Goal: Task Accomplishment & Management: Complete application form

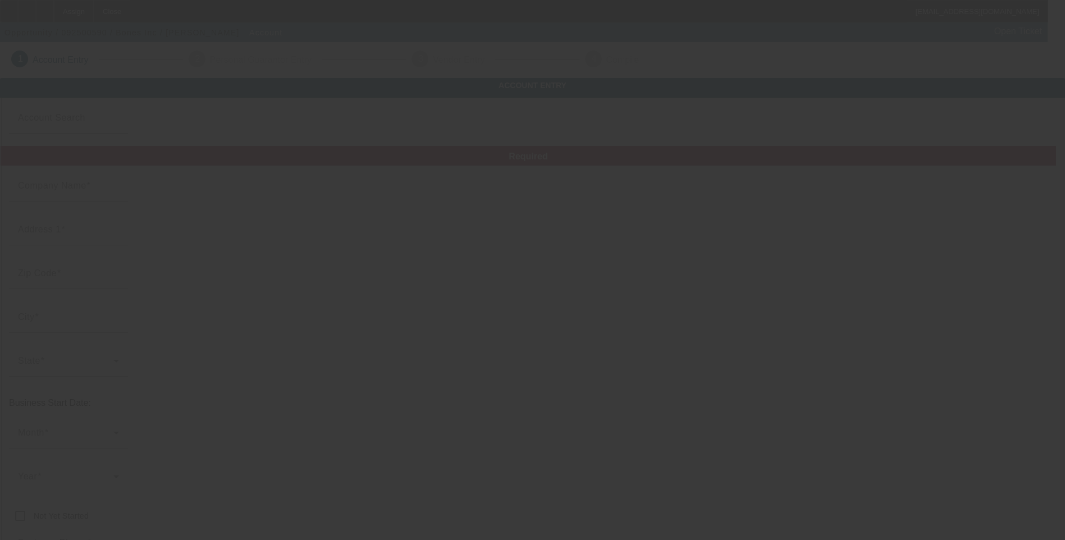
type input "9/25/2025"
type input "Bones Inc"
type input "[PHONE_NUMBER]"
type input "bakkenbones@gmail.com"
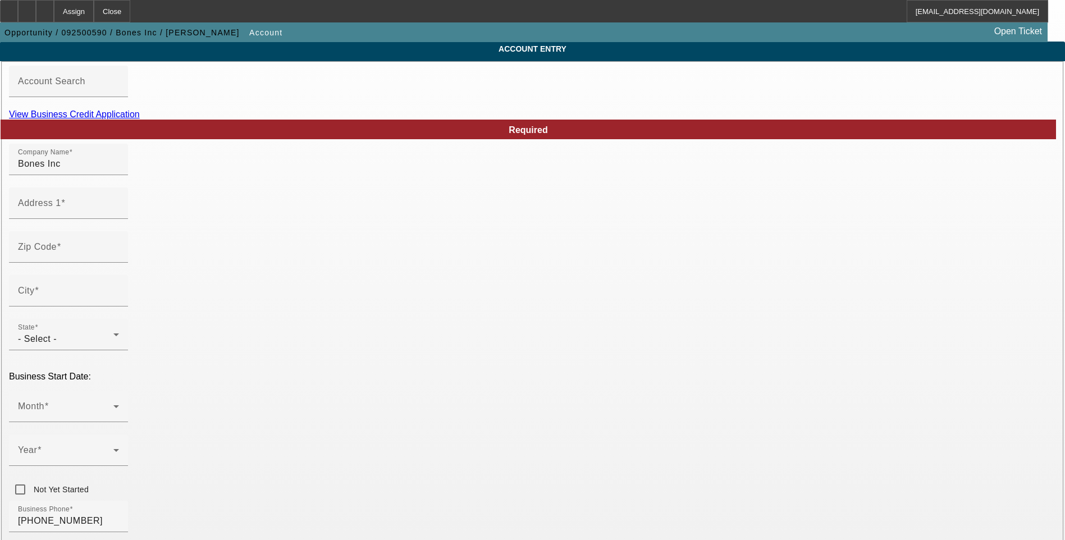
scroll to position [56, 0]
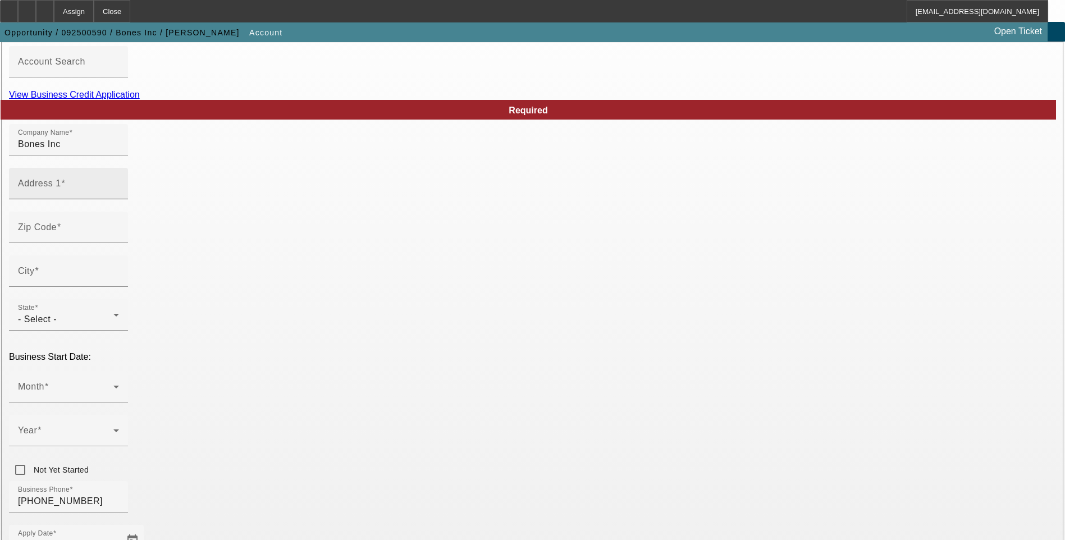
click at [119, 199] on div "Address 1" at bounding box center [68, 183] width 101 height 31
paste input "po box 433"
type input "po box 433"
click at [119, 238] on input "Zip Code" at bounding box center [68, 231] width 101 height 13
type input "37097"
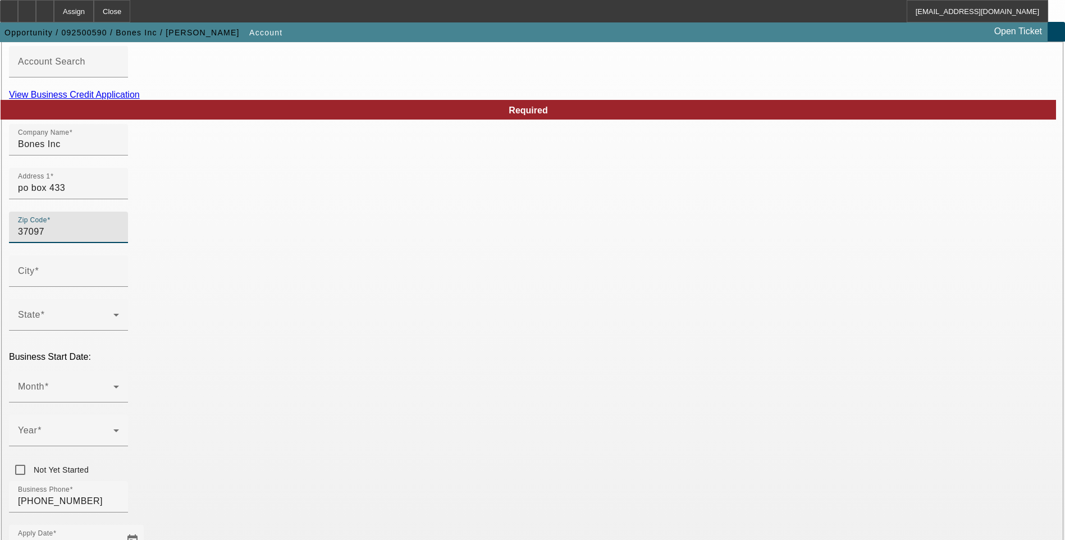
type input "Lobelville"
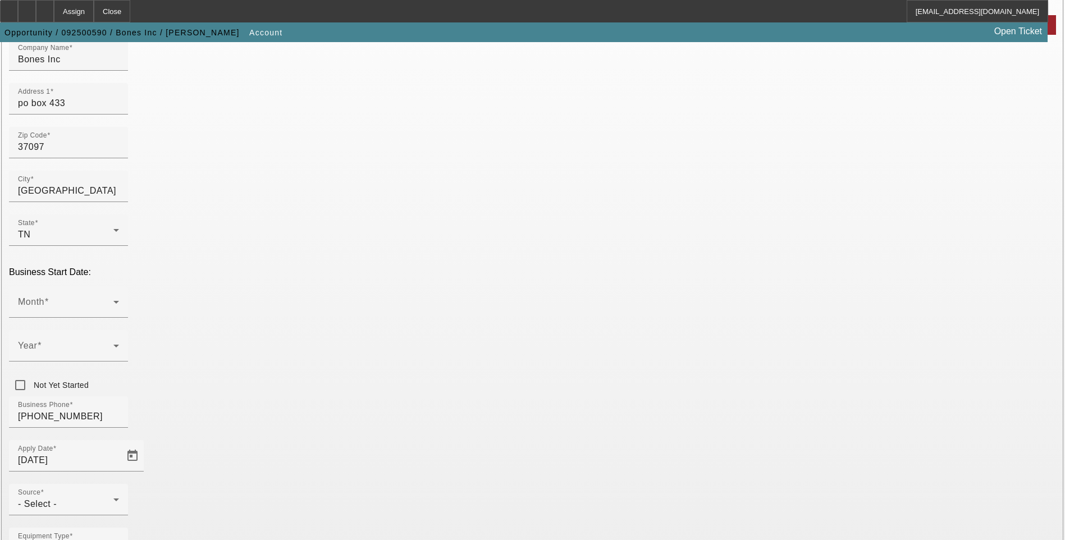
scroll to position [168, 0]
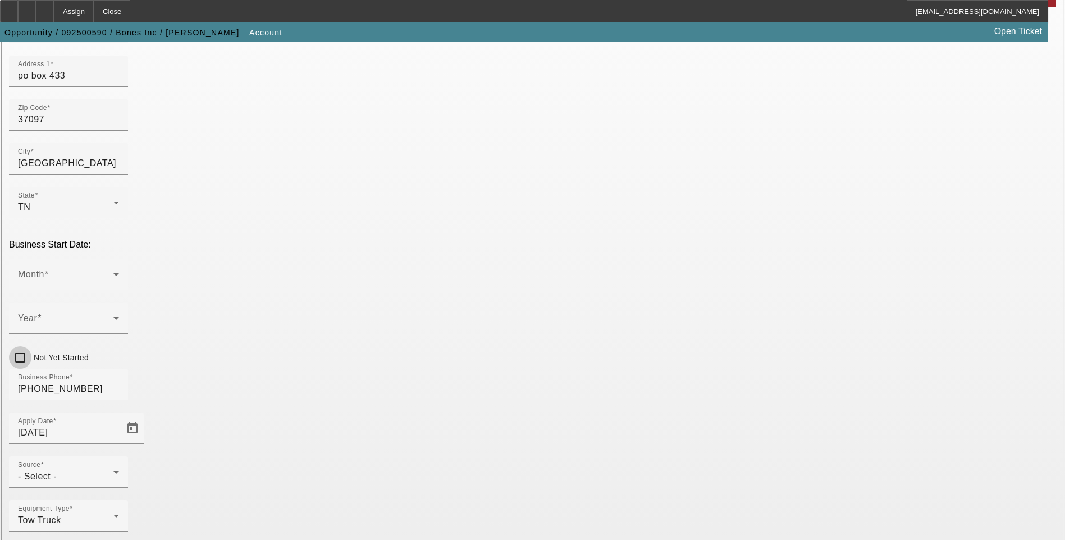
click at [31, 346] on input "Not Yet Started" at bounding box center [20, 357] width 22 height 22
checkbox input "true"
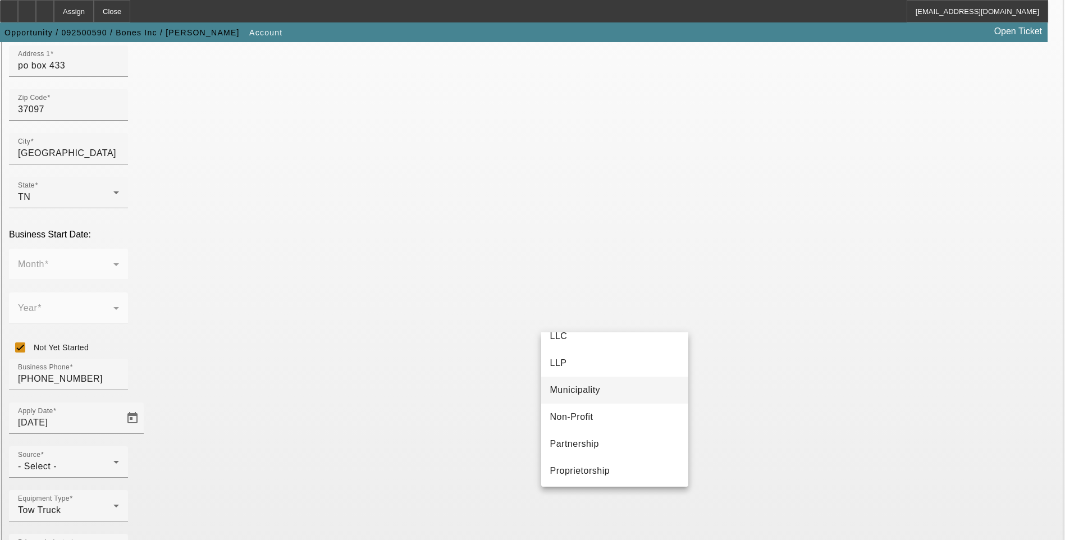
scroll to position [70, 0]
click at [602, 468] on span "Proprietorship" at bounding box center [580, 468] width 60 height 13
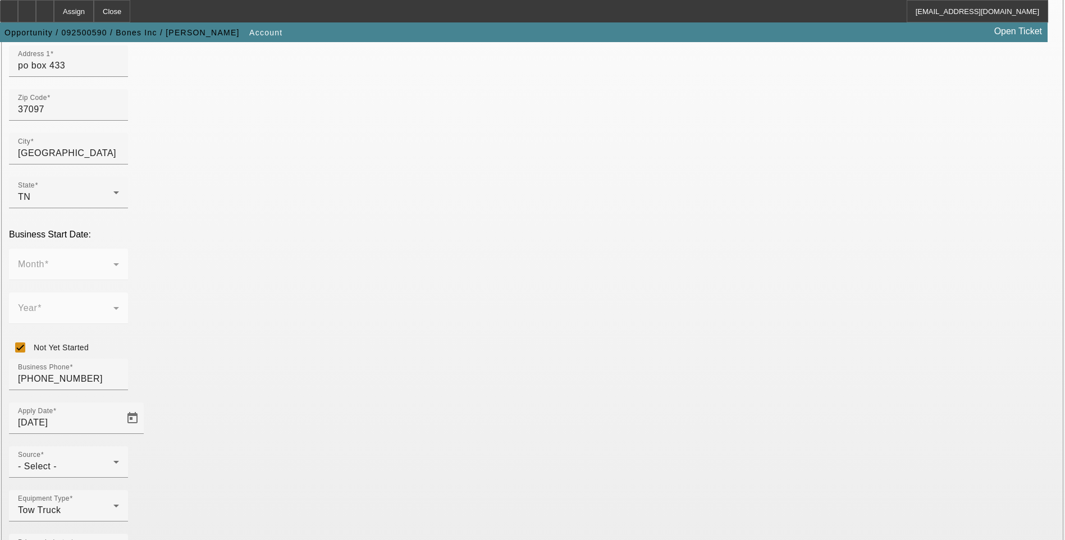
click at [113, 460] on div "- Select -" at bounding box center [65, 466] width 95 height 13
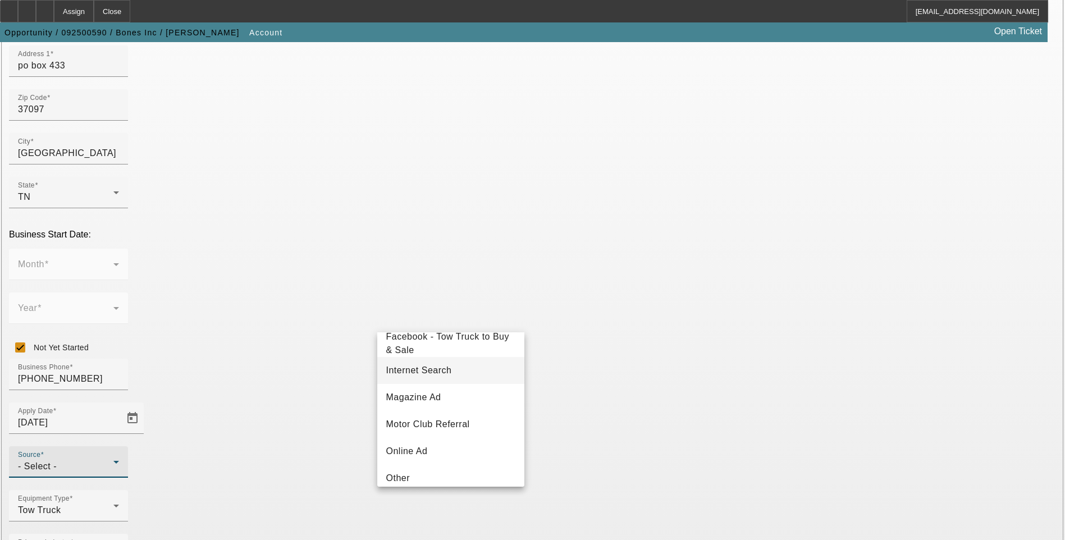
scroll to position [224, 0]
click at [449, 375] on span "Internet Search" at bounding box center [419, 367] width 66 height 13
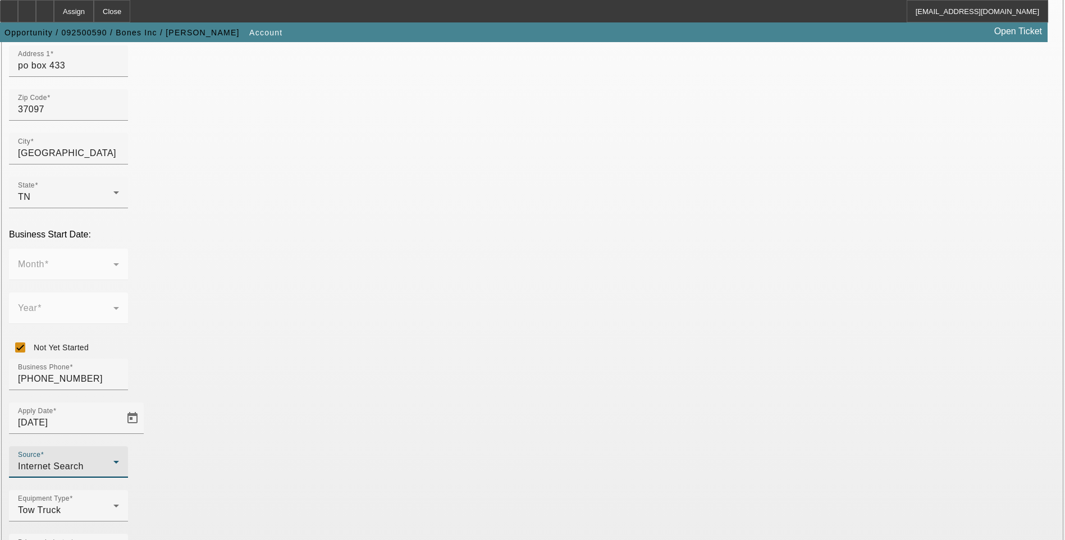
drag, startPoint x: 875, startPoint y: 369, endPoint x: 881, endPoint y: 369, distance: 6.2
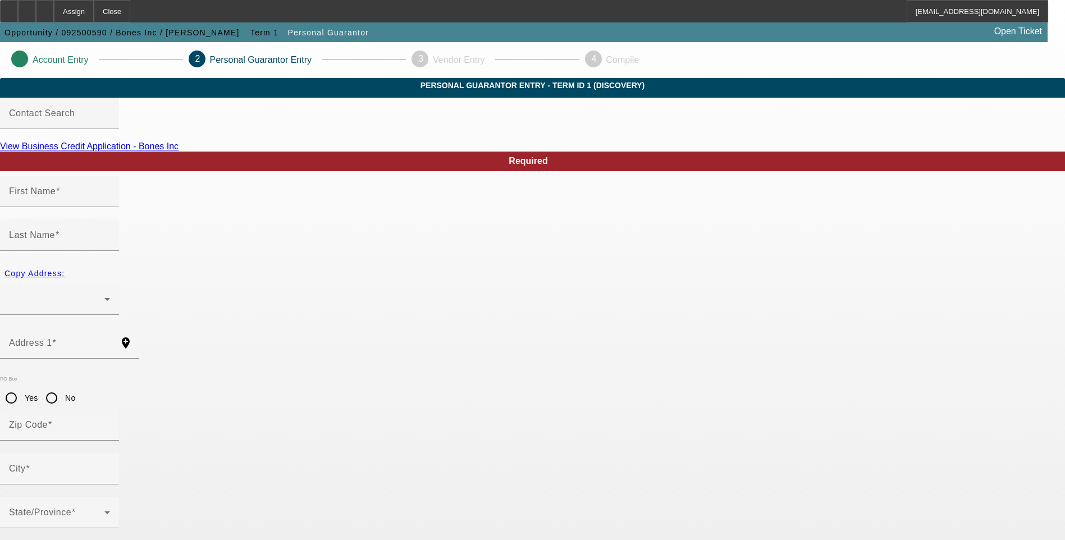
type input "David"
type input "Williams"
radio input "true"
type input "458-85-6547"
type input "bakkenbones@gmail.com"
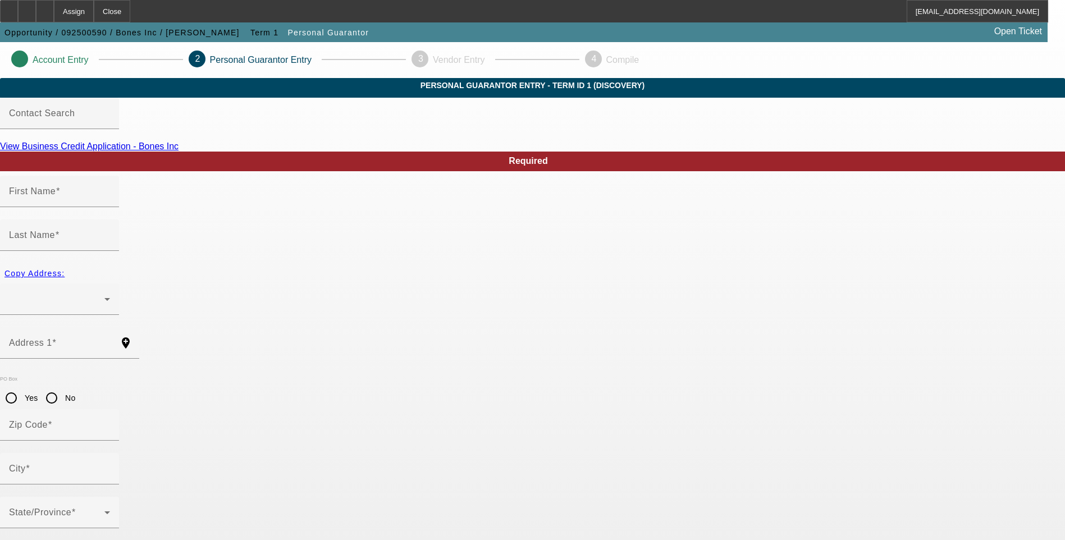
type input "(931) 628-5555"
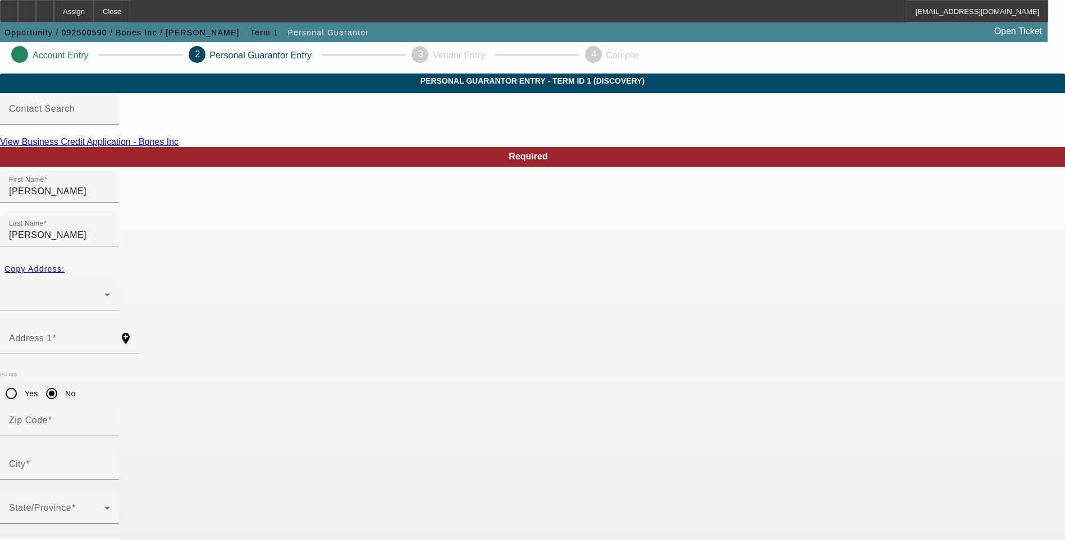
scroll to position [9, 0]
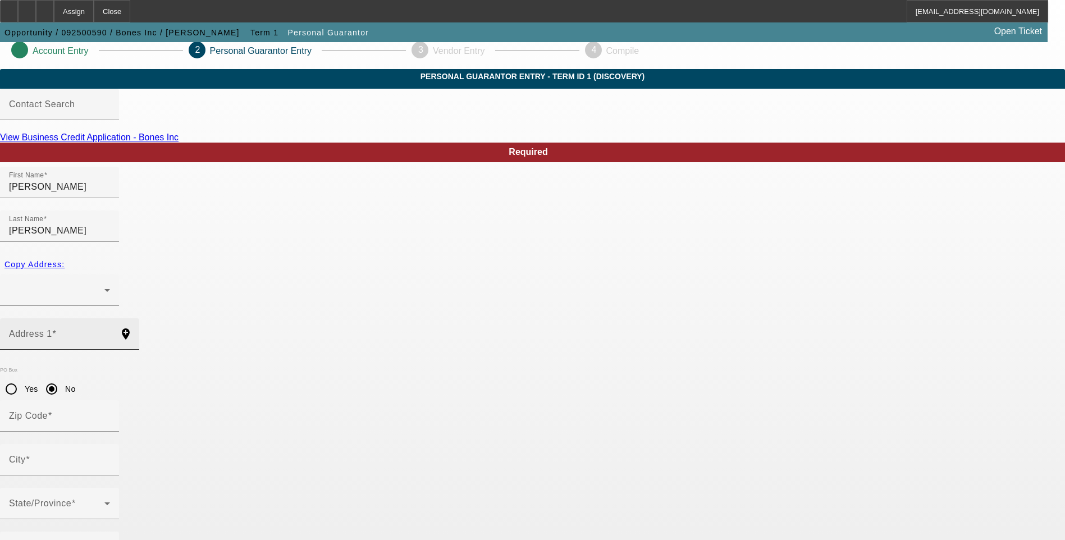
click at [52, 329] on mat-label "Address 1" at bounding box center [30, 334] width 43 height 10
click at [110, 332] on input "Address 1" at bounding box center [59, 338] width 101 height 13
paste input "334 mcclanahan rd"
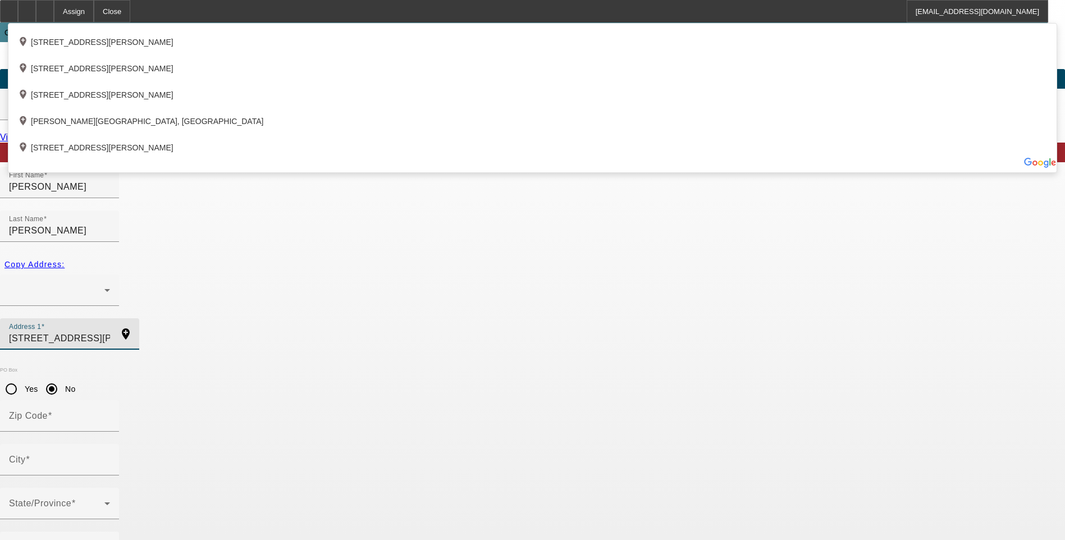
type input "334 mcclanahan rd"
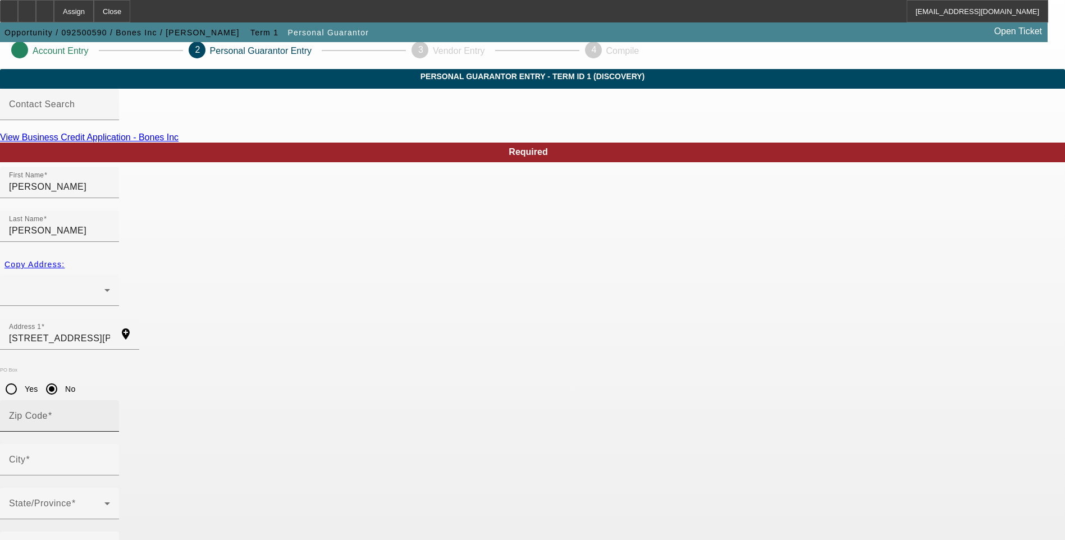
click at [110, 414] on input "Zip Code" at bounding box center [59, 420] width 101 height 13
type input "37140"
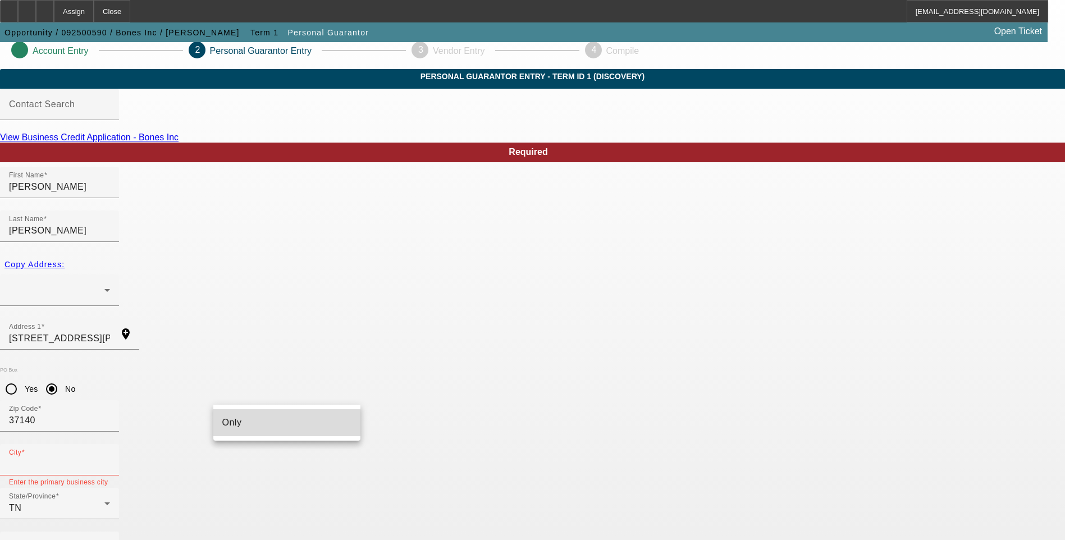
click at [263, 430] on mat-option "Only" at bounding box center [286, 422] width 147 height 27
type input "Only"
type input "100"
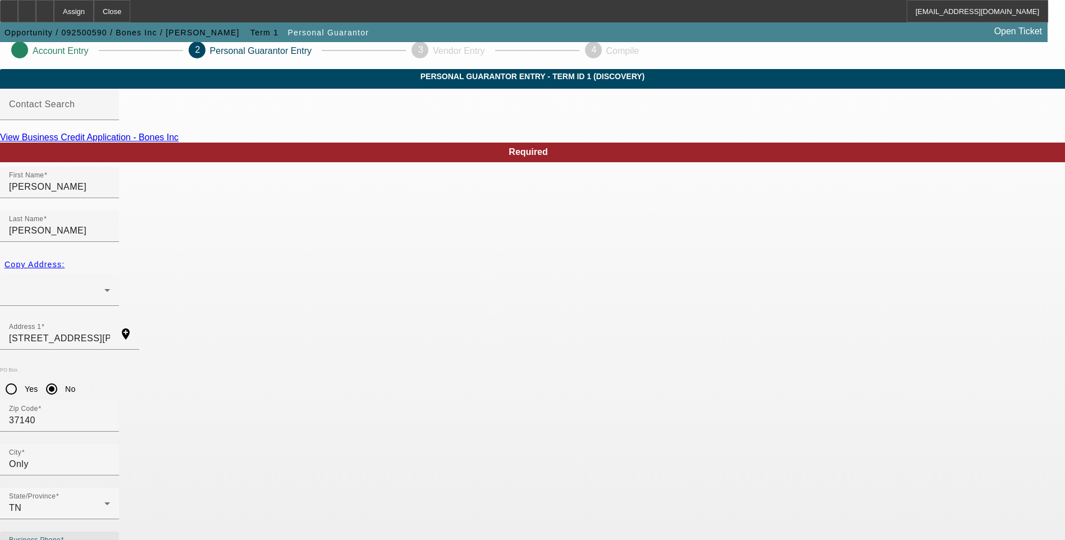
type input "(931) 628-5555"
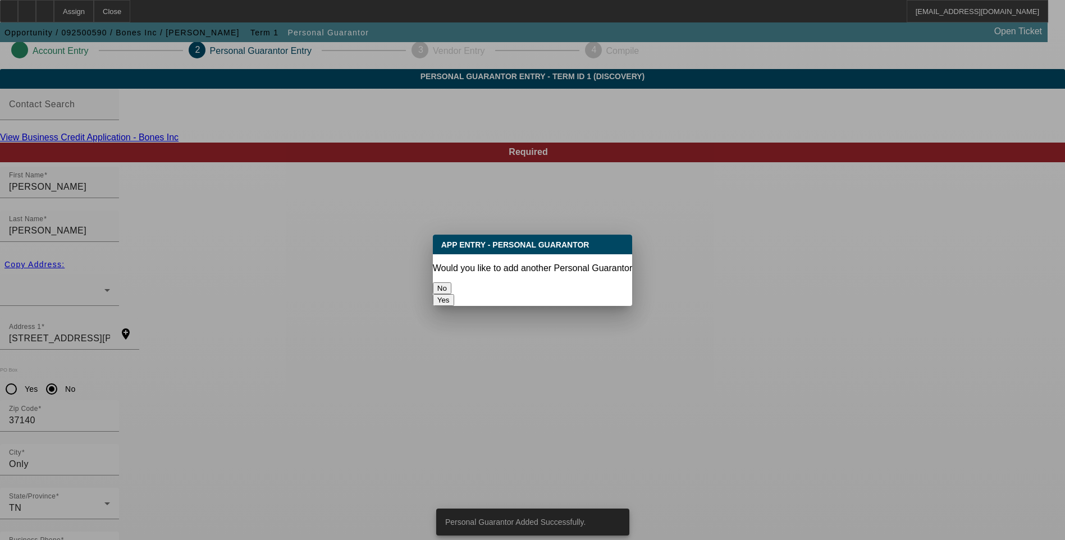
scroll to position [0, 0]
click at [451, 283] on button "No" at bounding box center [442, 288] width 19 height 12
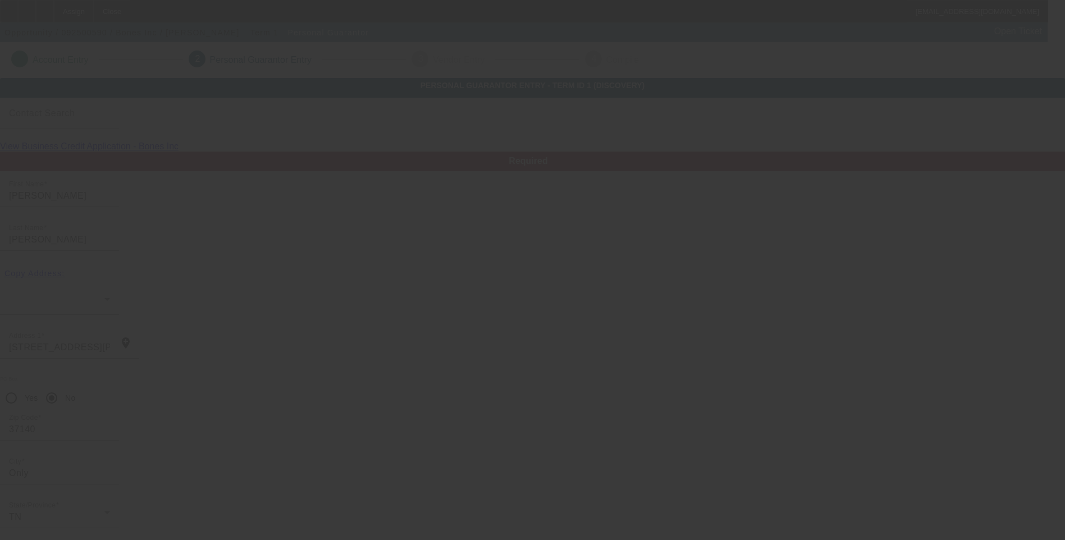
scroll to position [9, 0]
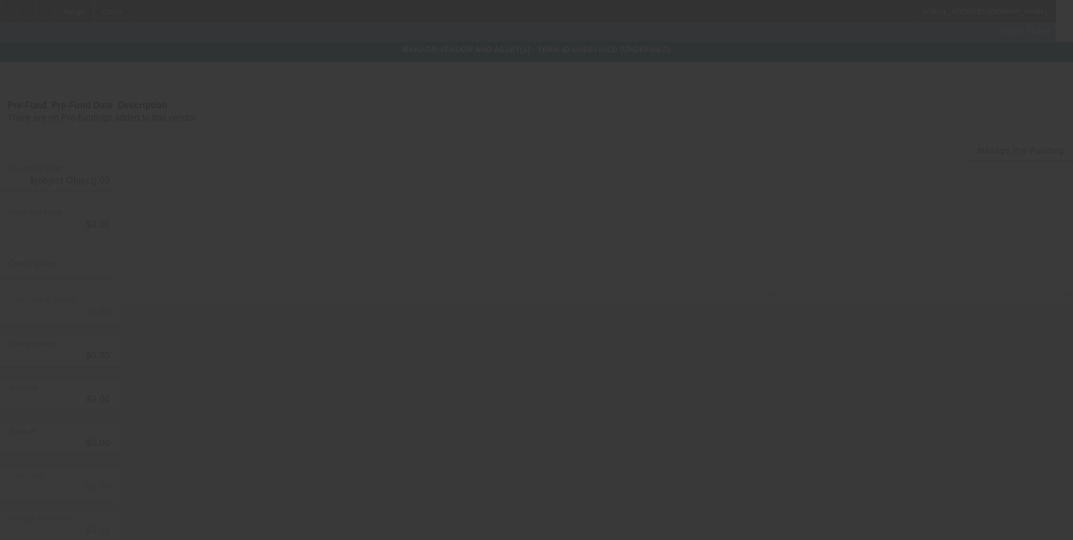
type input "$85,000.00"
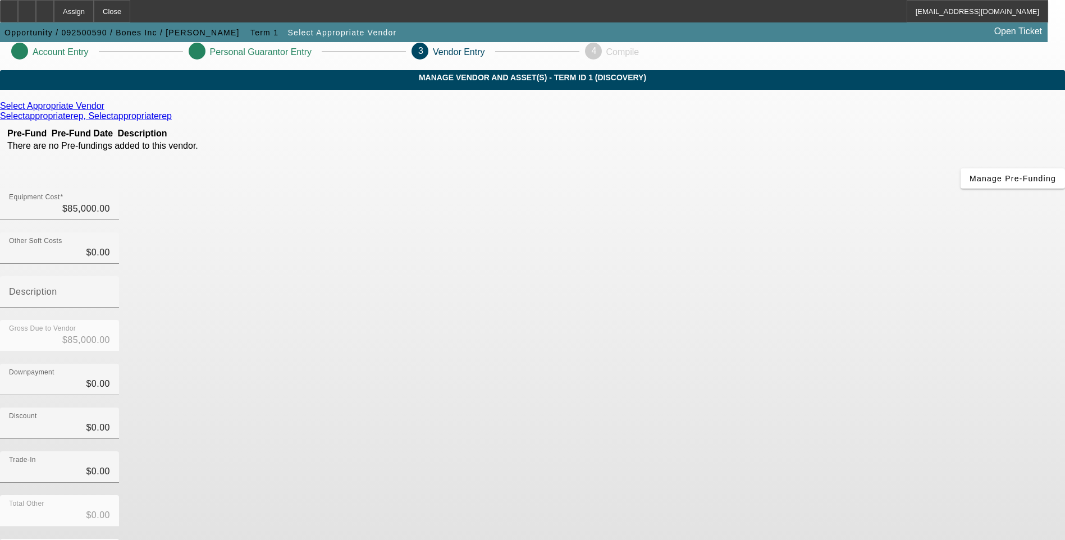
scroll to position [33, 0]
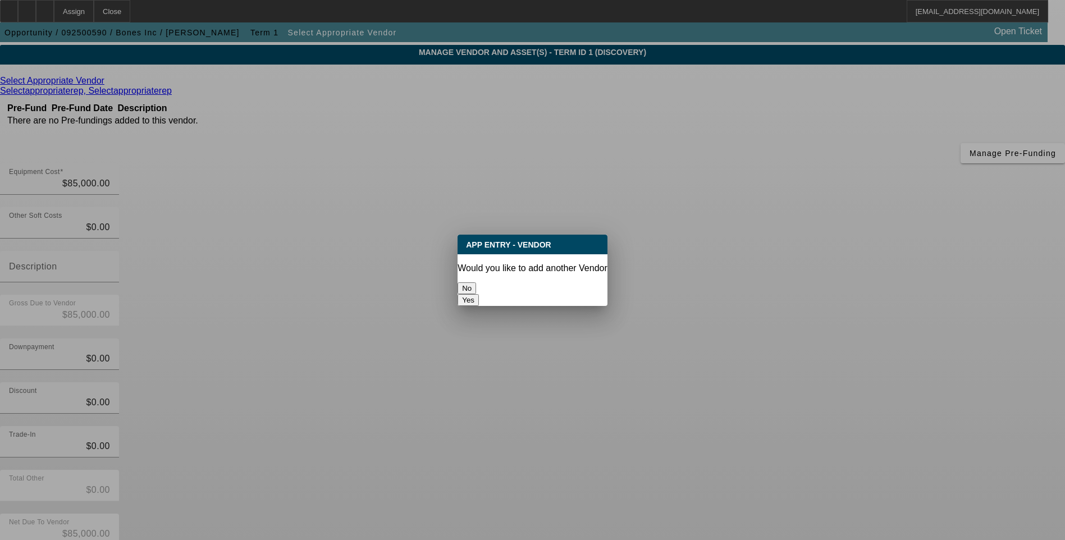
scroll to position [0, 0]
click at [476, 282] on button "No" at bounding box center [466, 288] width 19 height 12
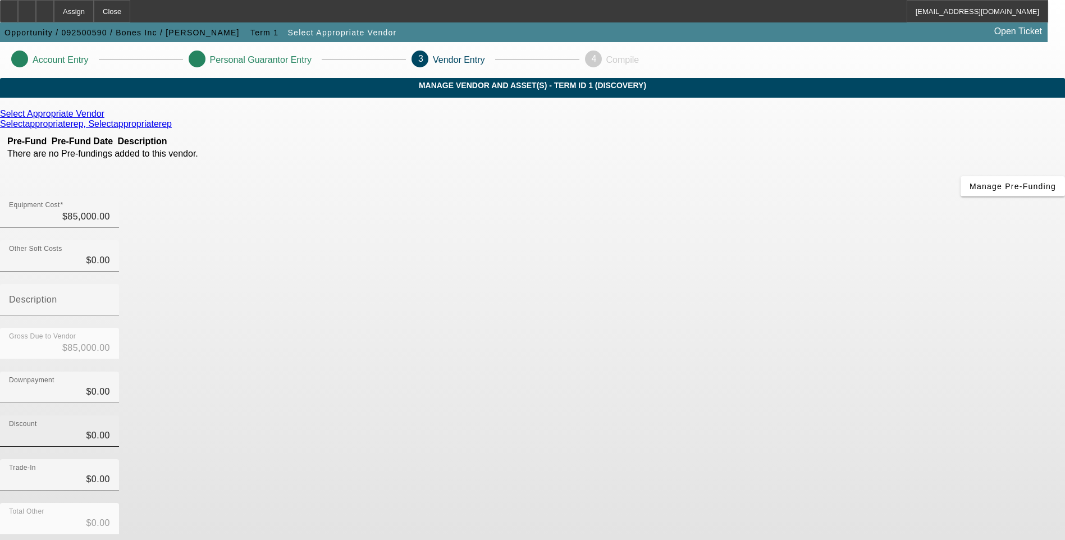
scroll to position [33, 0]
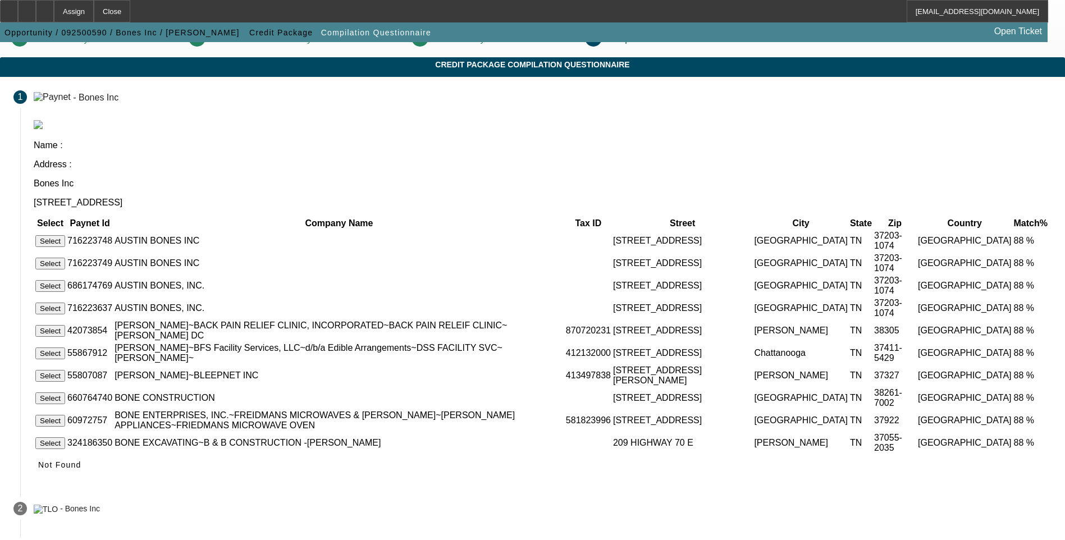
scroll to position [33, 0]
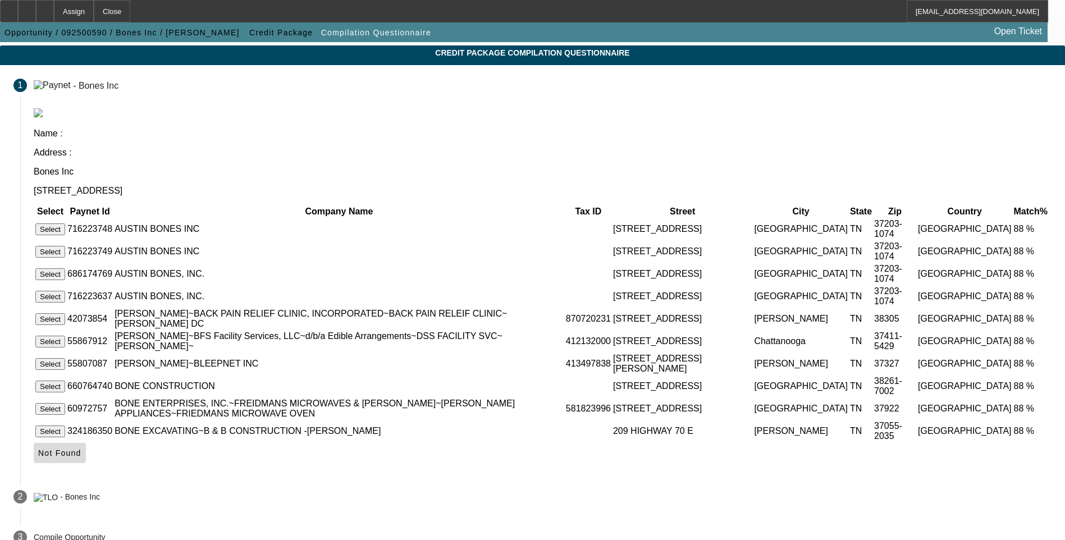
click at [38, 448] on icon at bounding box center [38, 452] width 0 height 9
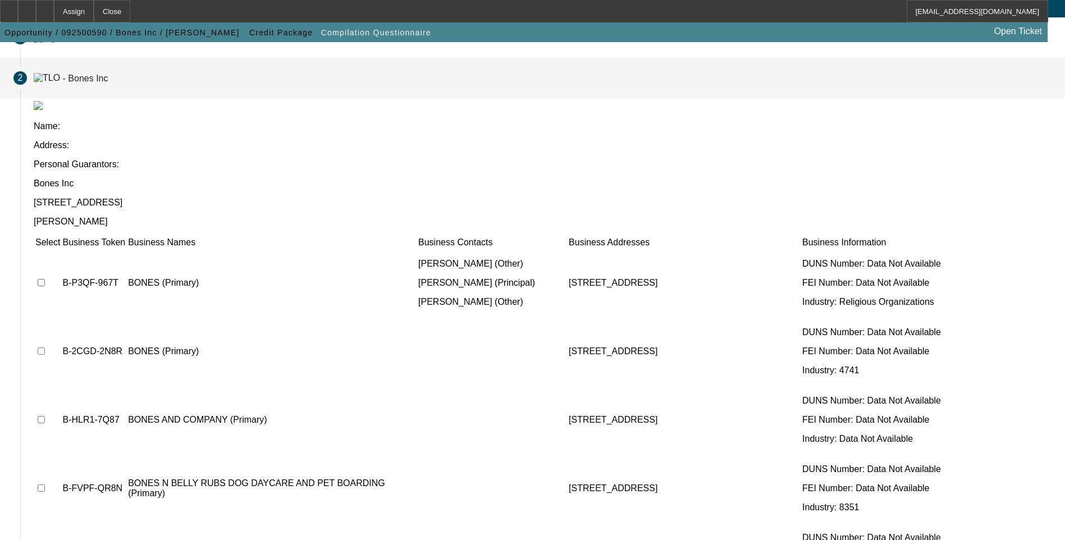
scroll to position [81, 0]
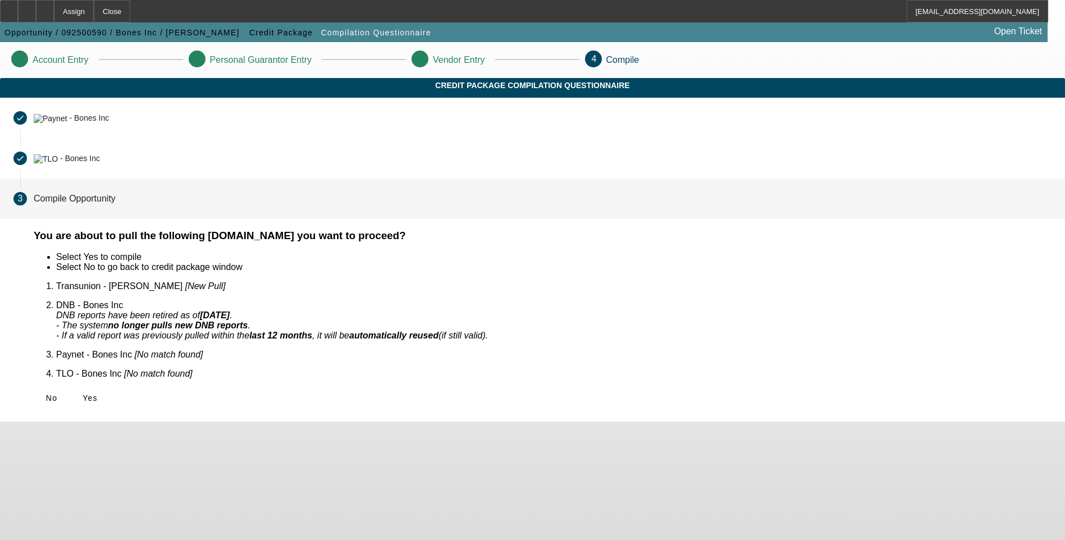
scroll to position [0, 0]
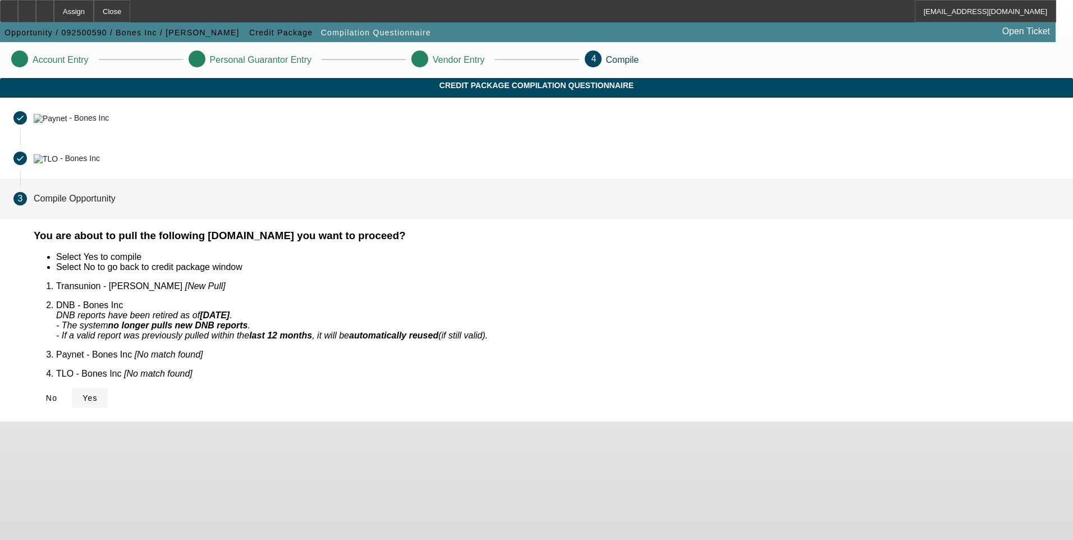
click at [82, 393] on icon at bounding box center [82, 397] width 0 height 9
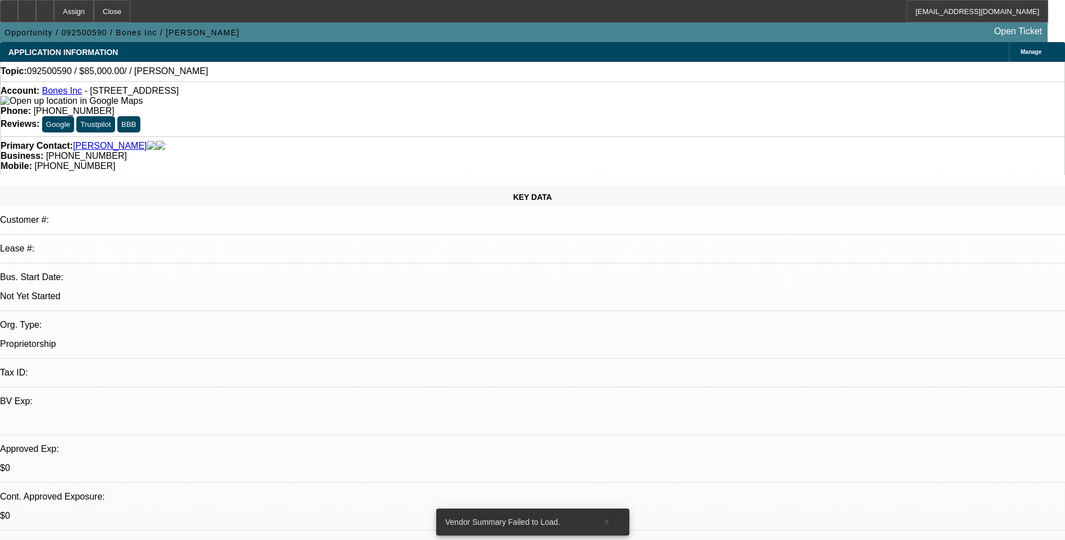
select select "0"
select select "2"
select select "0.1"
select select "1"
select select "2"
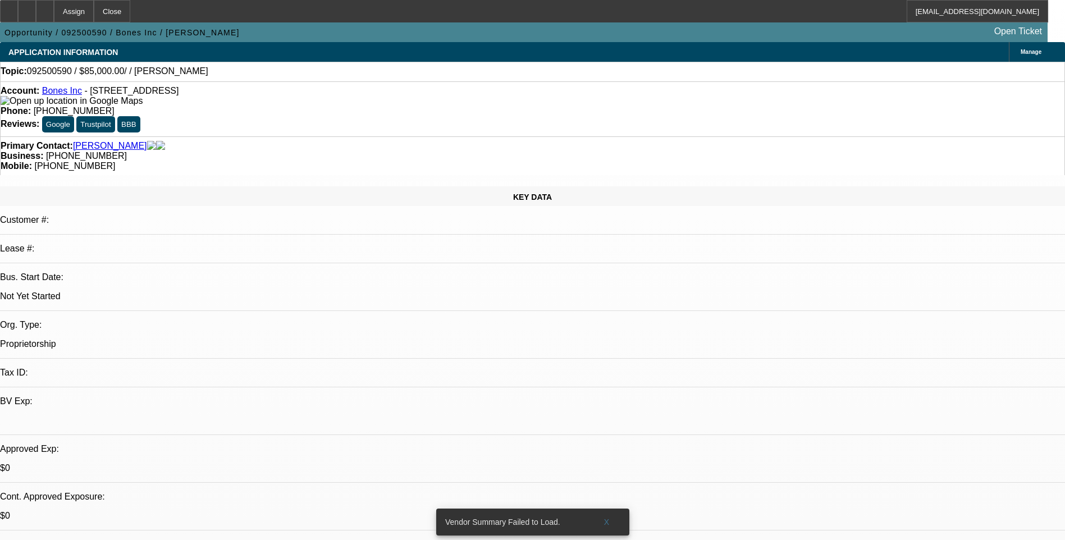
select select "4"
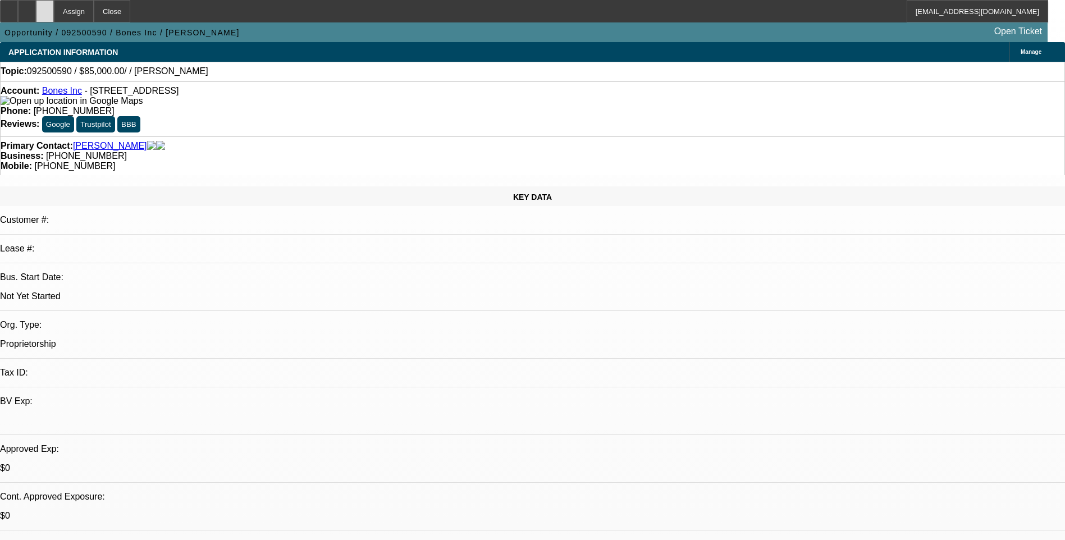
click at [54, 17] on div at bounding box center [45, 11] width 18 height 22
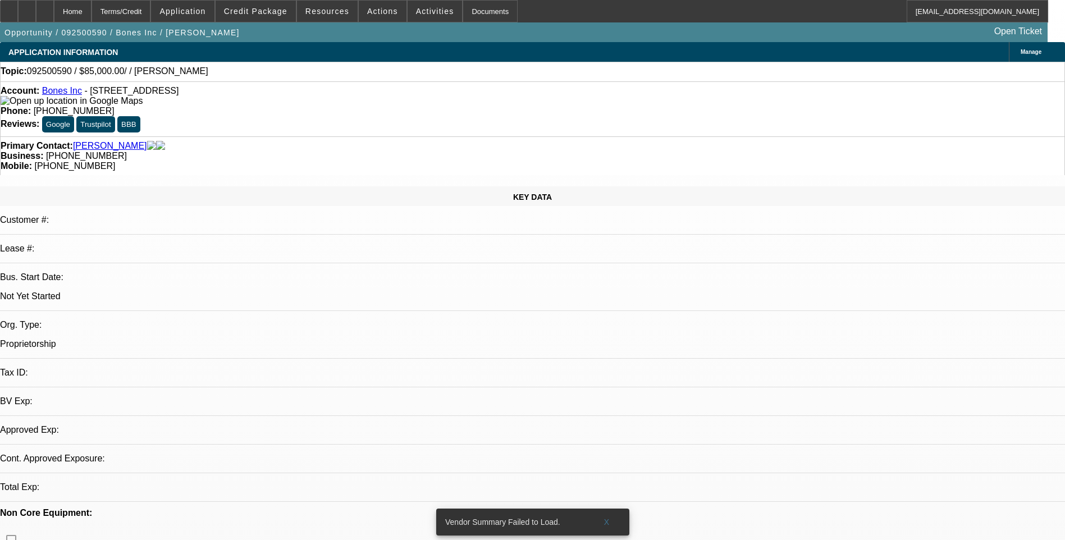
select select "0"
select select "2"
select select "0.1"
select select "1"
select select "2"
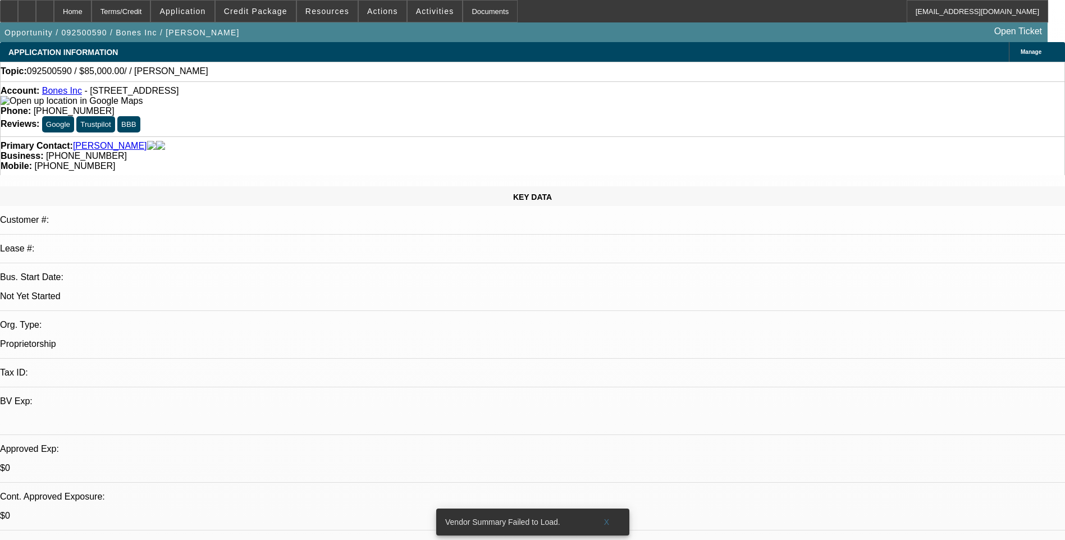
select select "4"
click at [54, 17] on div at bounding box center [45, 11] width 18 height 22
select select "0"
select select "2"
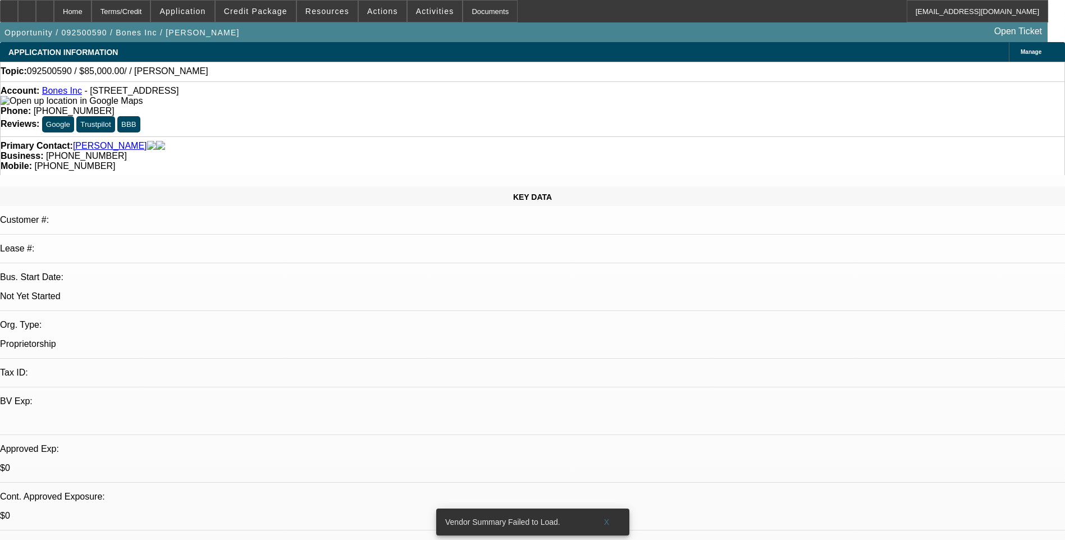
select select "0.1"
select select "4"
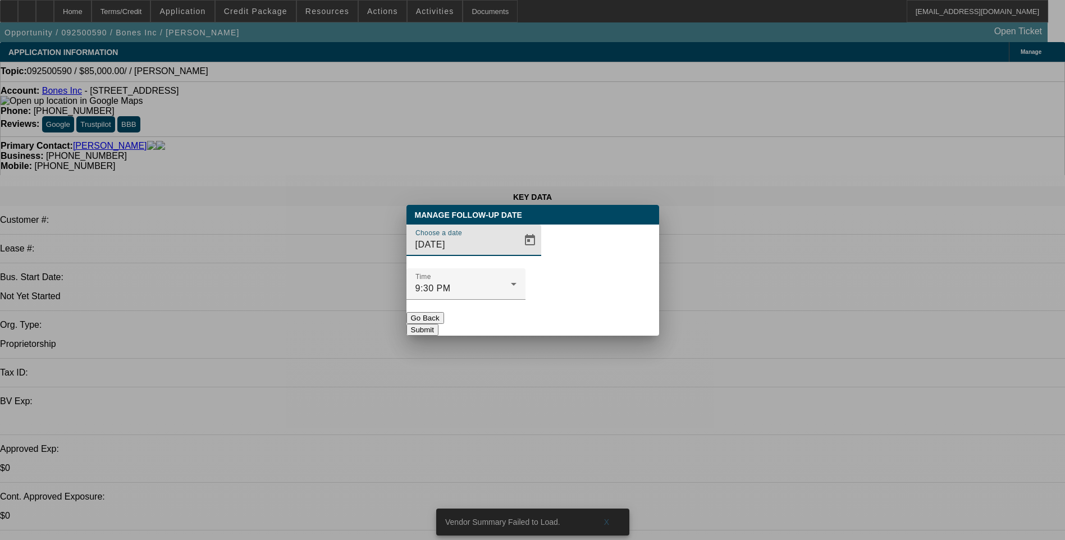
click at [516, 254] on span "Open calendar" at bounding box center [529, 240] width 27 height 27
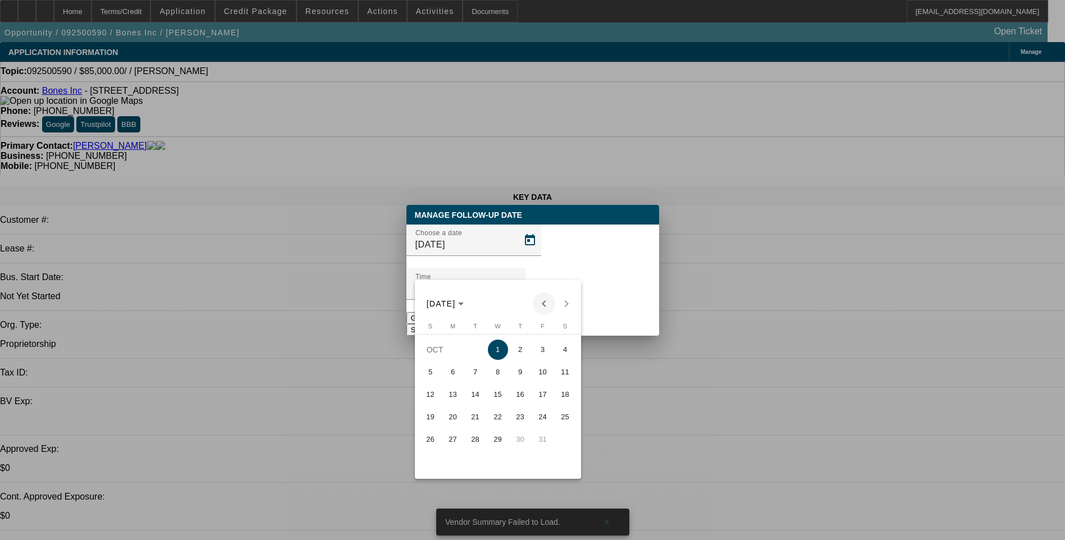
click at [539, 304] on span "Previous month" at bounding box center [544, 303] width 22 height 22
click at [458, 461] on span "29" at bounding box center [453, 462] width 20 height 20
type input "9/29/2025"
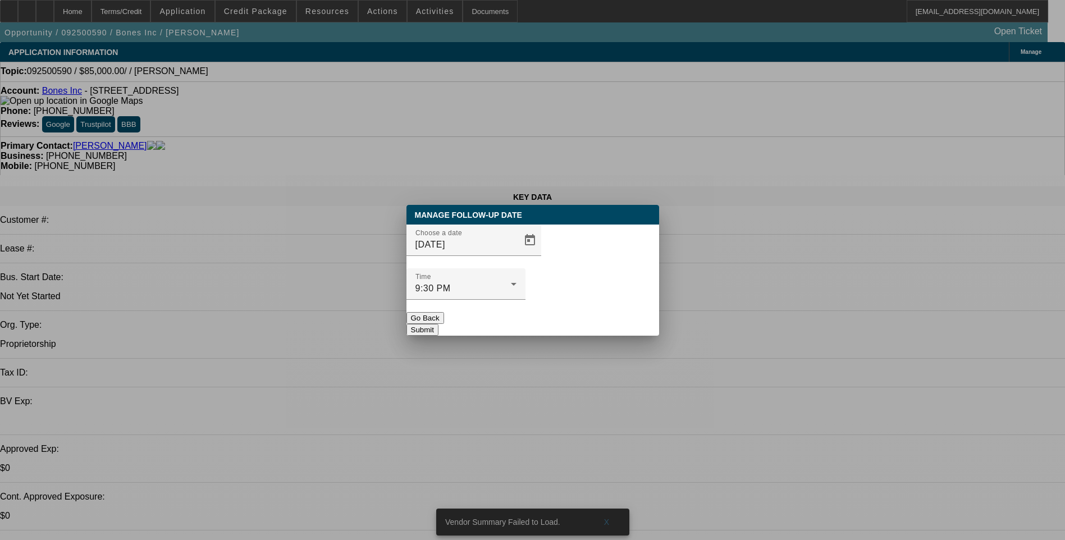
click at [438, 324] on button "Submit" at bounding box center [422, 330] width 32 height 12
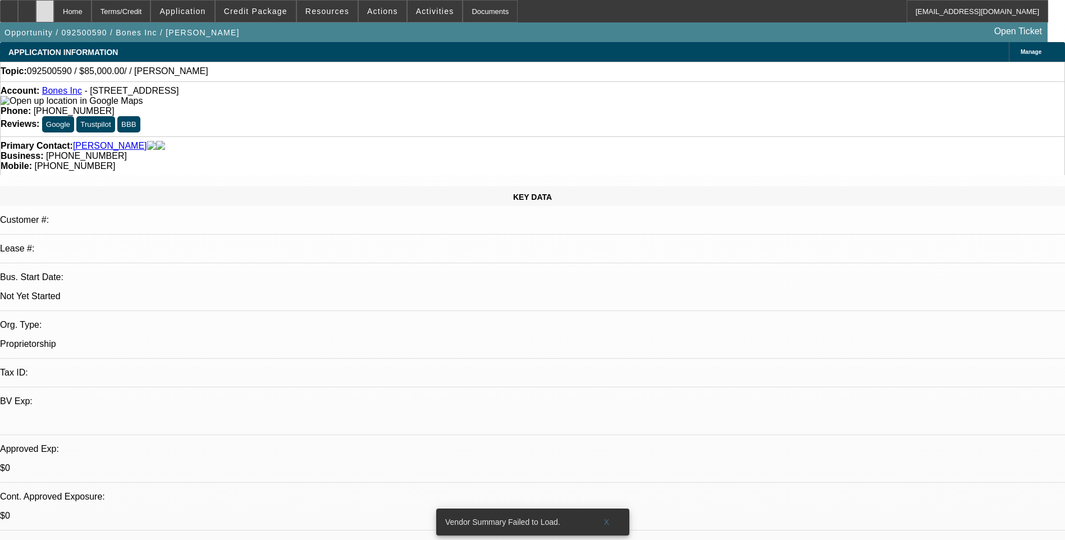
click at [54, 6] on div at bounding box center [45, 11] width 18 height 22
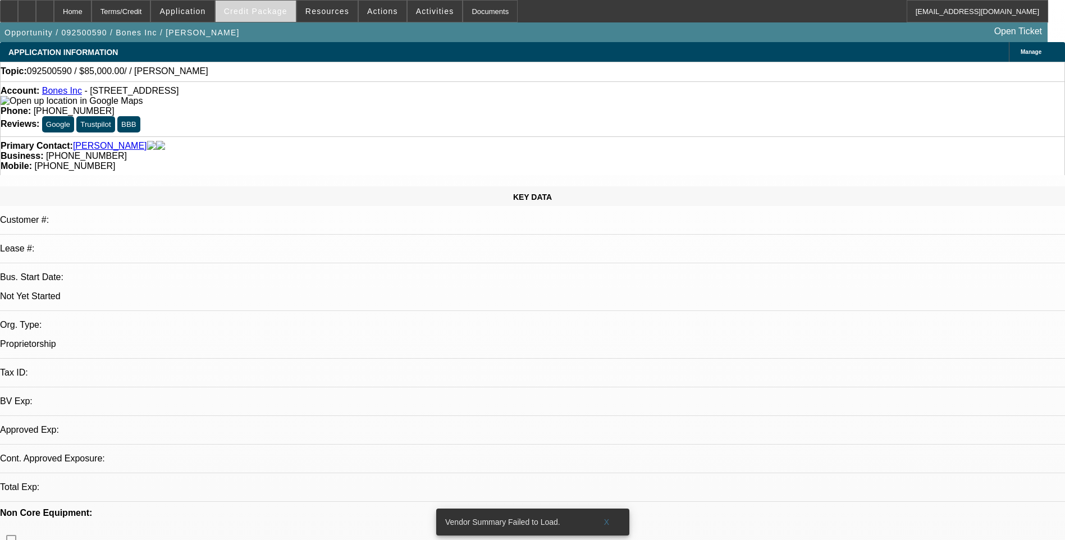
select select "0"
select select "2"
select select "0.1"
select select "4"
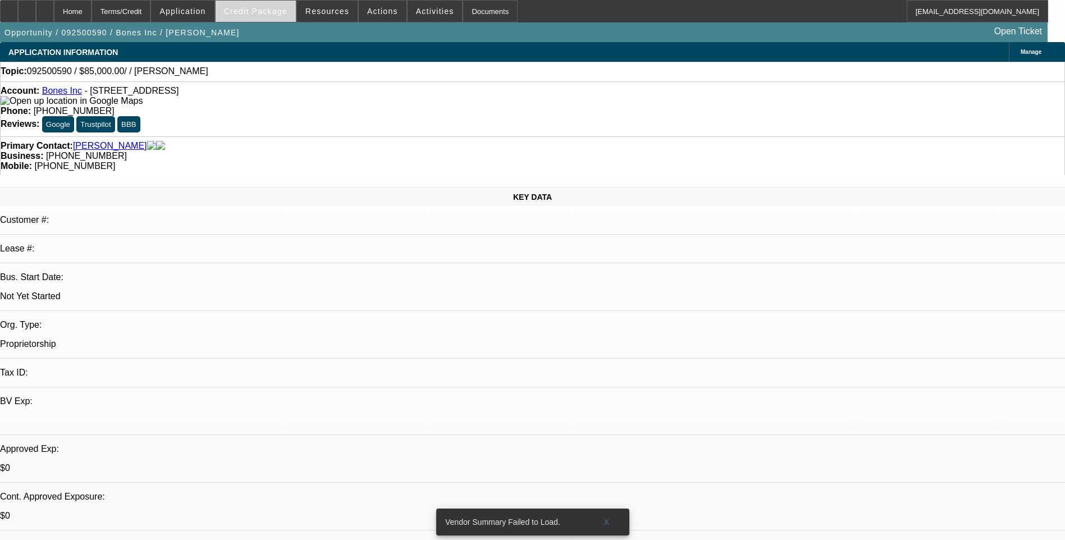
click at [266, 17] on span at bounding box center [255, 11] width 80 height 27
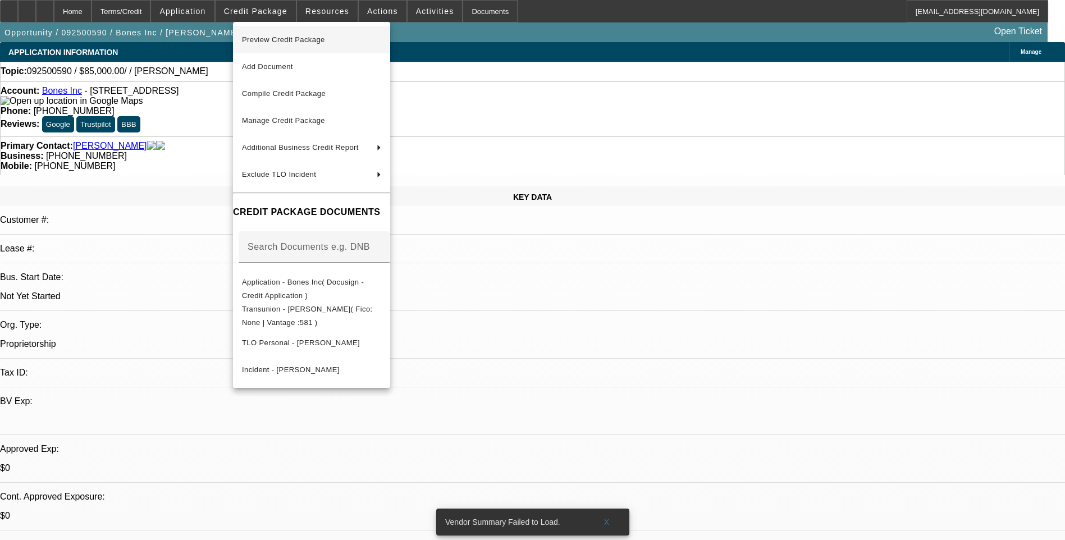
click at [306, 40] on span "Preview Credit Package" at bounding box center [283, 39] width 83 height 8
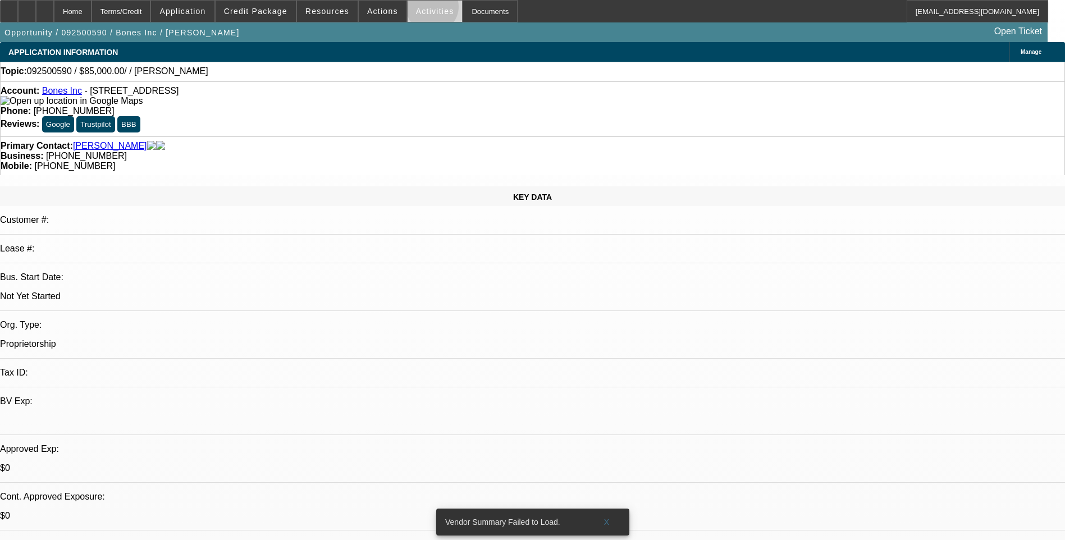
click at [420, 10] on span "Activities" at bounding box center [435, 11] width 38 height 9
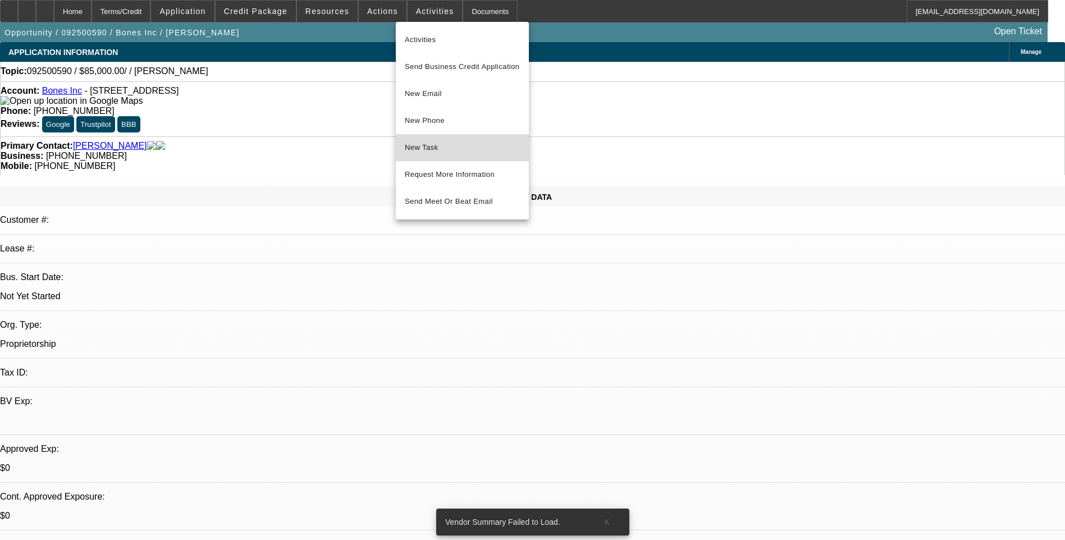
click at [464, 140] on button "New Task" at bounding box center [462, 147] width 133 height 27
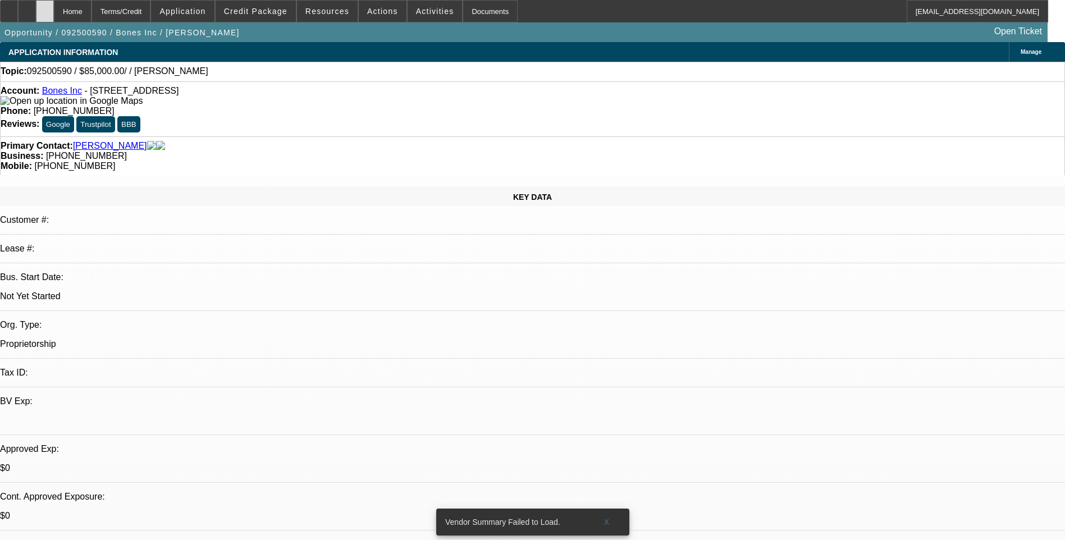
click at [54, 17] on div at bounding box center [45, 11] width 18 height 22
select select "0"
select select "2"
select select "0.1"
select select "1"
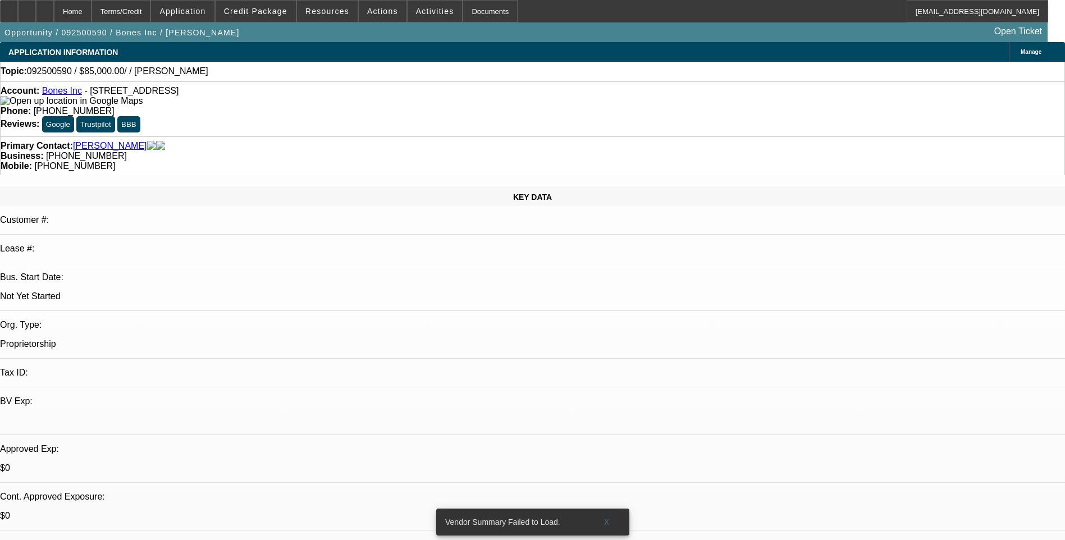
select select "2"
select select "4"
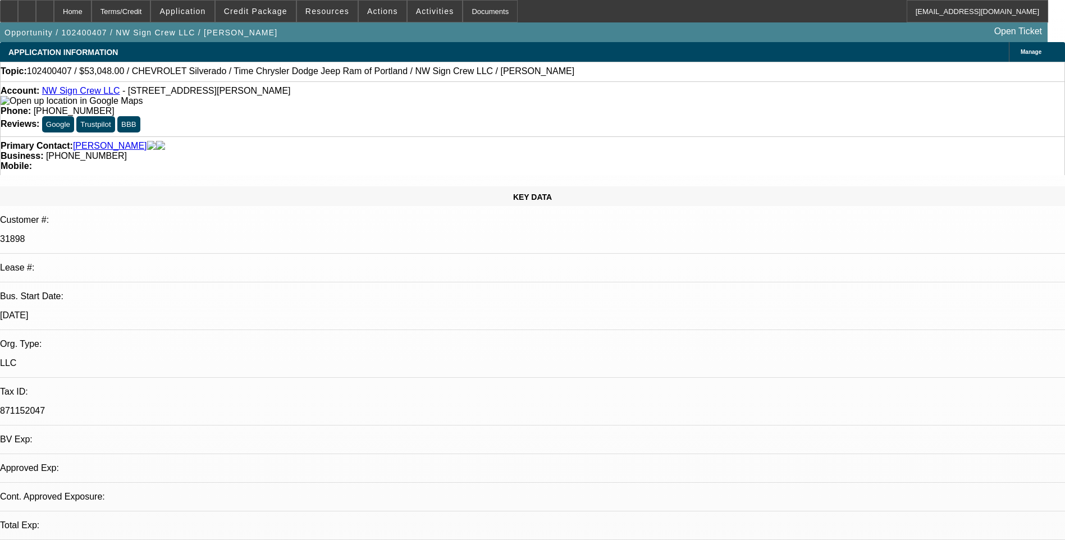
select select "0"
select select "2"
select select "0.1"
select select "0"
select select "2"
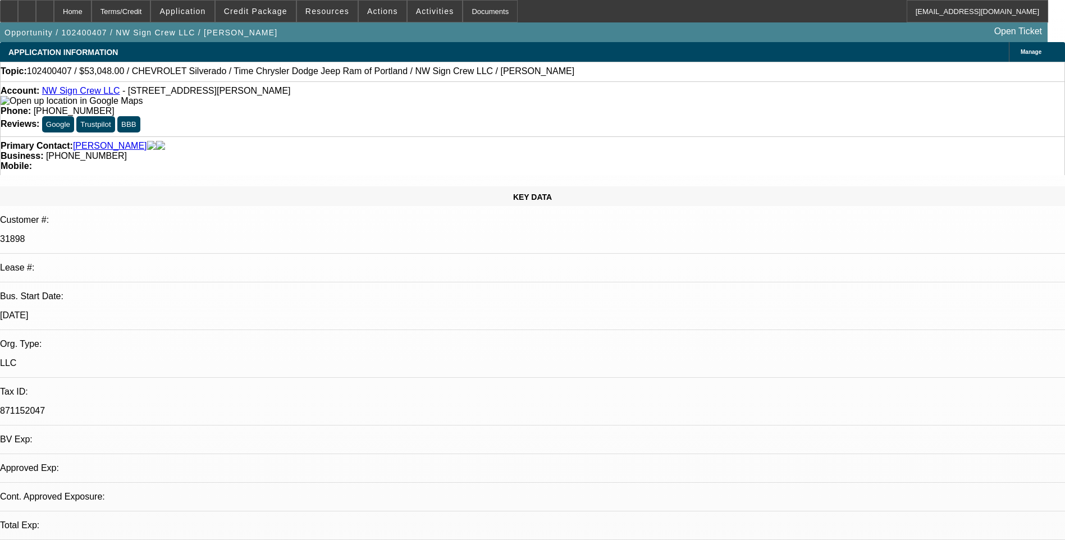
select select "0.1"
select select "1"
select select "2"
select select "4"
select select "1"
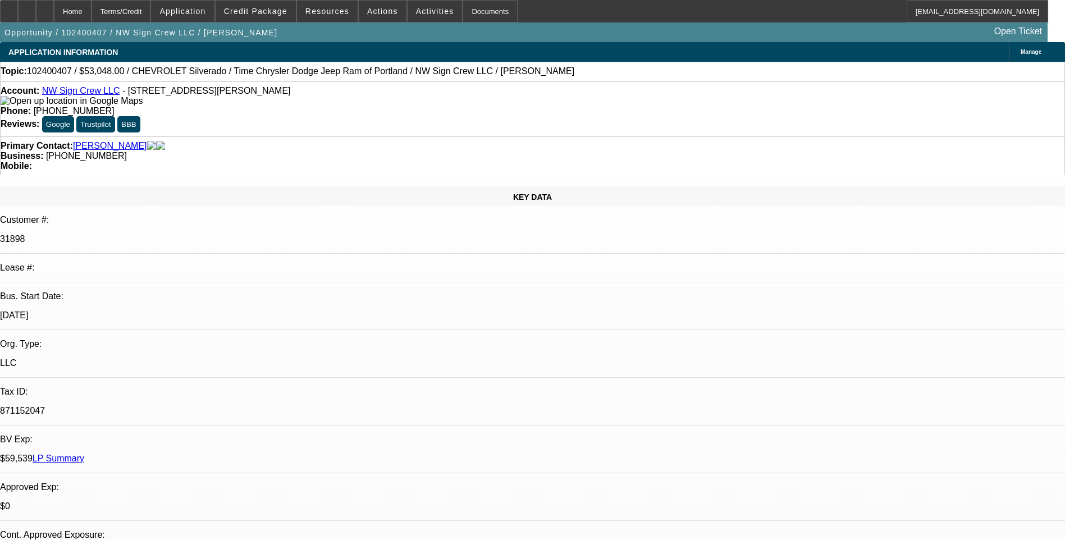
select select "2"
select select "4"
click at [260, 11] on span "Credit Package" at bounding box center [255, 11] width 63 height 9
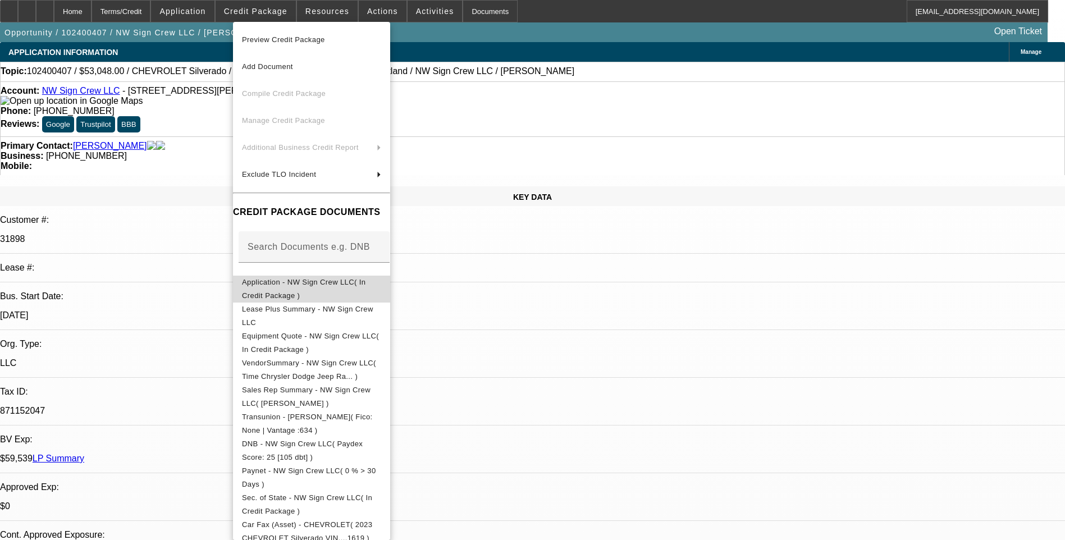
click at [324, 278] on span "Application - NW Sign Crew LLC( In Credit Package )" at bounding box center [311, 289] width 139 height 27
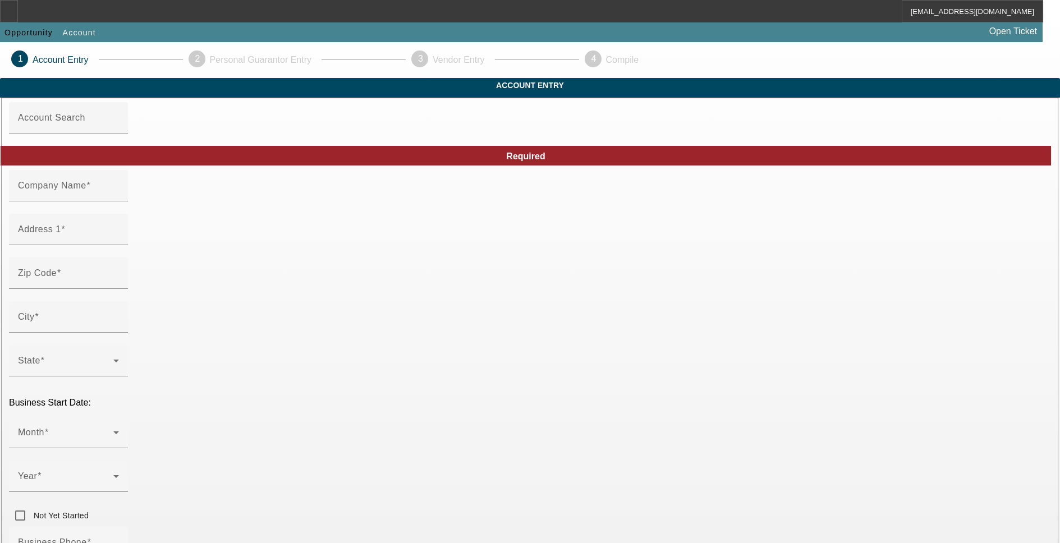
type input "NW Sign Crew LLC"
type input "[STREET_ADDRESS][PERSON_NAME]"
type input "98589"
type input "Tenino"
type input "[PHONE_NUMBER]"
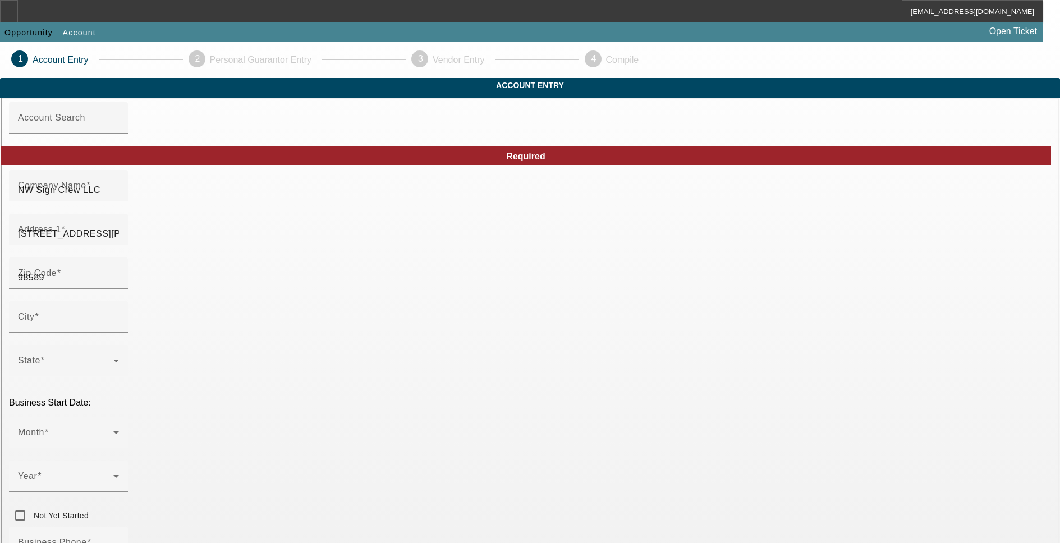
type input "[PERSON_NAME][EMAIL_ADDRESS][DOMAIN_NAME]"
type input "[PERSON_NAME]"
type input "871152047"
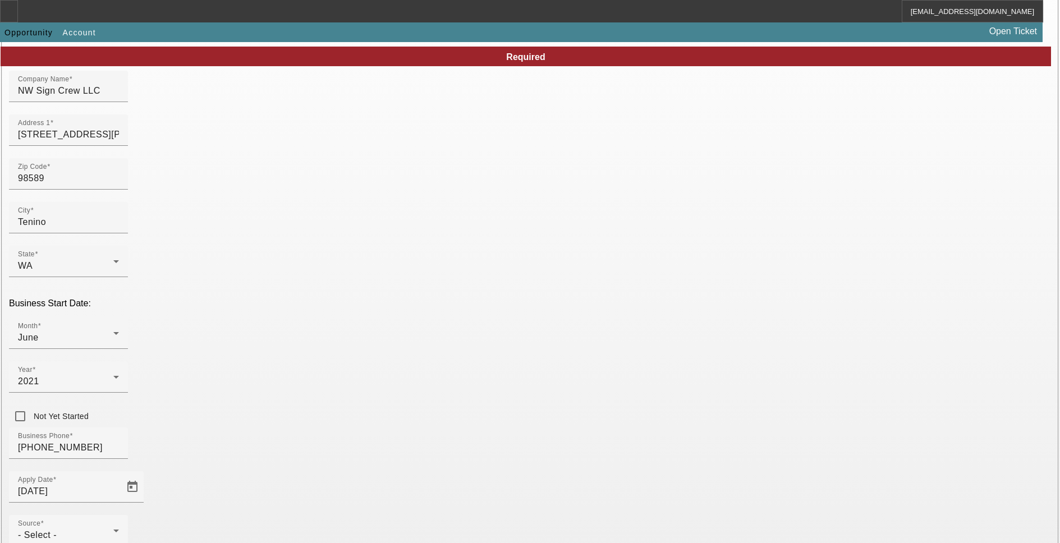
scroll to position [112, 0]
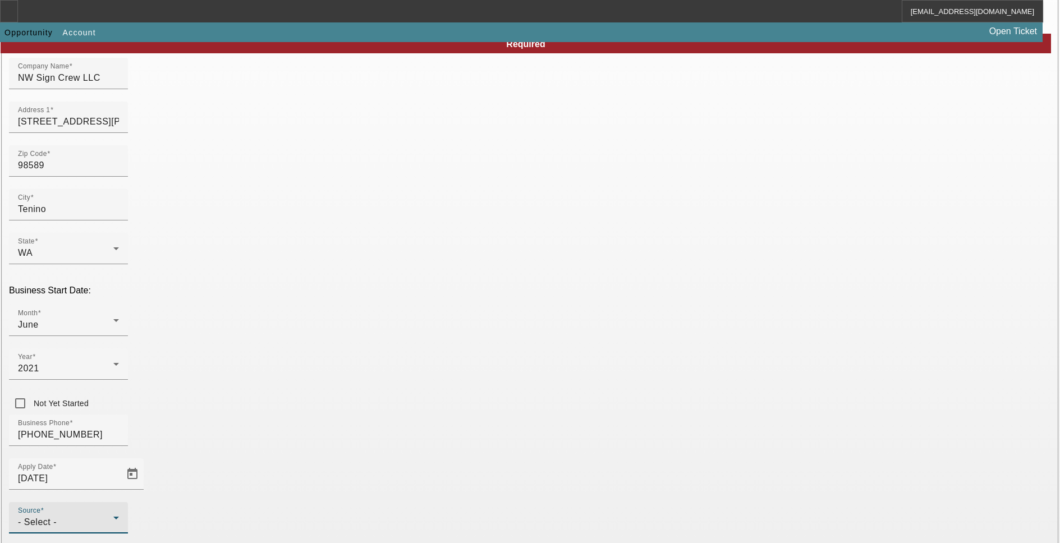
click at [113, 516] on div "- Select -" at bounding box center [65, 522] width 95 height 13
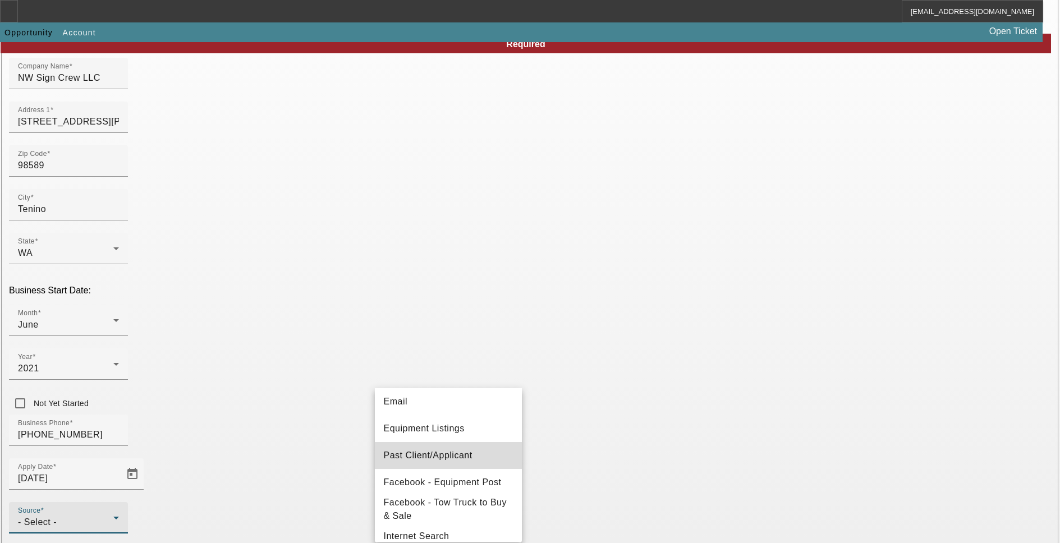
click at [457, 455] on span "Past Client/Applicant" at bounding box center [428, 455] width 89 height 13
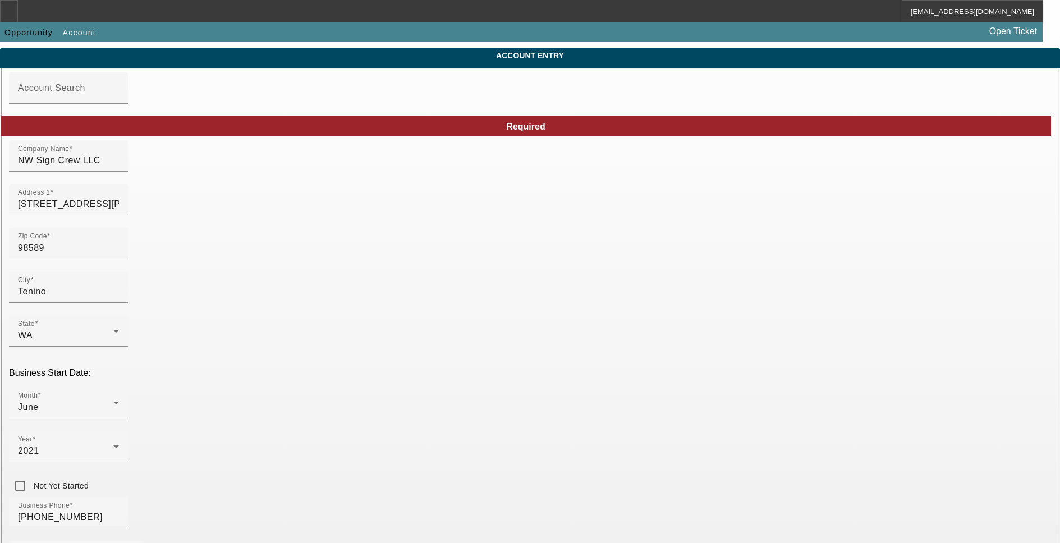
scroll to position [56, 0]
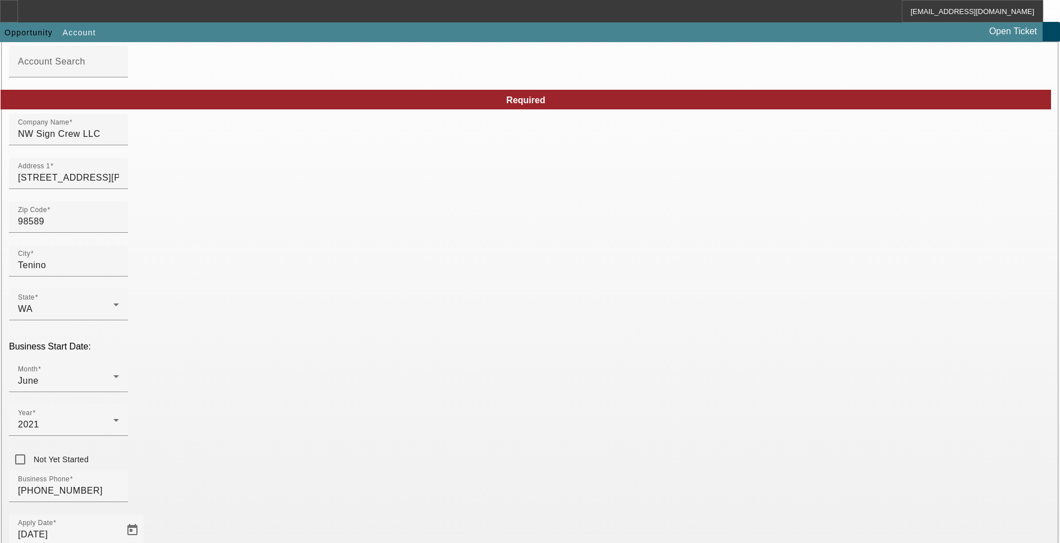
paste input "https://nwsigncrew.com/"
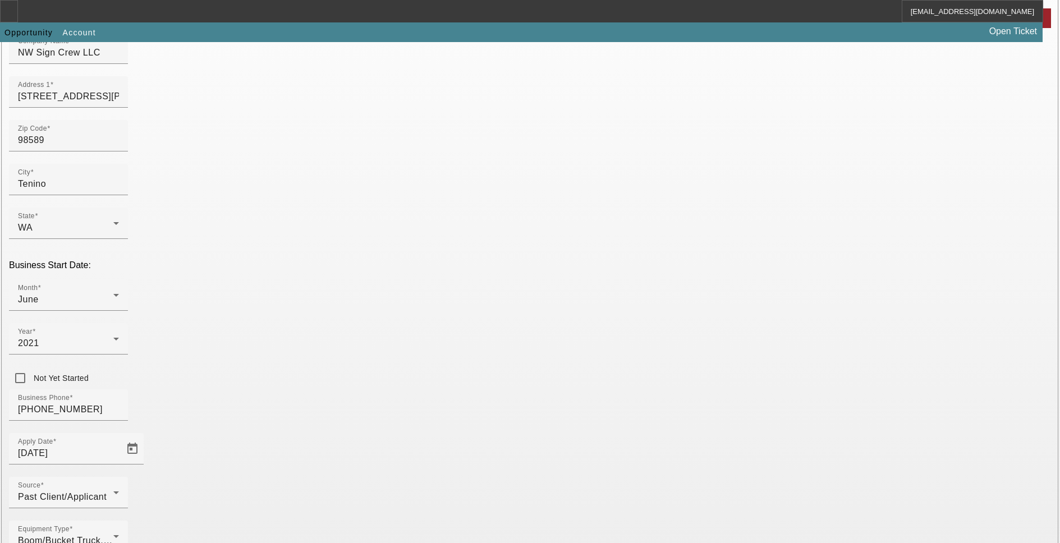
scroll to position [165, 0]
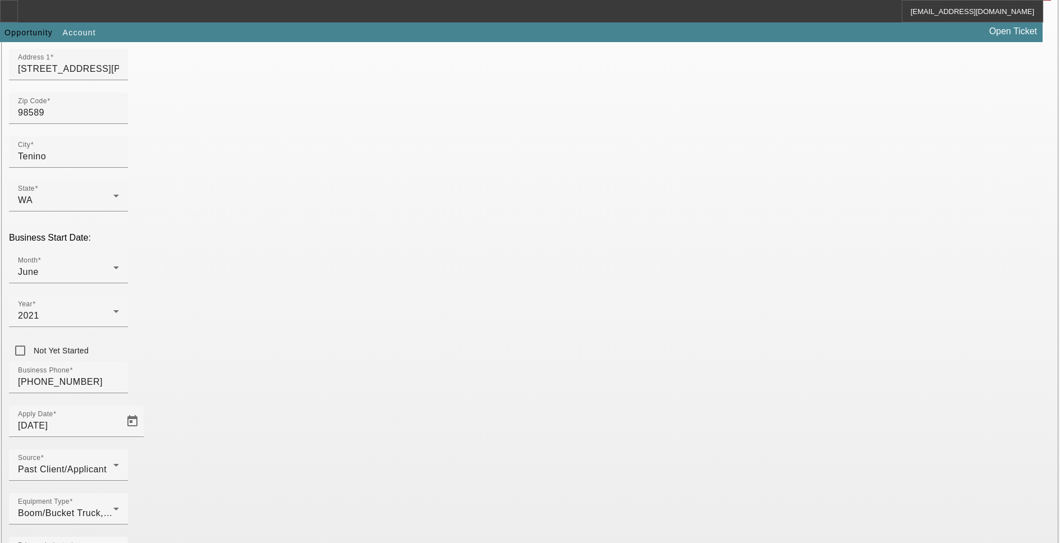
type input "https://nwsigncrew.com/"
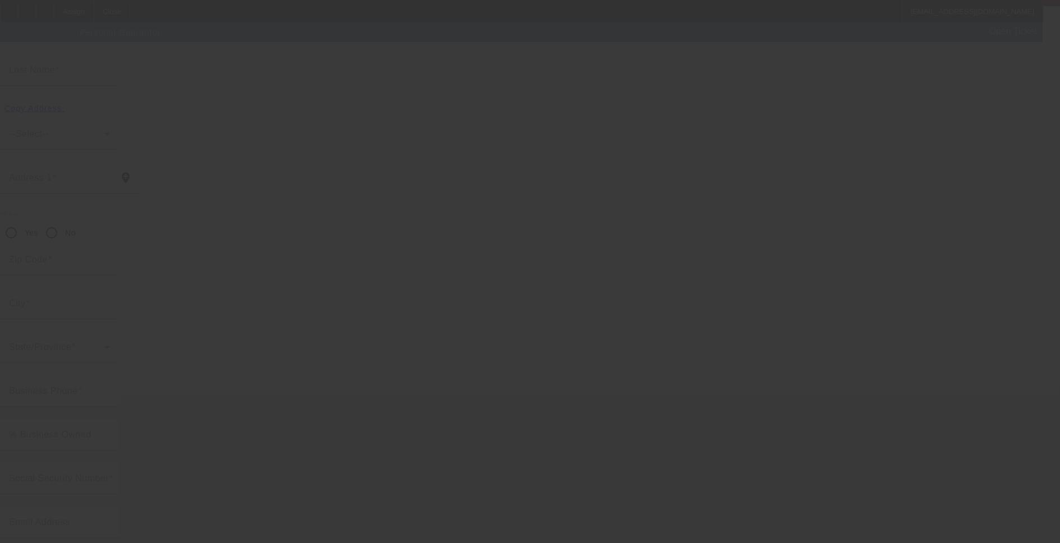
scroll to position [6, 0]
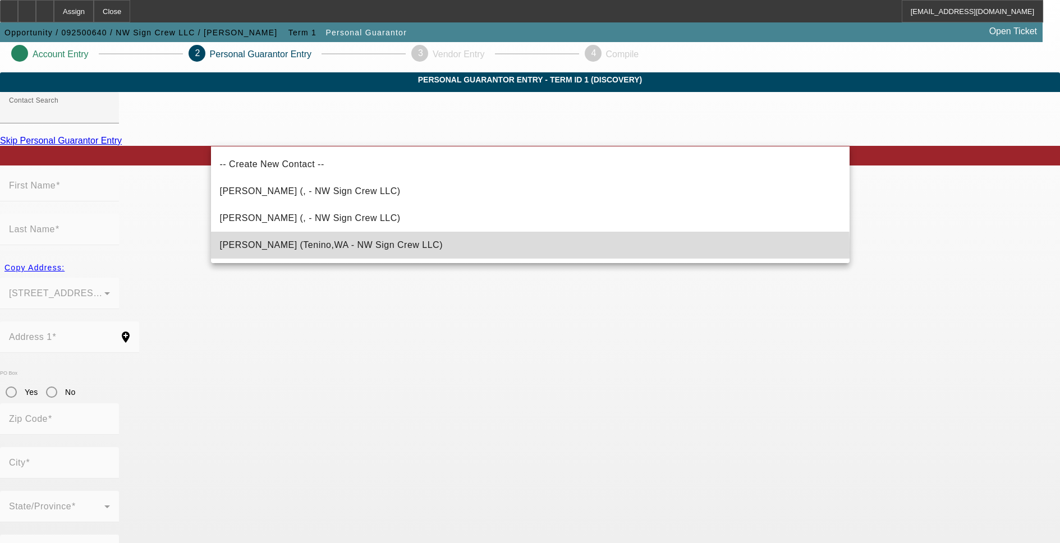
click at [308, 252] on span "Boad Jr., Billy (Tenino,WA - NW Sign Crew LLC)" at bounding box center [331, 244] width 223 height 13
type input "Boad Jr., Billy (Tenino,WA - NW Sign Crew LLC)"
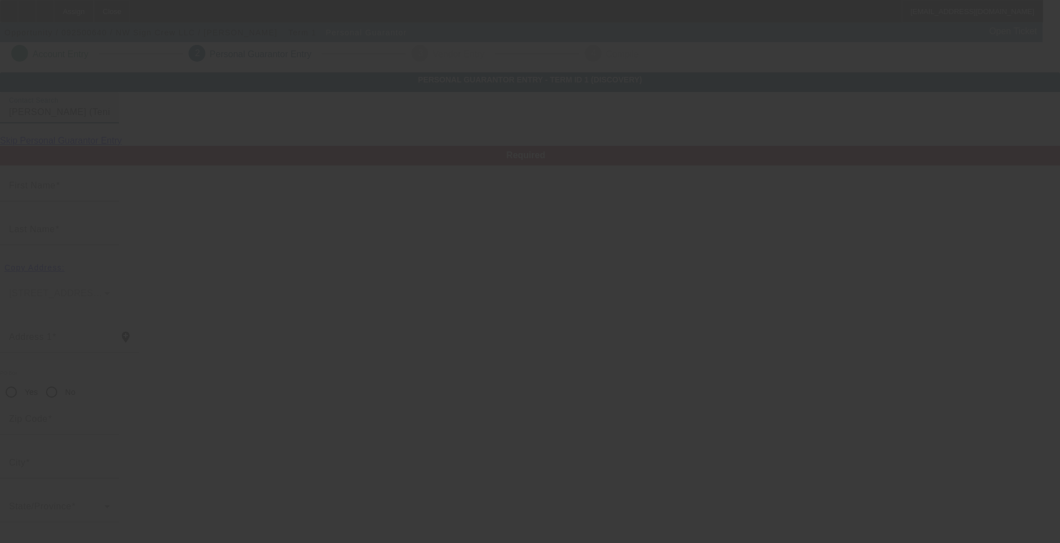
type input "Billy"
type input "Boad"
type input "[STREET_ADDRESS][PERSON_NAME]"
radio input "true"
type input "98589"
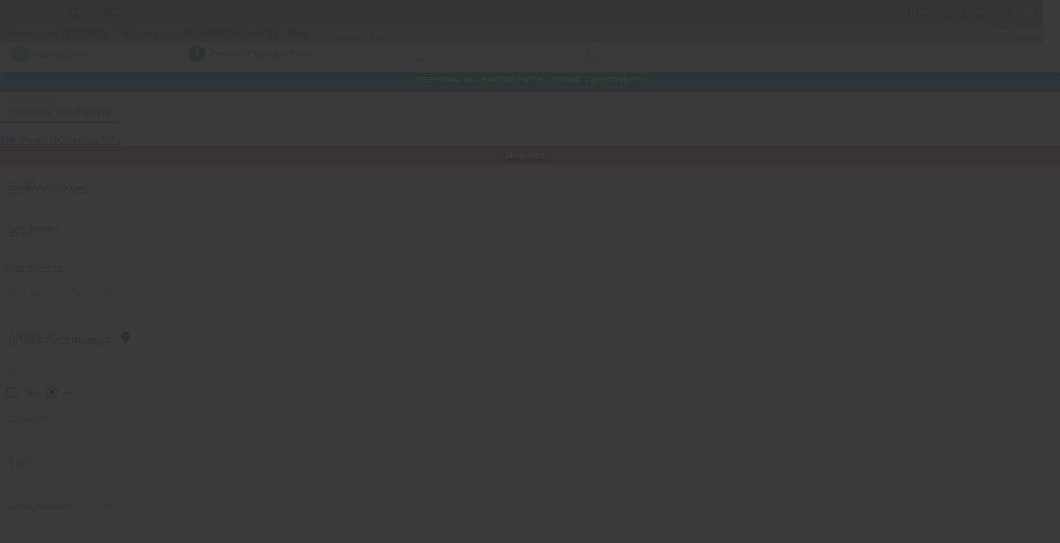
type input "Tenino"
type input "[PHONE_NUMBER]"
type input "100"
type input "534-08-6189"
type input "billyboad@outlook.com"
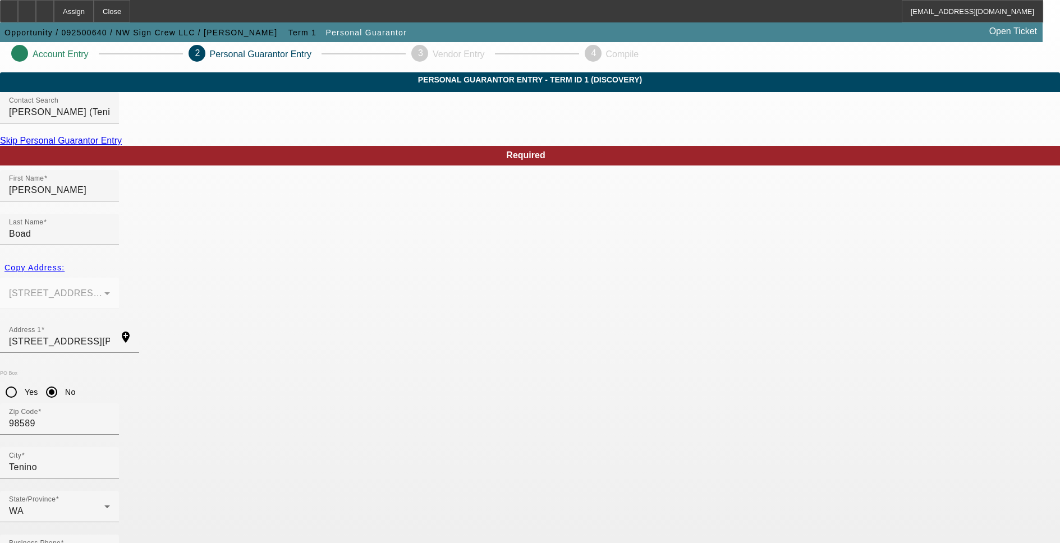
type input "[PHONE_NUMBER]"
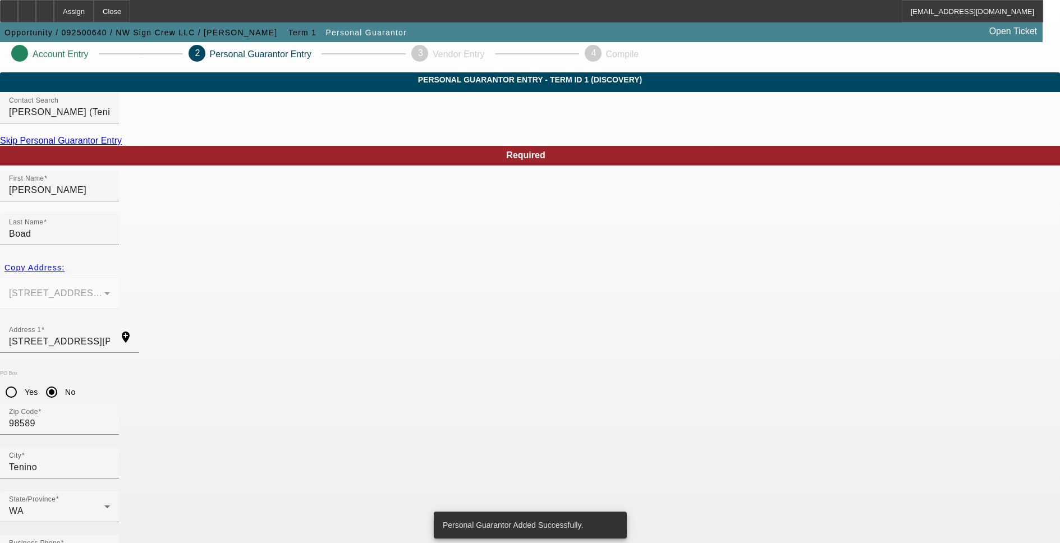
scroll to position [0, 0]
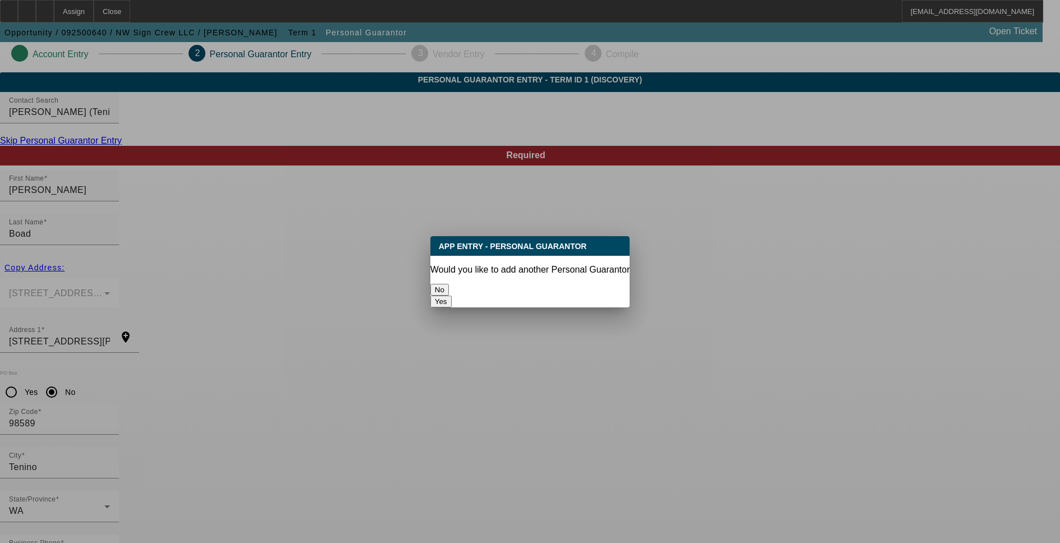
click at [449, 285] on button "No" at bounding box center [439, 290] width 19 height 12
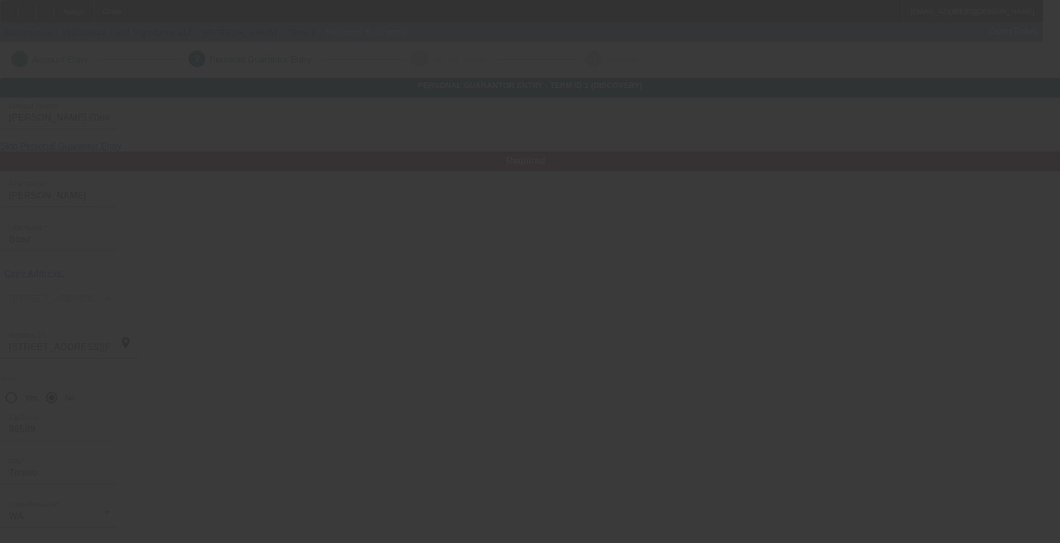
scroll to position [6, 0]
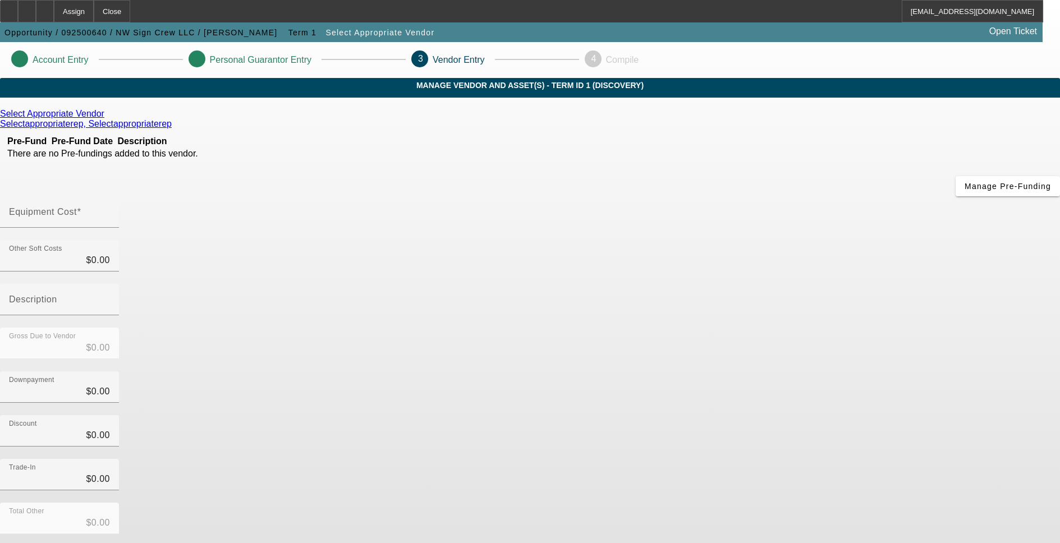
click at [107, 118] on icon at bounding box center [107, 114] width 0 height 10
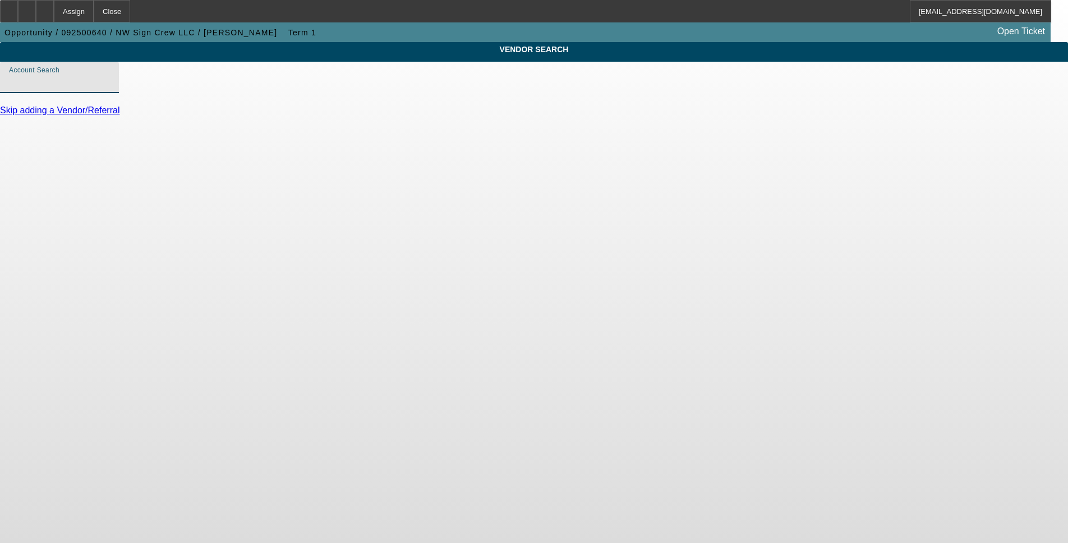
click at [110, 89] on input "Account Search" at bounding box center [59, 81] width 101 height 13
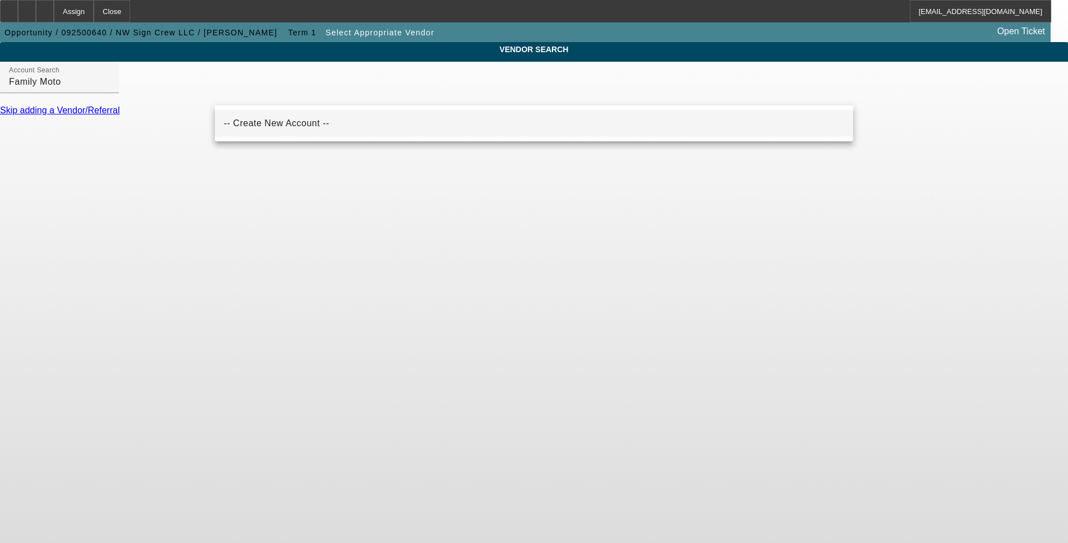
click at [343, 125] on mat-option "-- Create New Account --" at bounding box center [534, 123] width 639 height 27
type input "-- Create New Account --"
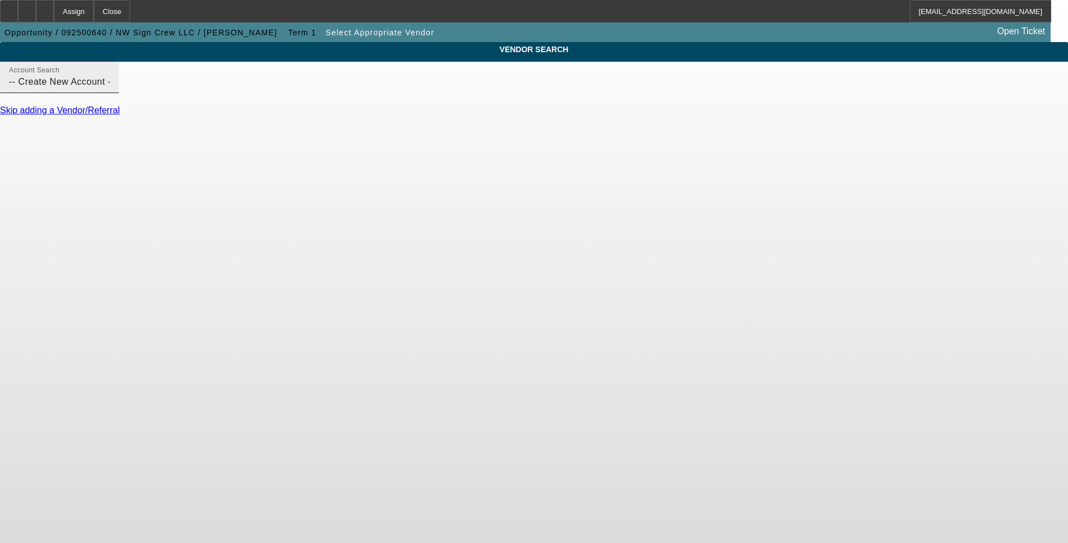
click at [110, 89] on input "-- Create New Account --" at bounding box center [59, 81] width 101 height 13
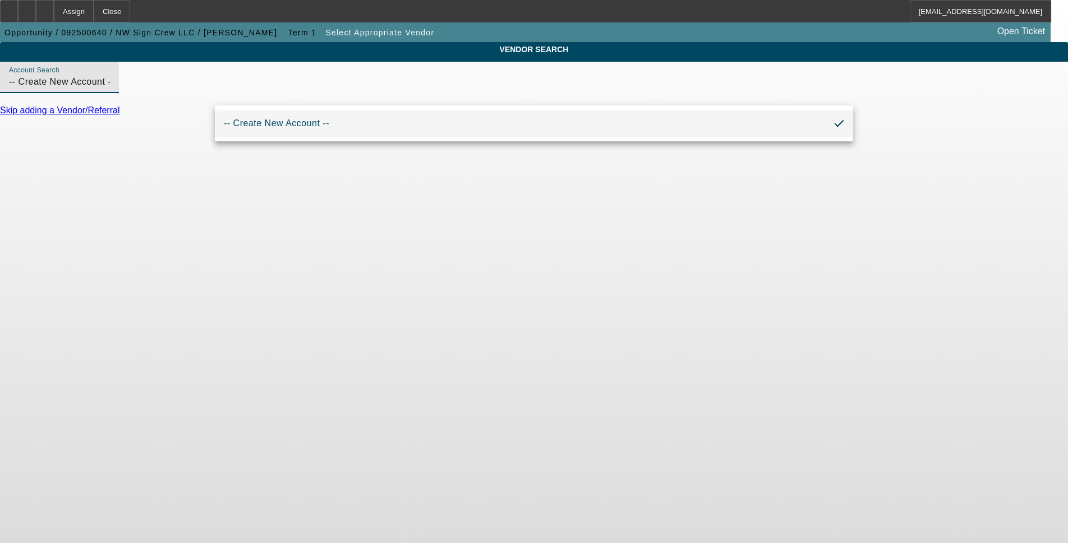
click at [110, 89] on input "-- Create New Account --" at bounding box center [59, 81] width 101 height 13
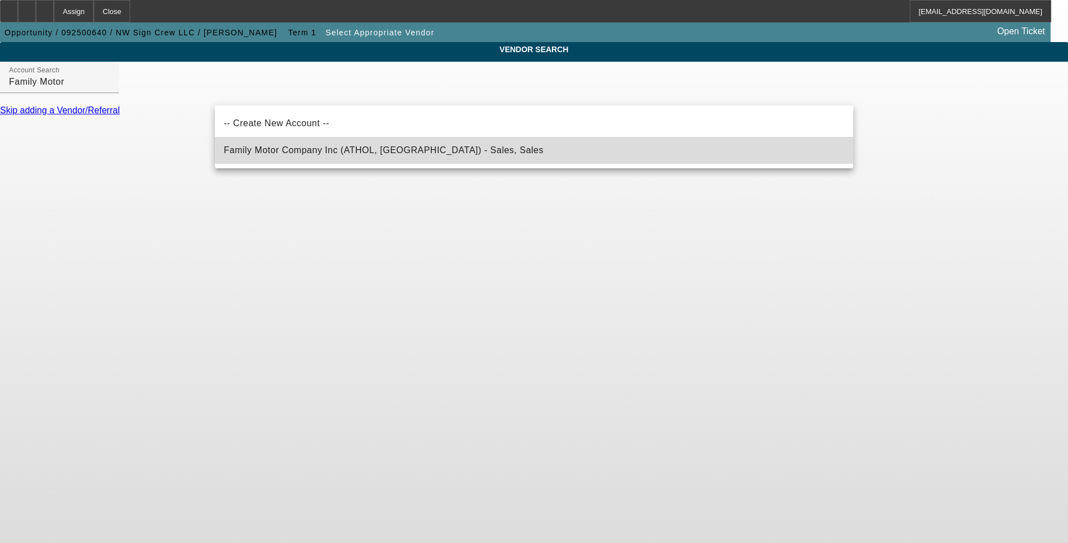
click at [437, 157] on mat-option "Family Motor Company Inc (ATHOL, ID) - Sales, Sales" at bounding box center [534, 150] width 639 height 27
type input "Family Motor Company Inc (ATHOL, ID) - Sales, Sales"
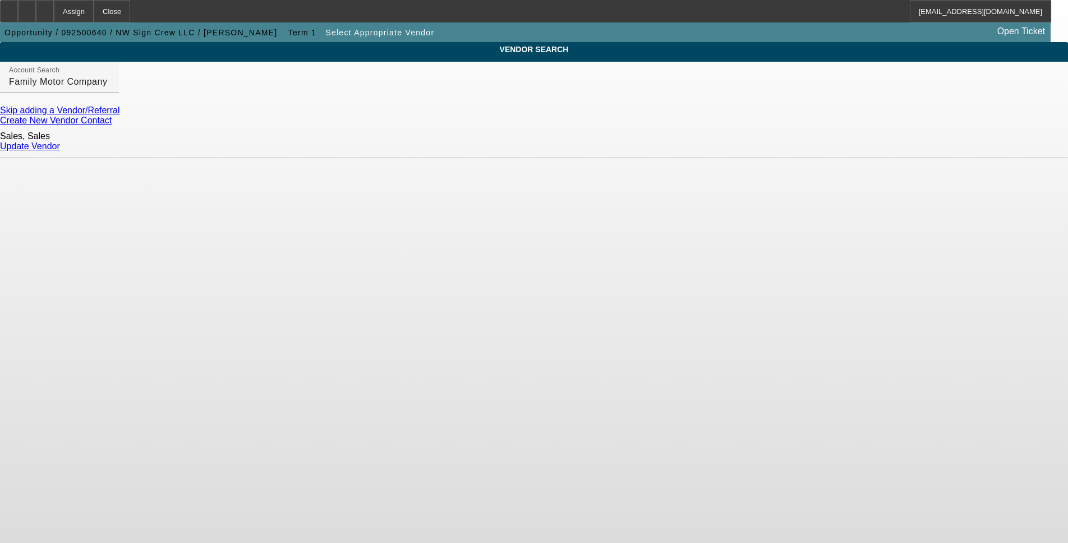
click at [60, 148] on link "Update Vendor" at bounding box center [30, 146] width 60 height 10
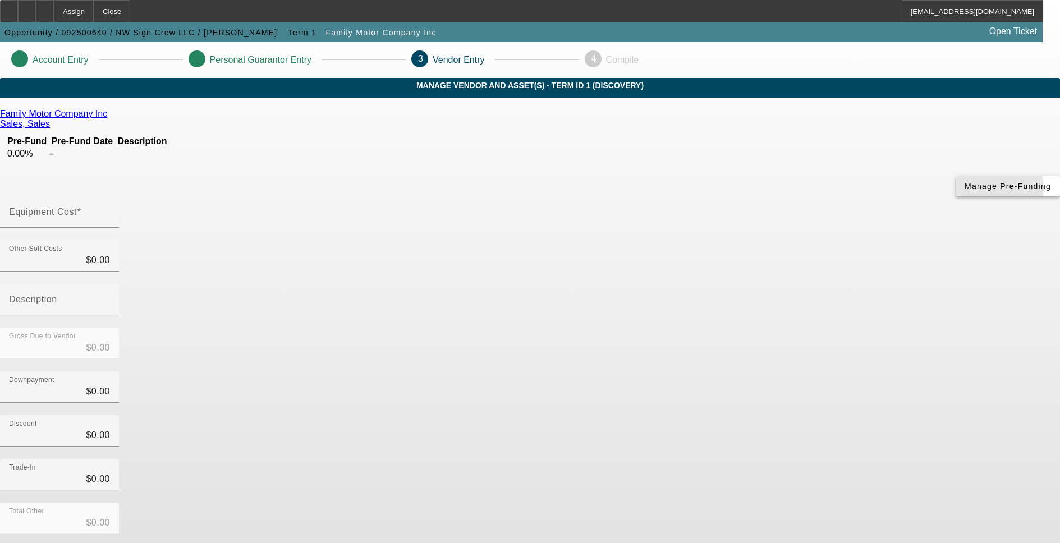
click at [956, 200] on span "button" at bounding box center [1008, 186] width 104 height 27
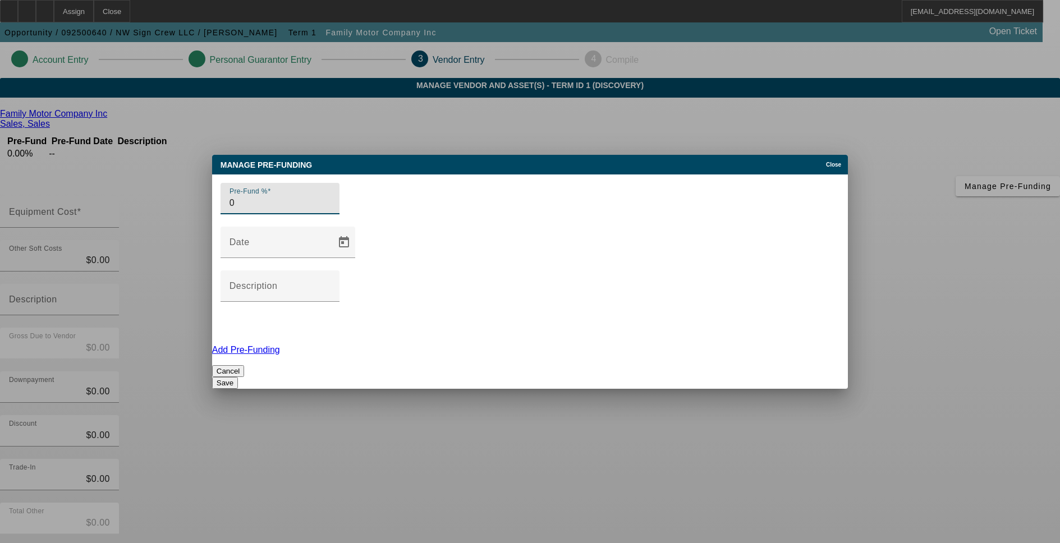
click at [244, 210] on input "0" at bounding box center [280, 202] width 101 height 13
type input "100"
drag, startPoint x: 257, startPoint y: 292, endPoint x: 451, endPoint y: 344, distance: 200.5
click at [256, 291] on div "Pre-Fund % 100 Date Description Add Pre-Funding Cancel Save" at bounding box center [530, 282] width 636 height 214
click at [238, 377] on button "Save" at bounding box center [225, 383] width 26 height 12
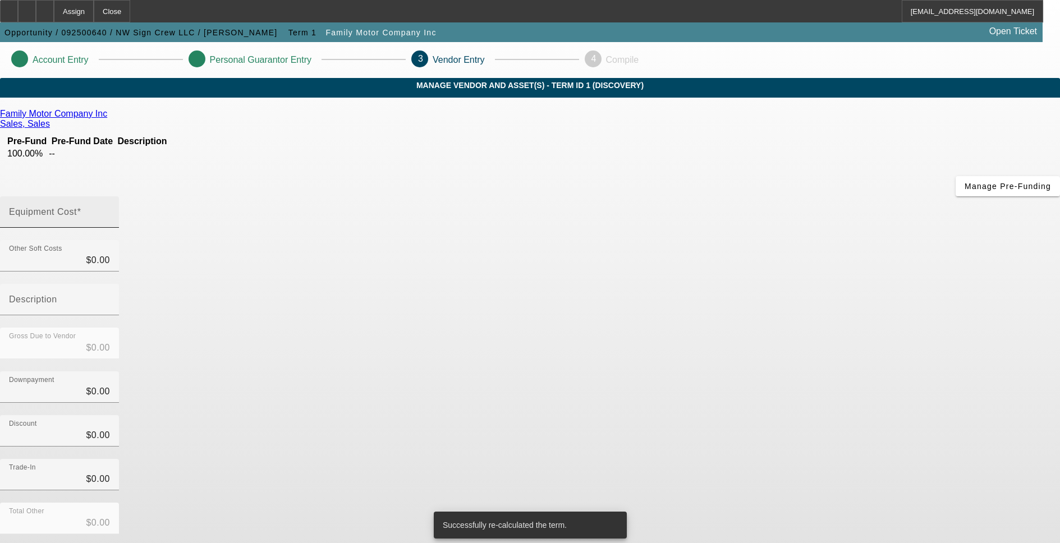
click at [110, 210] on input "Equipment Cost" at bounding box center [59, 216] width 101 height 13
type input "3"
type input "$3.00"
type input "36"
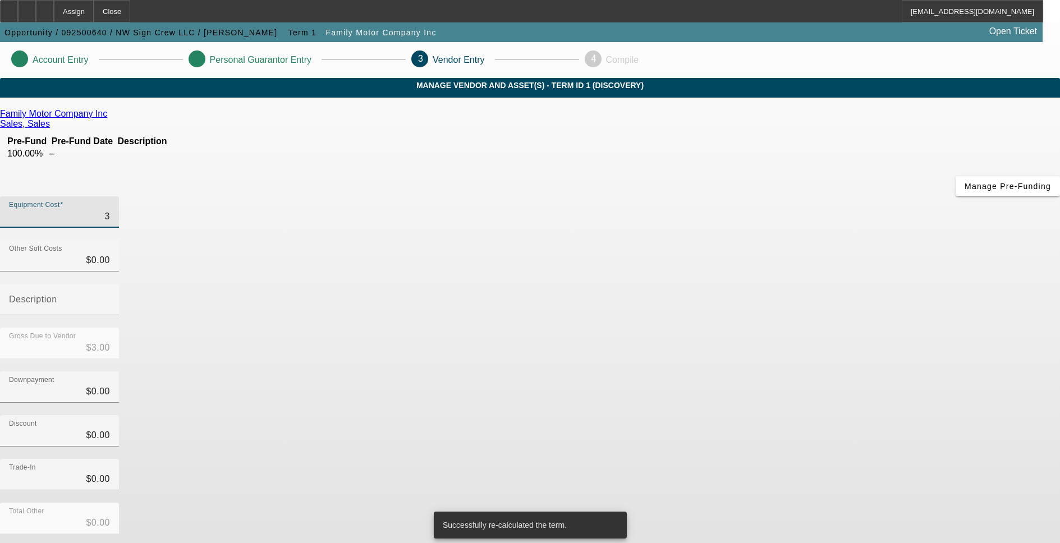
type input "$36.00"
type input "367"
type input "$367.00"
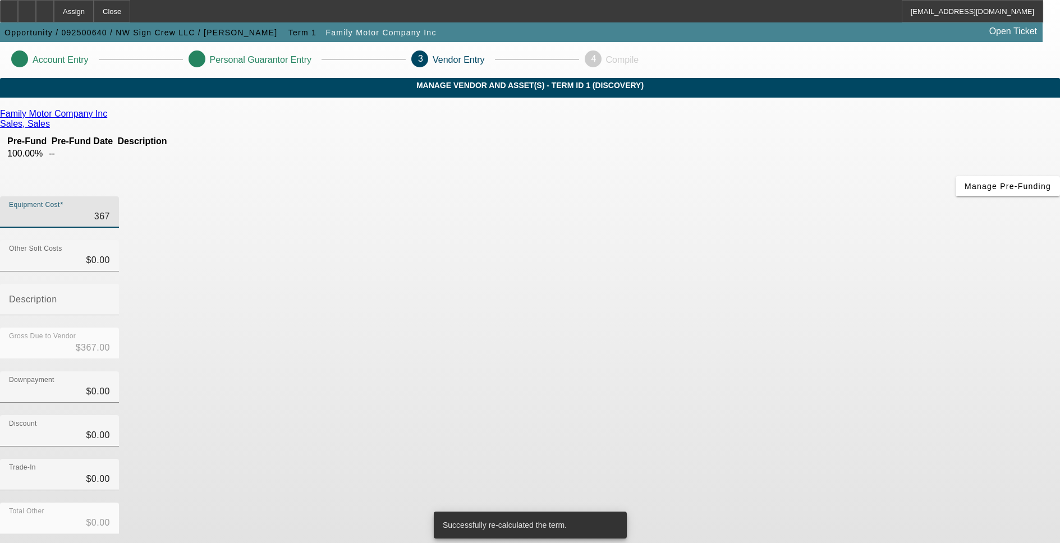
type input "3675"
type input "$3,675.00"
type input "36750"
type input "$36,750.00"
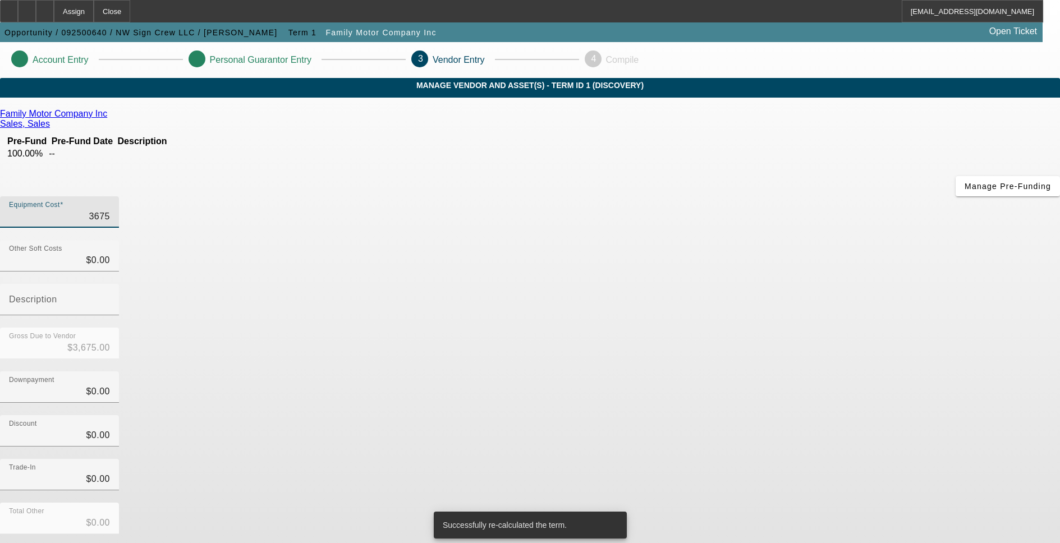
type input "$36,750.00"
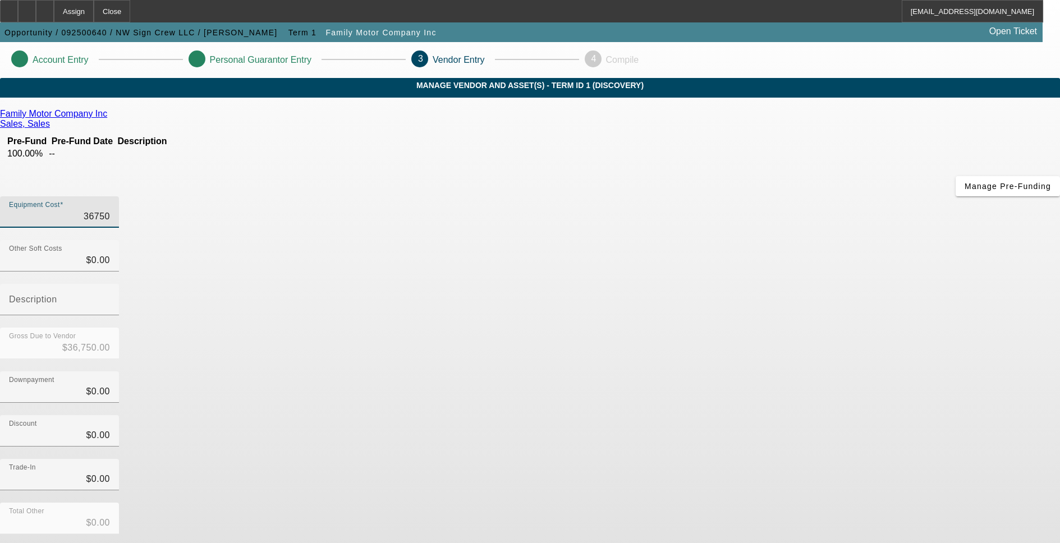
type input "$36,750.00"
click at [784, 371] on div "Downpayment $0.00" at bounding box center [530, 393] width 1060 height 44
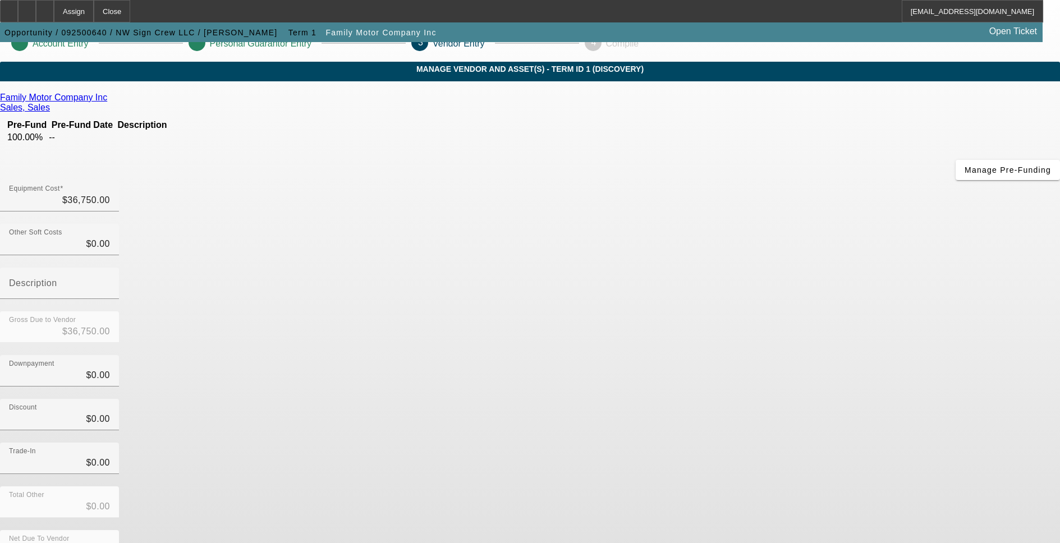
scroll to position [25, 0]
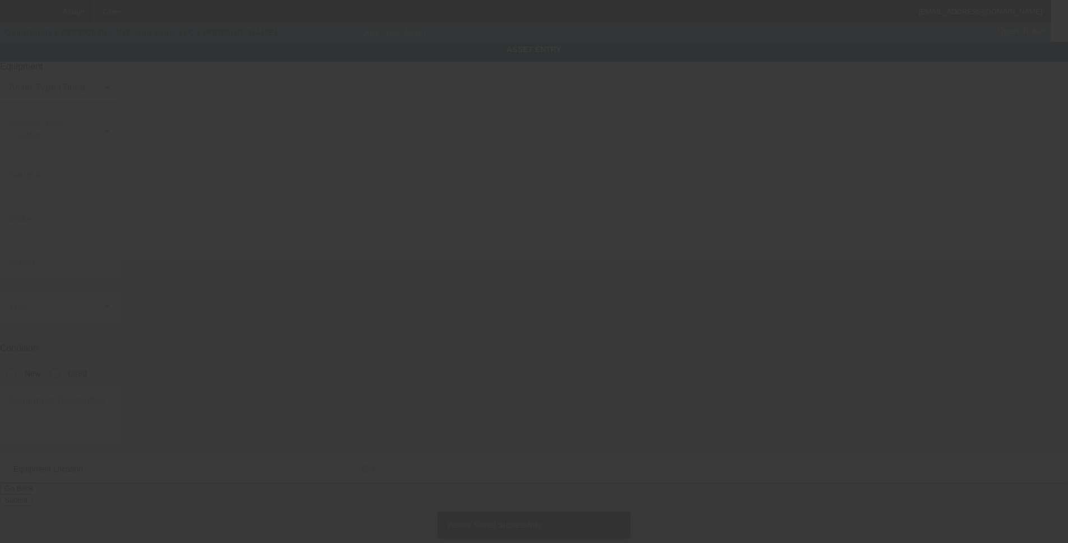
type input "13628 Reeder Rd SW"
type input "Tenino"
type input "98589"
type input "Thurston"
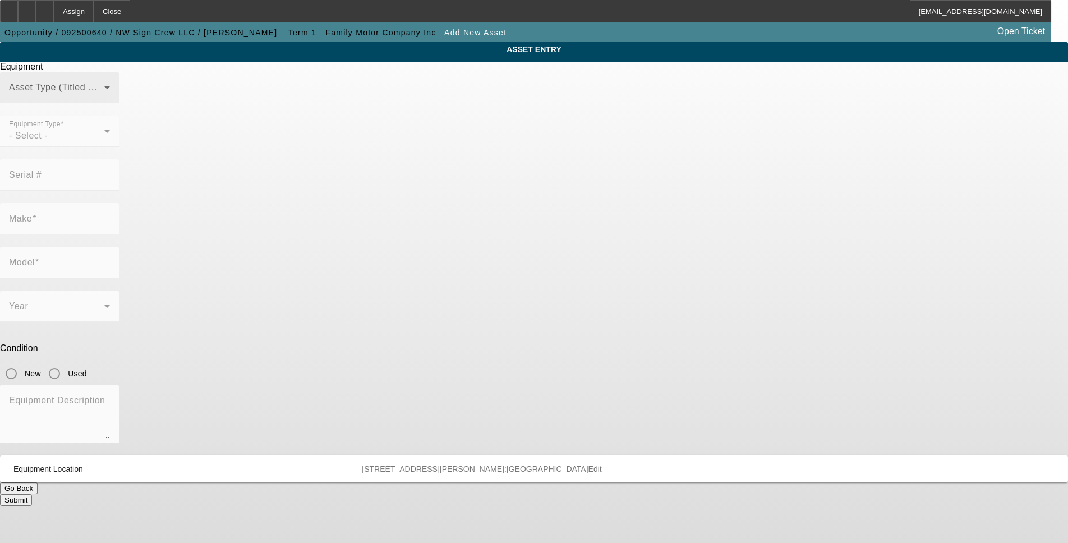
click at [110, 103] on div "Asset Type (Titled or Non-Titled)" at bounding box center [59, 87] width 101 height 31
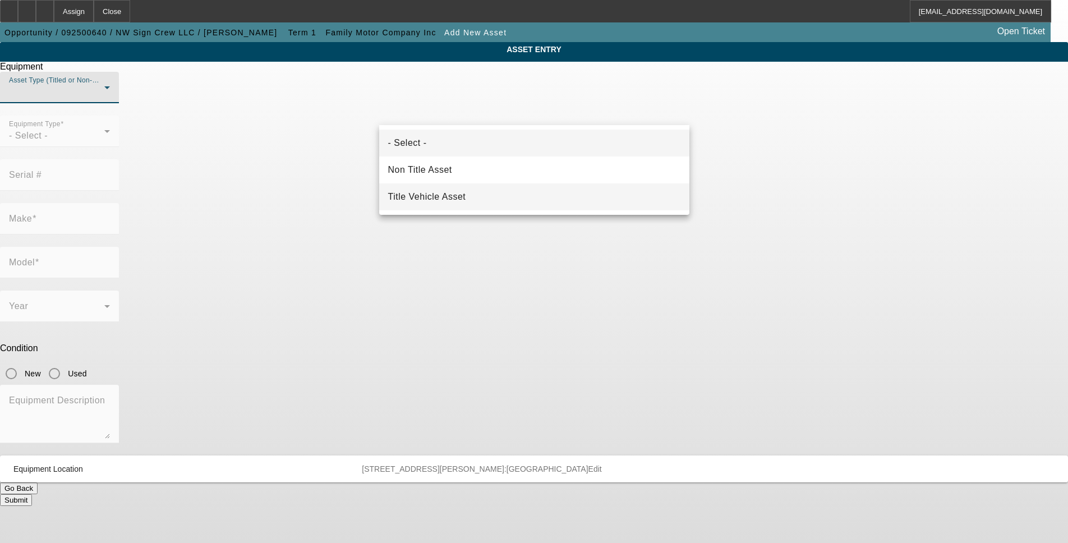
click at [458, 199] on span "Title Vehicle Asset" at bounding box center [427, 196] width 78 height 13
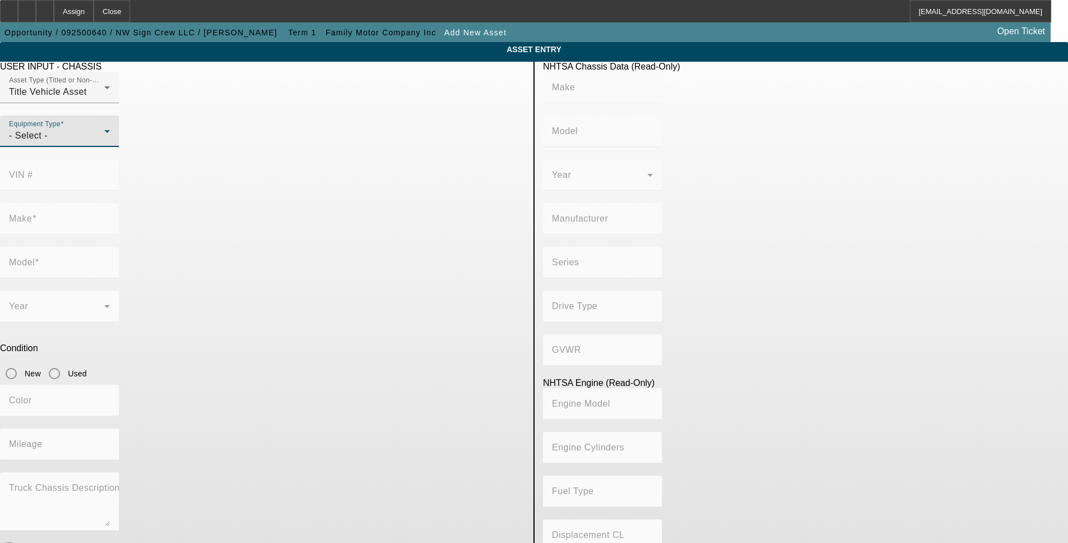
click at [104, 143] on div "- Select -" at bounding box center [56, 135] width 95 height 13
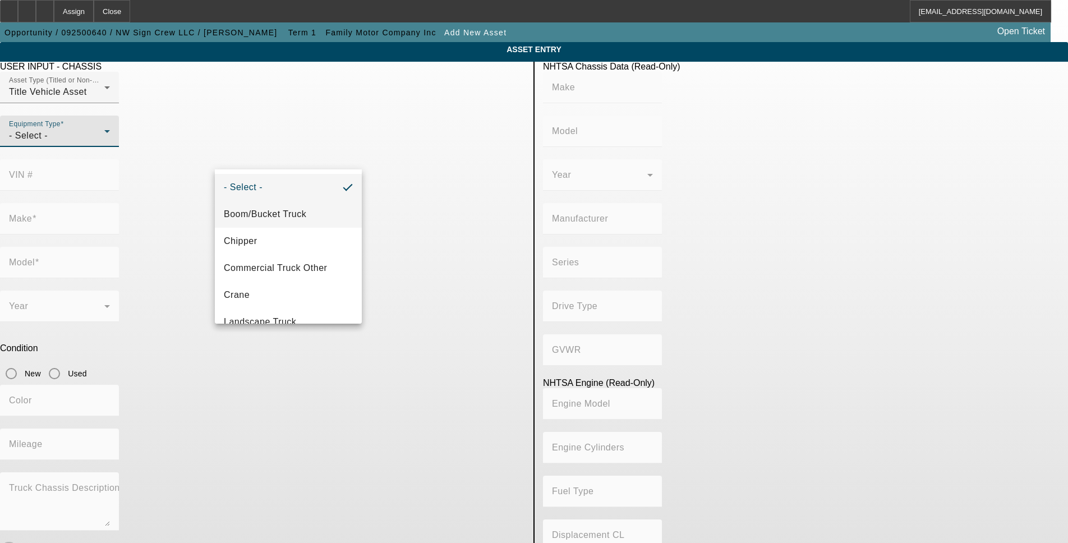
click at [305, 223] on mat-option "Boom/Bucket Truck" at bounding box center [288, 214] width 147 height 27
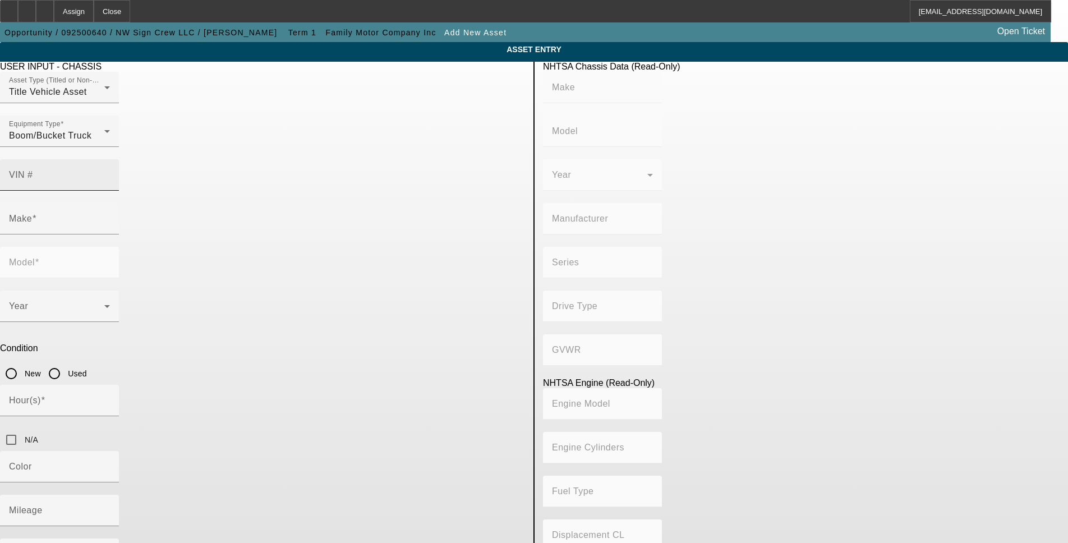
click at [110, 173] on input "VIN #" at bounding box center [59, 179] width 101 height 13
paste input "3C7WRNAL6FG544838"
type input "3C7WRNAL6FG544838"
type input "RAM"
type input "5500"
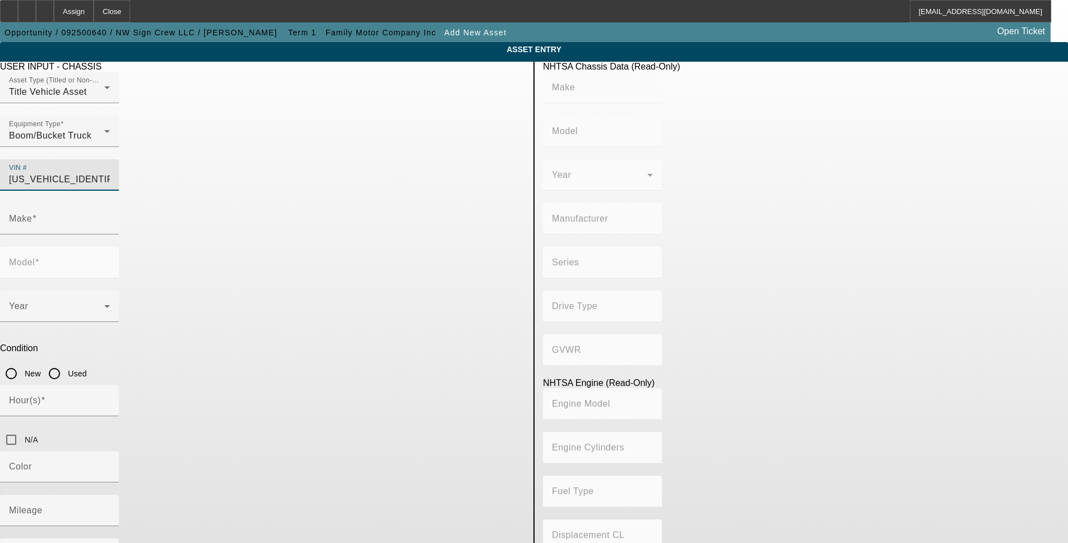
type input "CHRYSLER DE MEXICO TOLUCA"
type input "4WD/4-Wheel Drive/4x4"
type input "Class 5: 16,001 - 19,500 lb (7,258 - 8,845 kg)"
type input "6"
type input "Diesel"
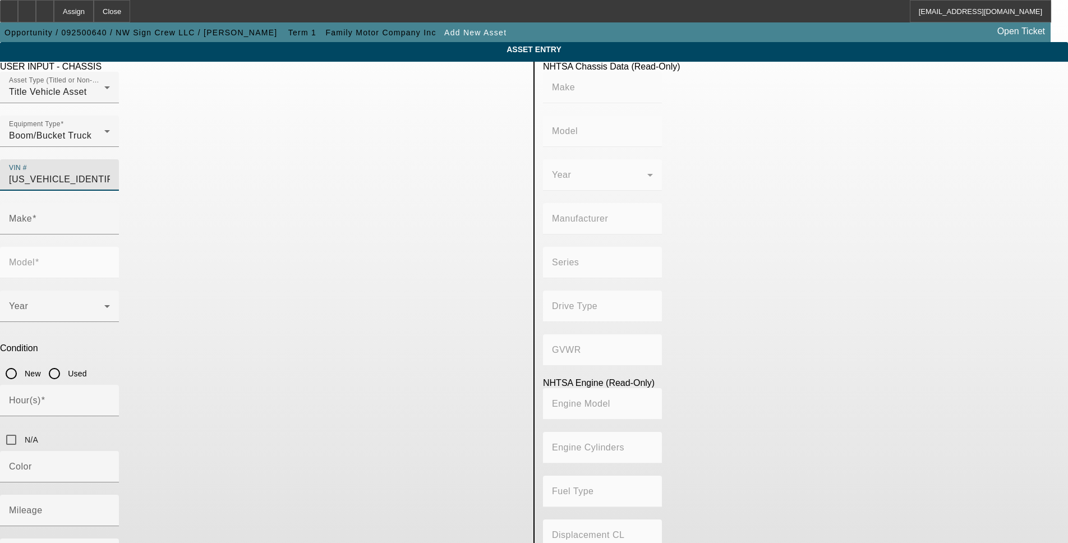
type input "408.85908543470"
type input "6.7"
type input "RAM"
type input "5500"
type input "3C7WRNAL6FG544838"
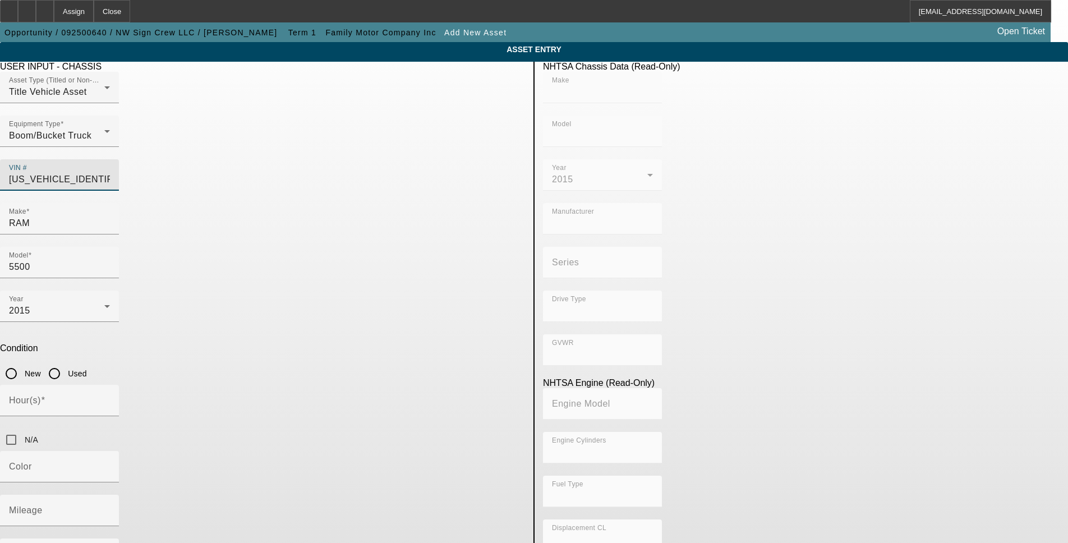
click at [66, 363] on input "Used" at bounding box center [54, 374] width 22 height 22
radio input "true"
click at [22, 429] on input "N/A" at bounding box center [11, 440] width 22 height 22
checkbox input "true"
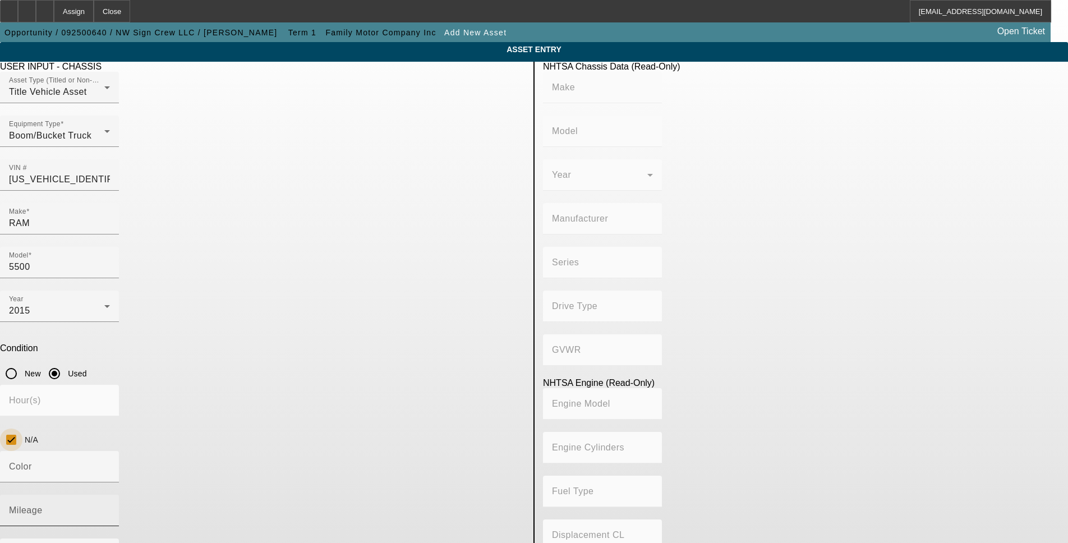
type input "RAM"
type input "5500"
type input "CHRYSLER DE MEXICO TOLUCA"
type input "4WD/4-Wheel Drive/4x4"
type input "Class 5: 16,001 - 19,500 lb (7,258 - 8,845 kg)"
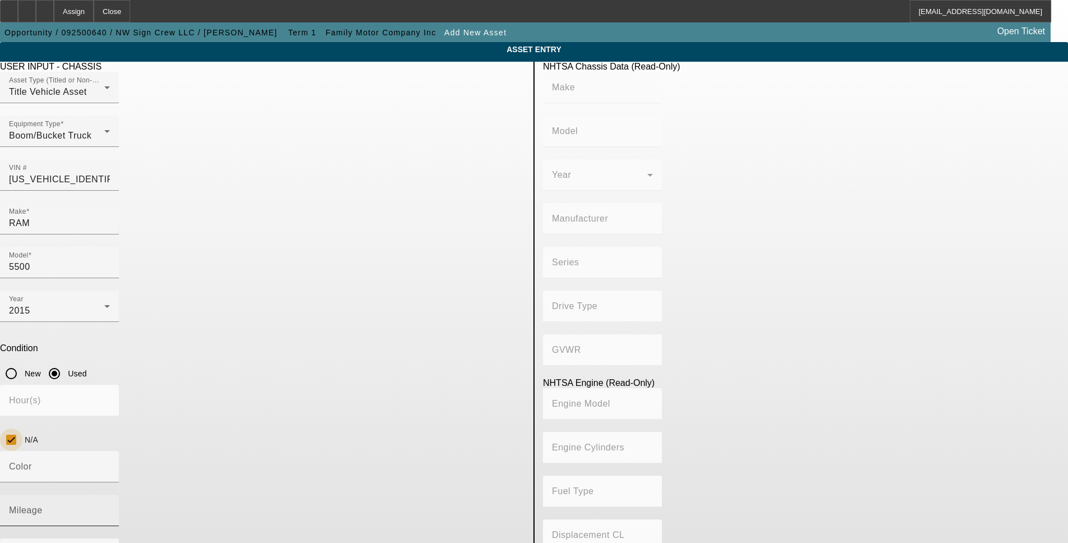
type input "6"
type input "Diesel"
type input "408.85908543470"
type input "6.7"
click at [43, 506] on mat-label "Mileage" at bounding box center [26, 511] width 34 height 10
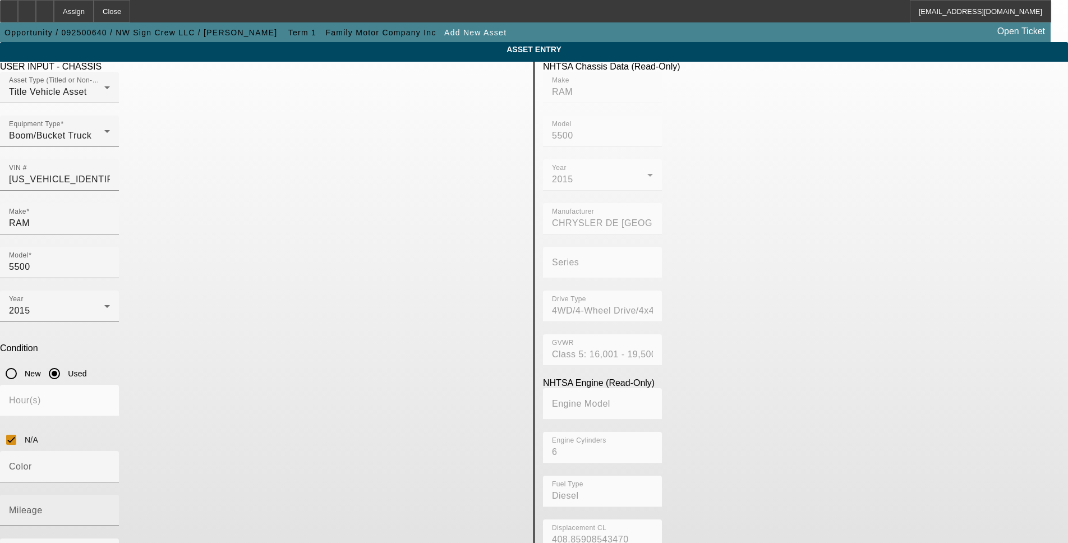
click at [110, 508] on input "Mileage" at bounding box center [59, 514] width 101 height 13
type input "128639"
drag, startPoint x: 219, startPoint y: 437, endPoint x: 214, endPoint y: 424, distance: 14.4
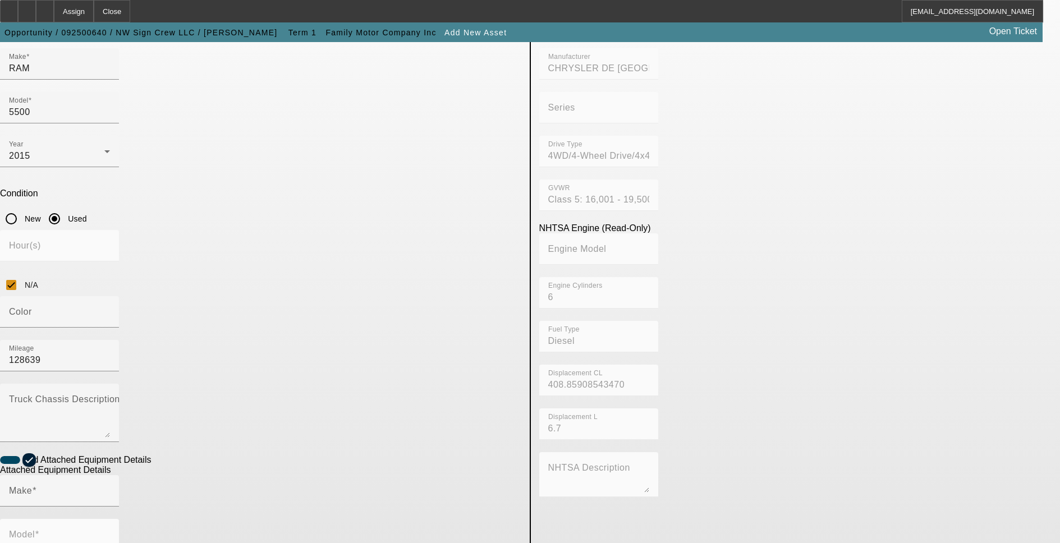
scroll to position [224, 0]
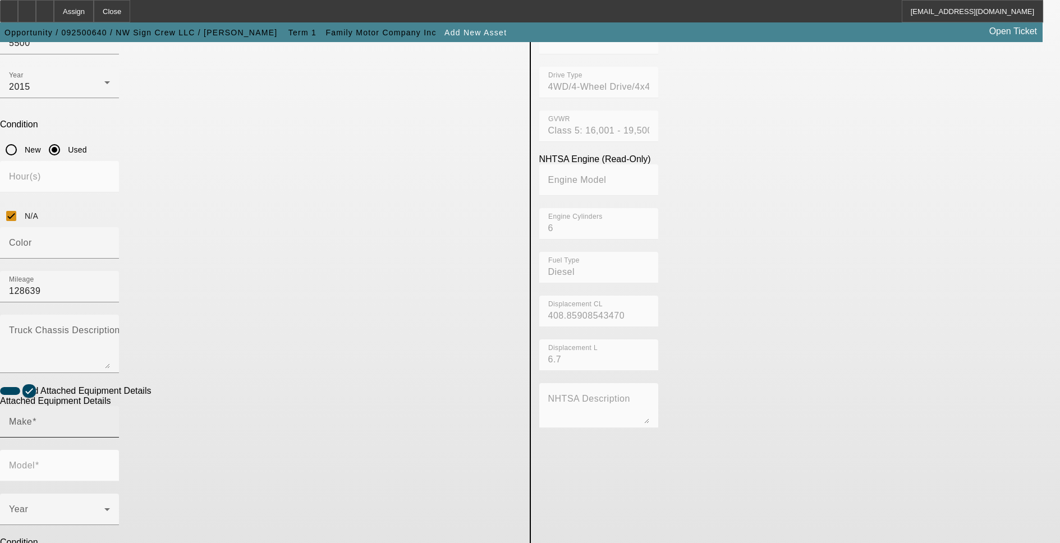
click at [36, 417] on span at bounding box center [34, 422] width 4 height 10
click at [110, 420] on input "Make" at bounding box center [59, 426] width 101 height 13
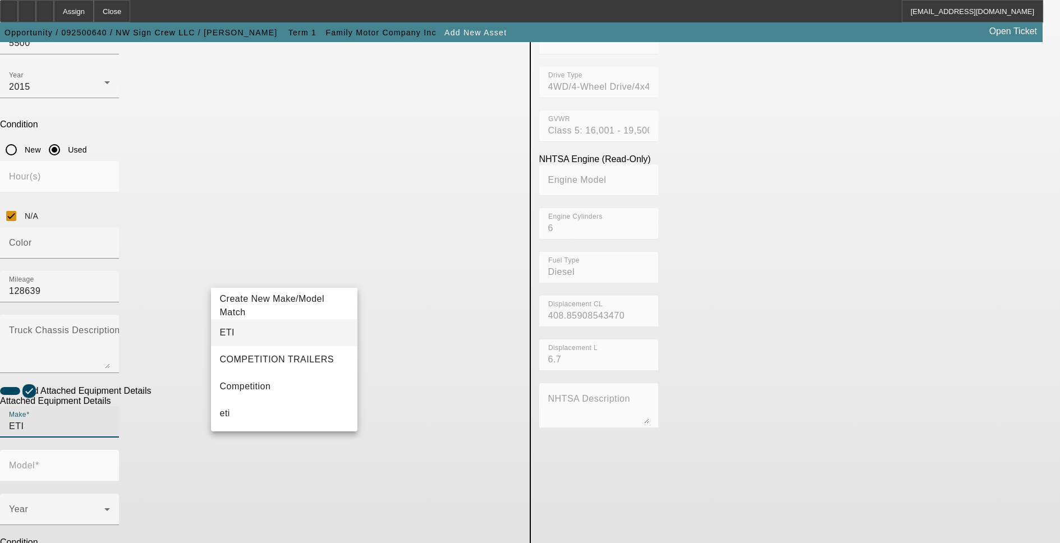
type input "ETI"
drag, startPoint x: 255, startPoint y: 337, endPoint x: 273, endPoint y: 328, distance: 19.6
click at [258, 334] on mat-option "ETI" at bounding box center [284, 332] width 147 height 27
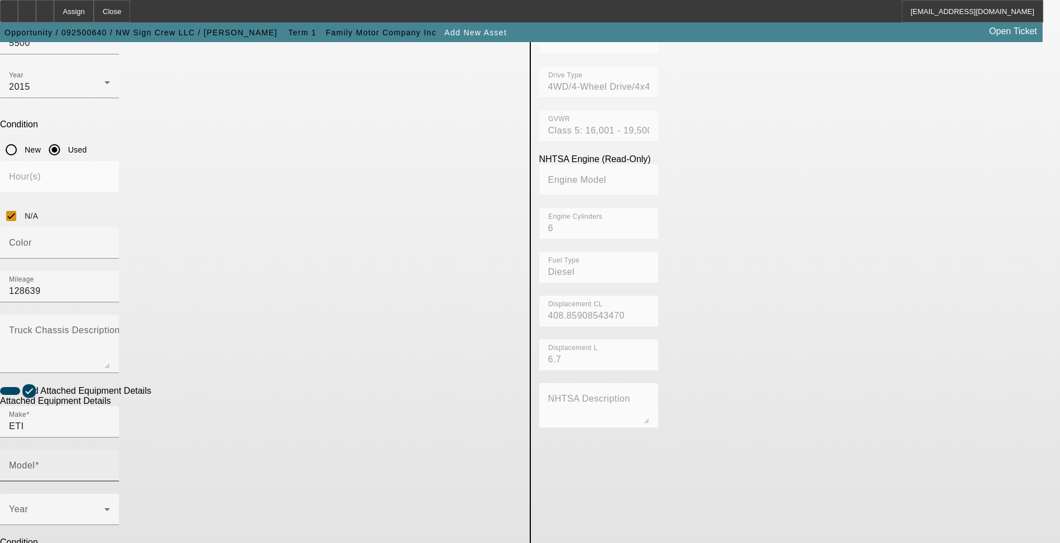
click at [35, 461] on mat-label "Model" at bounding box center [22, 466] width 26 height 10
click at [110, 464] on input "Model" at bounding box center [59, 470] width 101 height 13
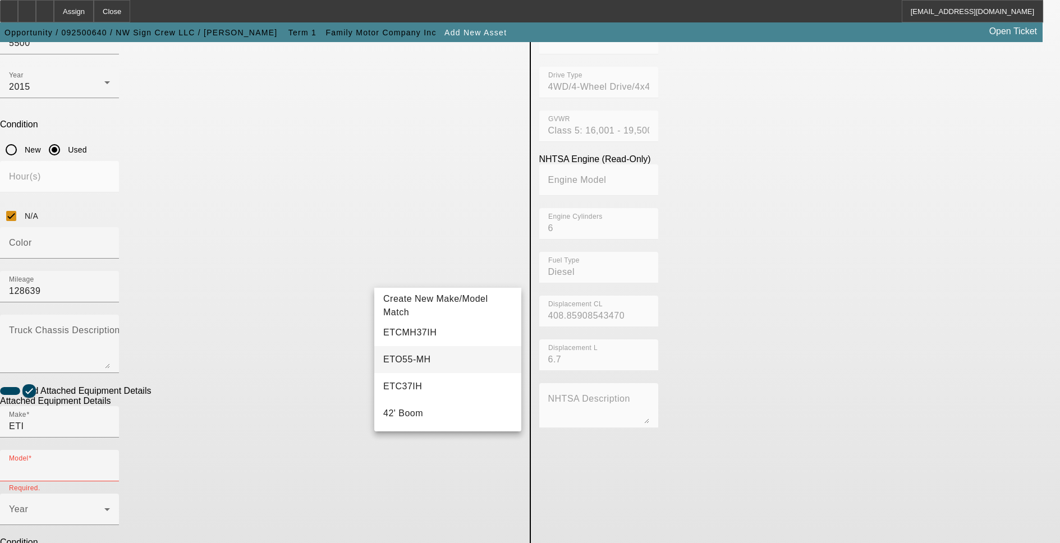
scroll to position [56, 0]
click at [446, 359] on mat-option "42' Boom" at bounding box center [447, 357] width 147 height 27
type input "42' Boom"
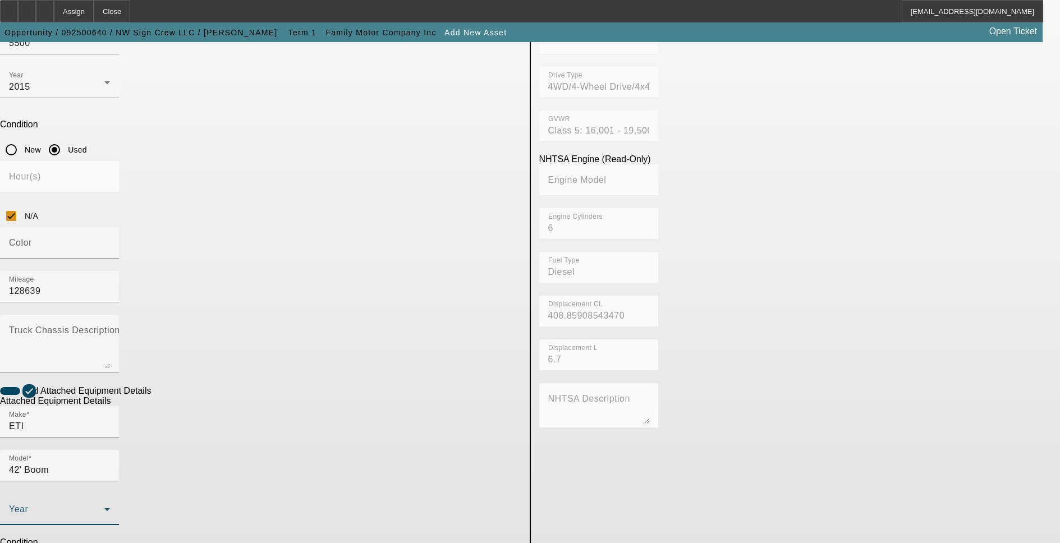
click at [104, 507] on span at bounding box center [56, 513] width 95 height 13
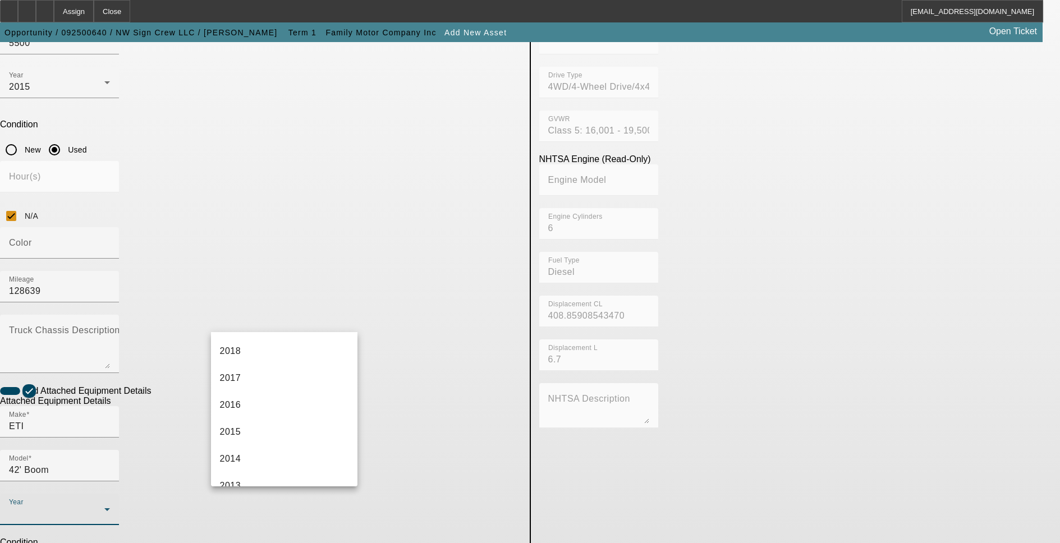
scroll to position [281, 0]
click at [272, 412] on mat-option "2015" at bounding box center [284, 419] width 147 height 27
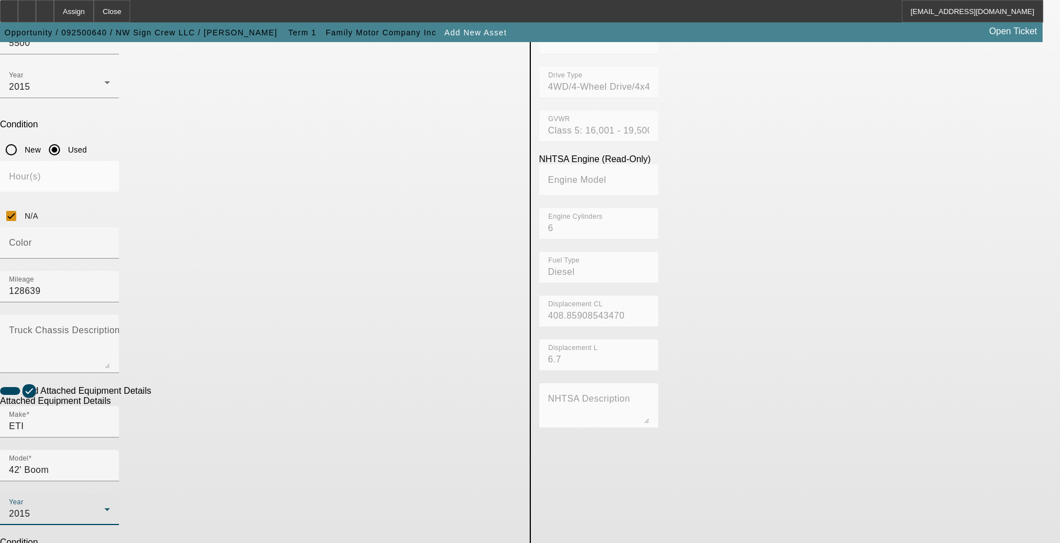
drag, startPoint x: 430, startPoint y: 320, endPoint x: 420, endPoint y: 330, distance: 14.3
radio input "true"
drag, startPoint x: 332, startPoint y: 357, endPoint x: 298, endPoint y: 409, distance: 61.9
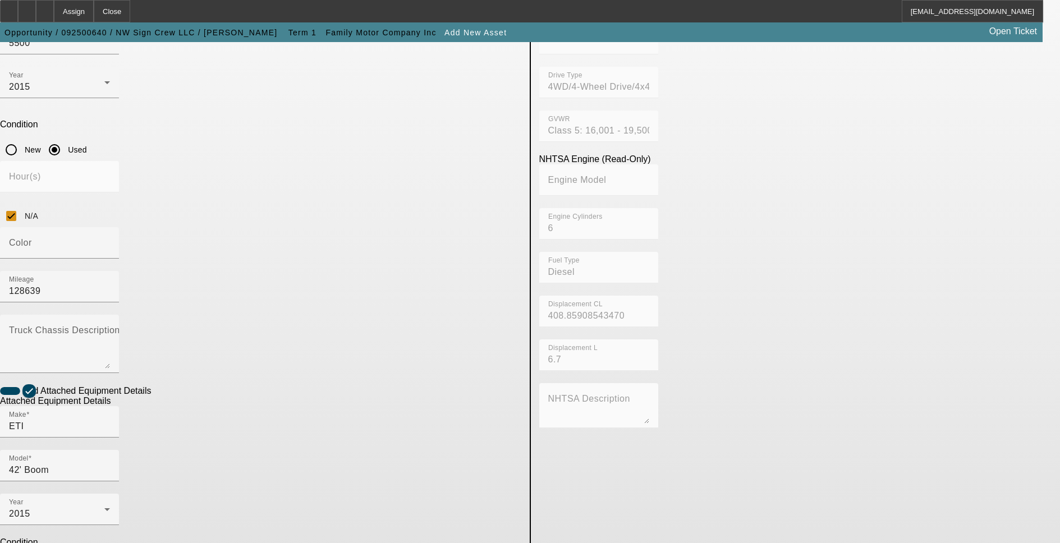
checkbox input "true"
type textarea "42 Foot Bucket Truck"
click at [104, 301] on app-asset-collateral-manage "ASSET ENTRY USER INPUT - CHASSIS Asset Type (Titled or Non-Titled) Title Vehicl…" at bounding box center [530, 287] width 1060 height 939
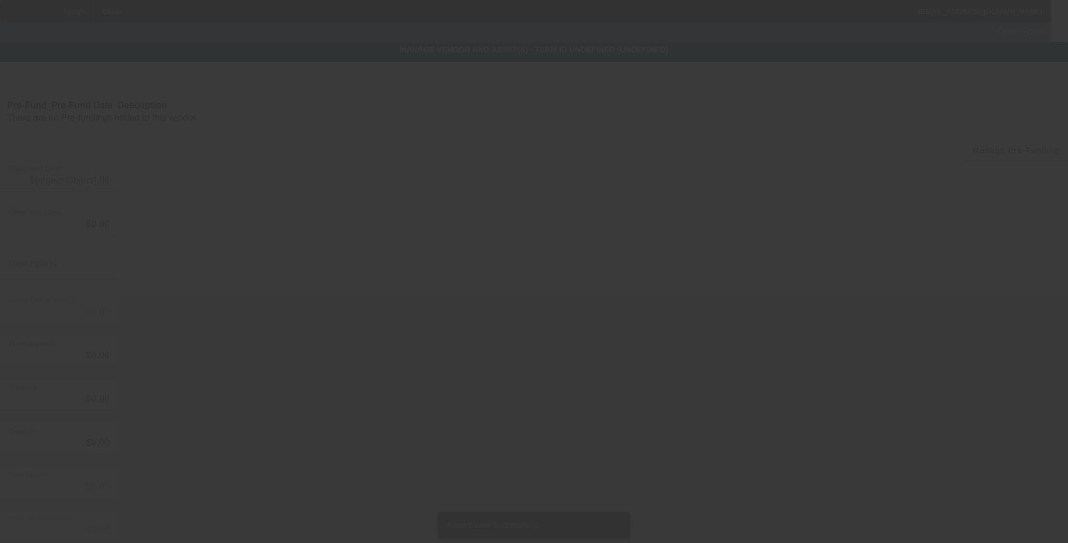
type input "$36,750.00"
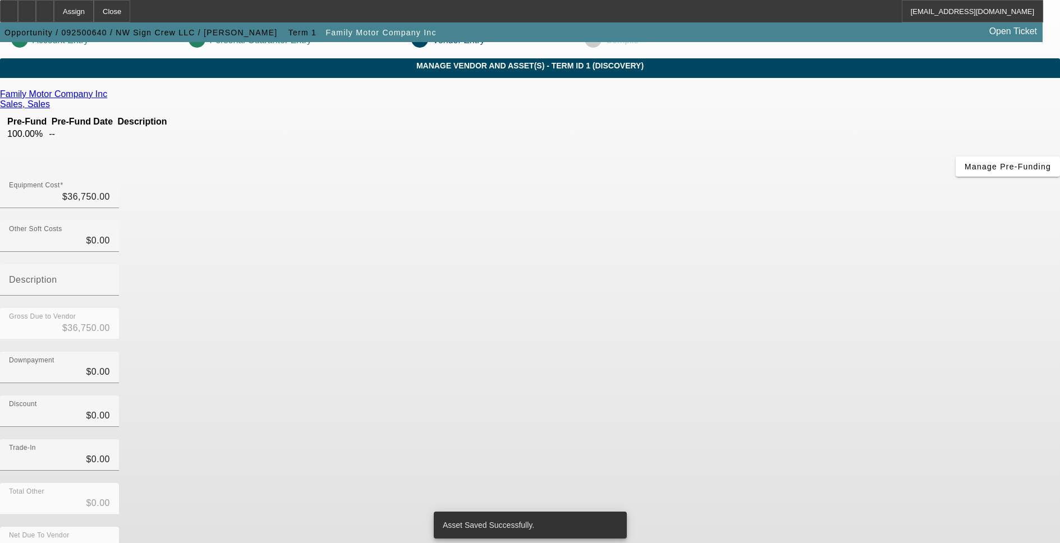
scroll to position [30, 0]
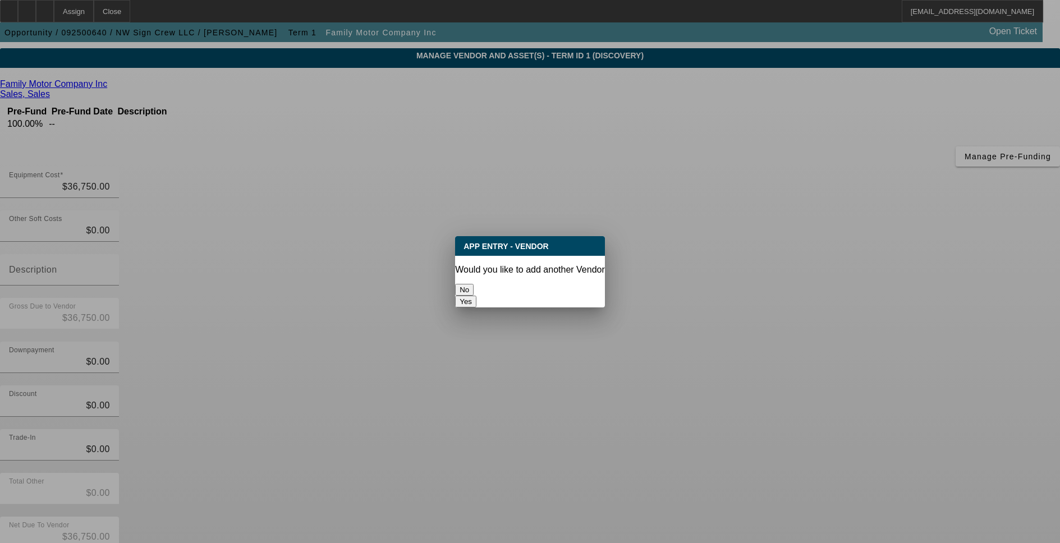
scroll to position [0, 0]
click at [474, 284] on button "No" at bounding box center [464, 290] width 19 height 12
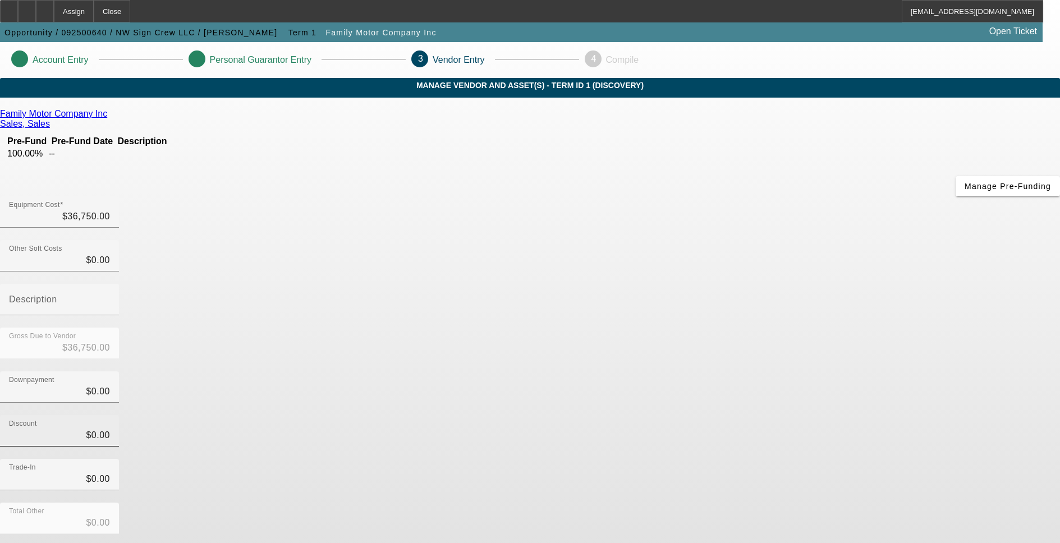
scroll to position [30, 0]
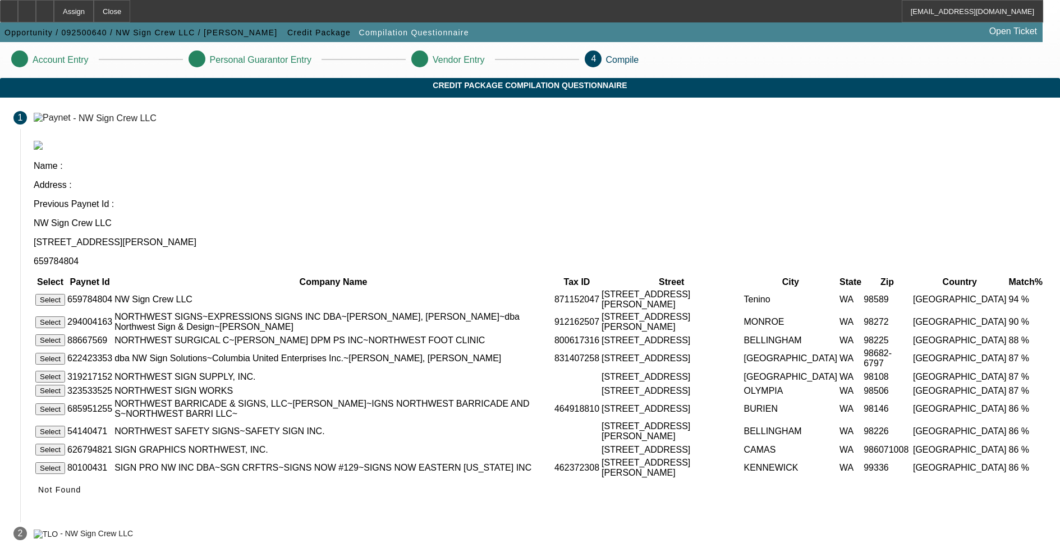
click at [65, 294] on button "Select" at bounding box center [50, 300] width 30 height 12
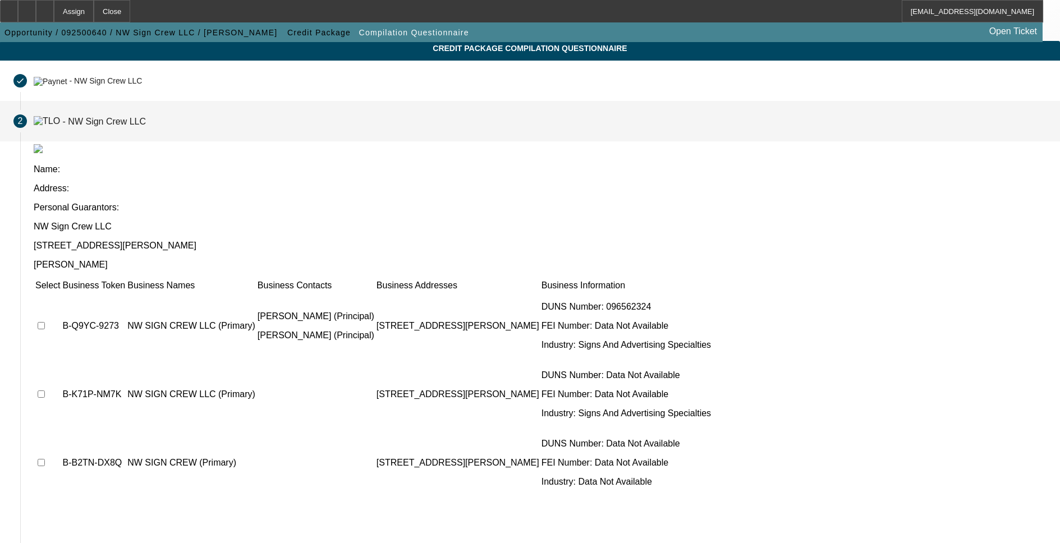
scroll to position [64, 0]
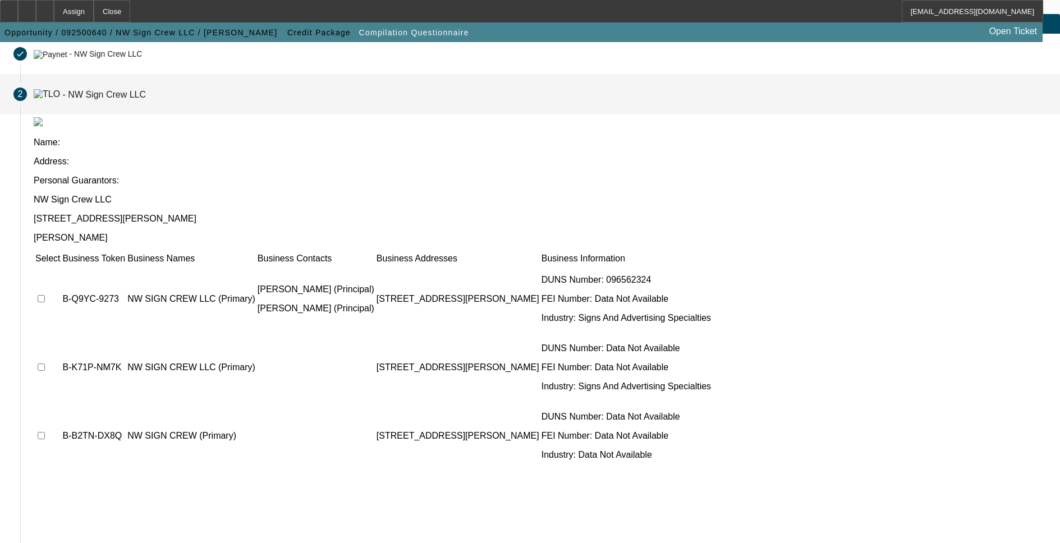
click at [45, 295] on input "checkbox" at bounding box center [41, 298] width 7 height 7
checkbox input "true"
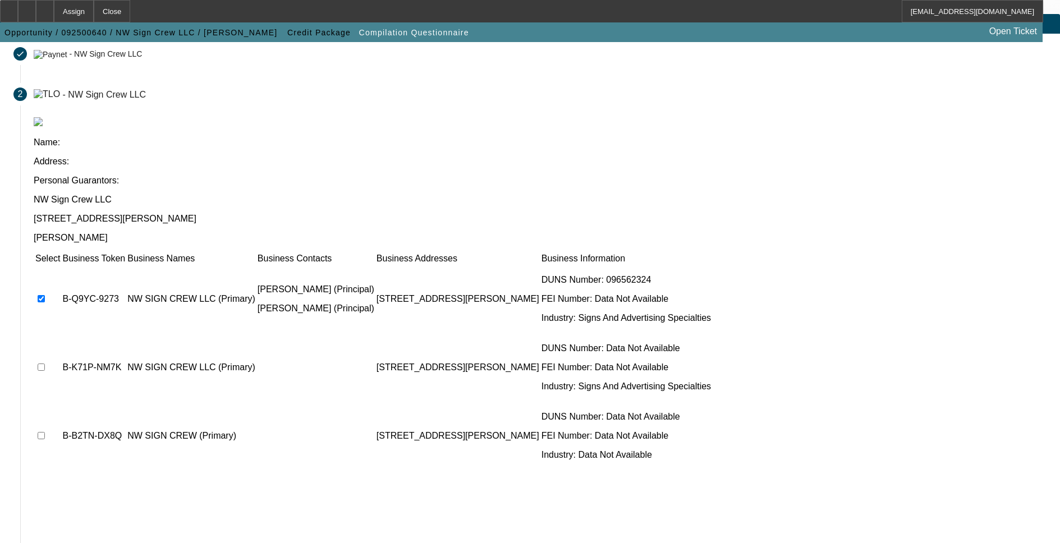
click at [45, 364] on input "checkbox" at bounding box center [41, 367] width 7 height 7
checkbox input "true"
click at [45, 432] on input "checkbox" at bounding box center [41, 435] width 7 height 7
checkbox input "true"
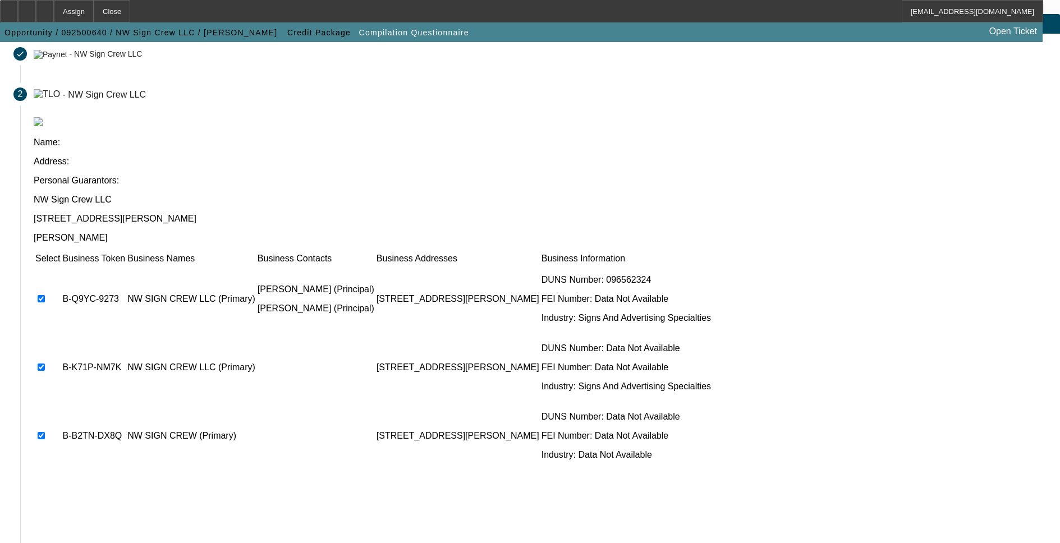
scroll to position [0, 0]
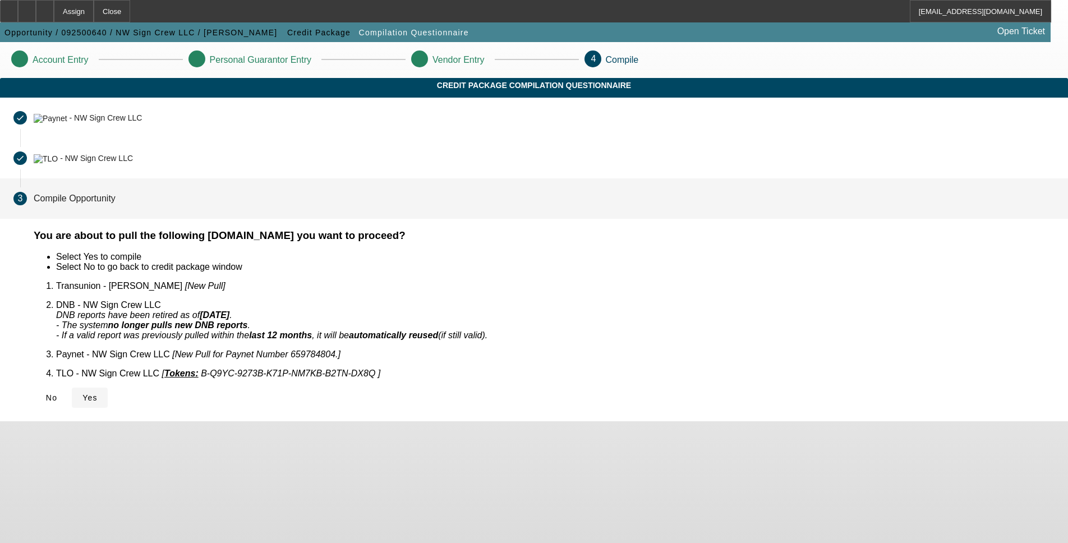
click at [98, 393] on span "Yes" at bounding box center [89, 397] width 15 height 9
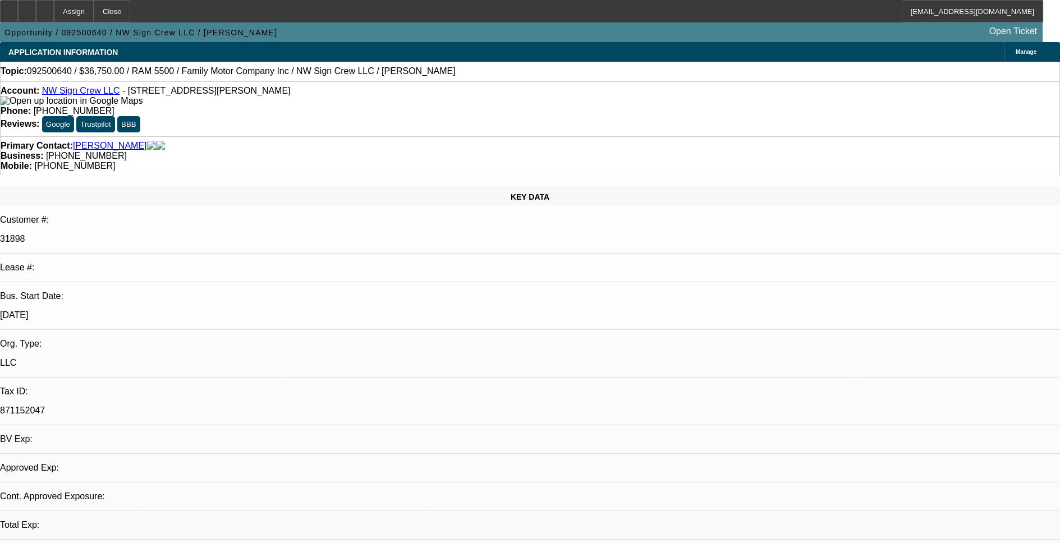
select select "0"
select select "2"
select select "0.1"
select select "1"
select select "2"
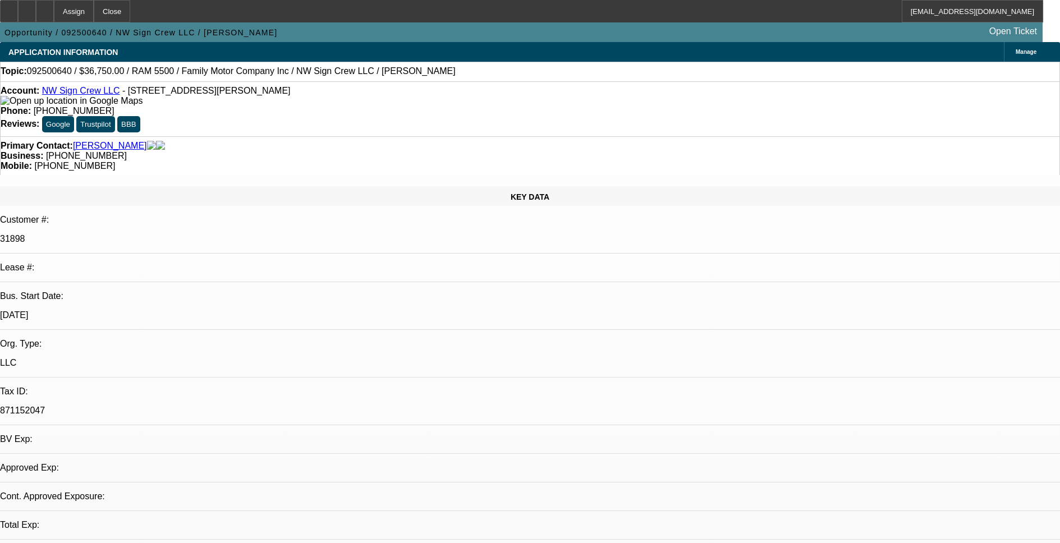
select select "4"
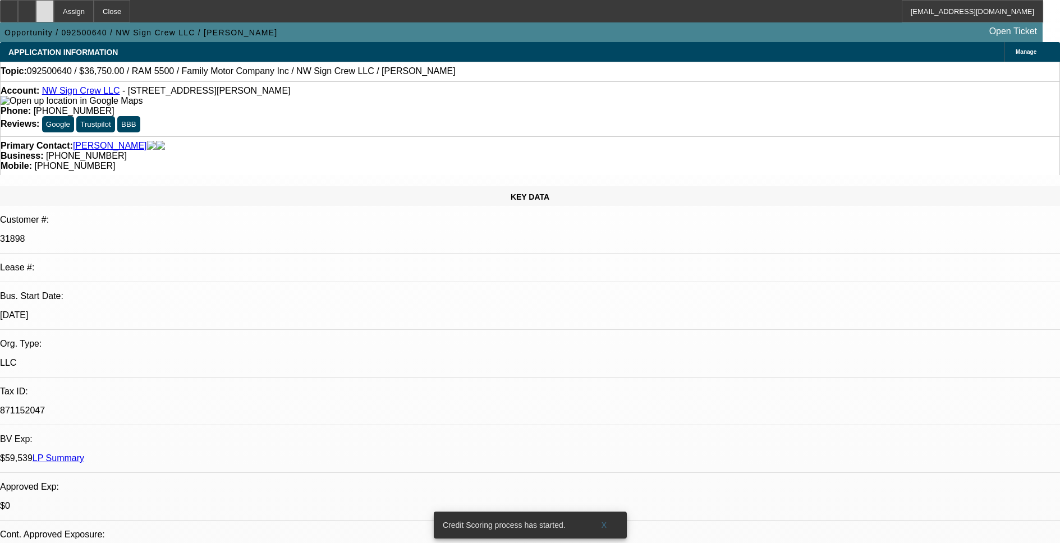
click at [54, 13] on div at bounding box center [45, 11] width 18 height 22
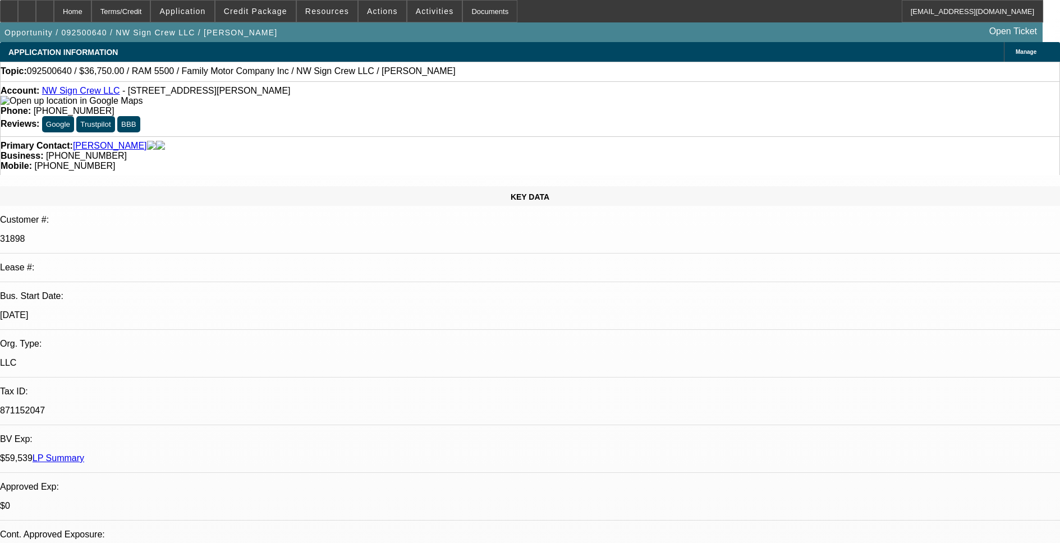
select select "0"
select select "2"
select select "0.1"
select select "4"
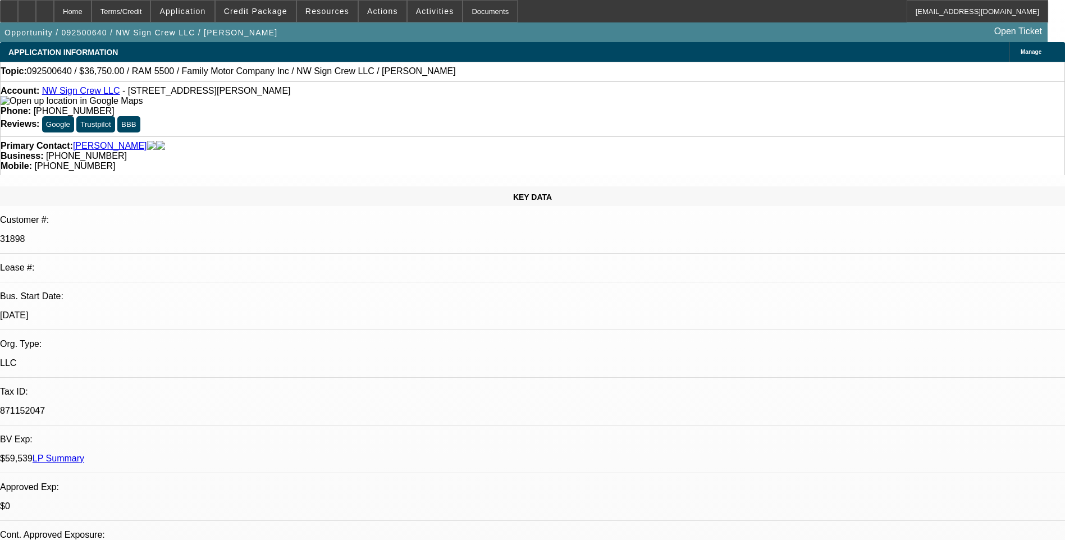
select select "0"
select select "2"
select select "0.1"
select select "1"
select select "2"
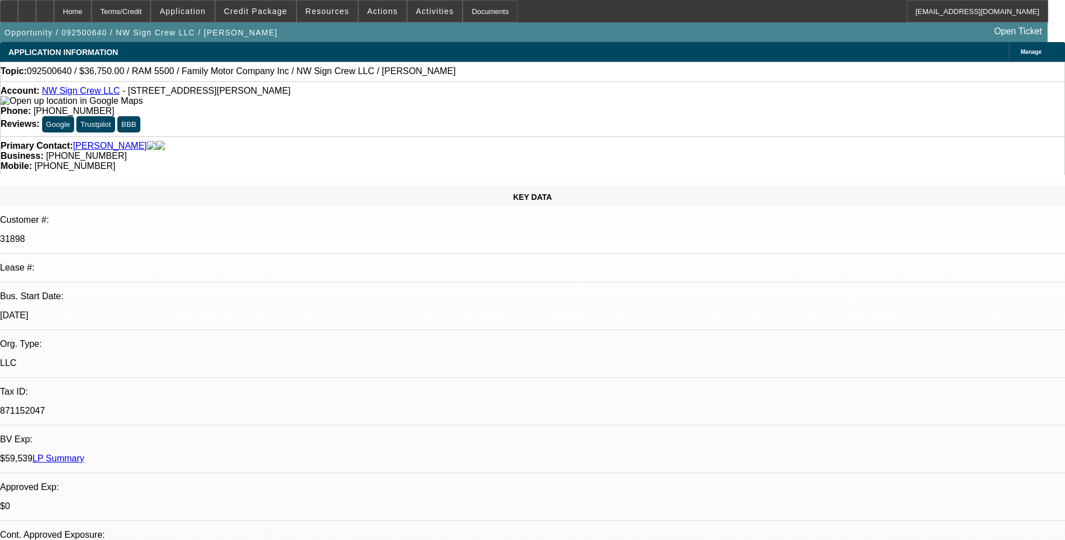
select select "4"
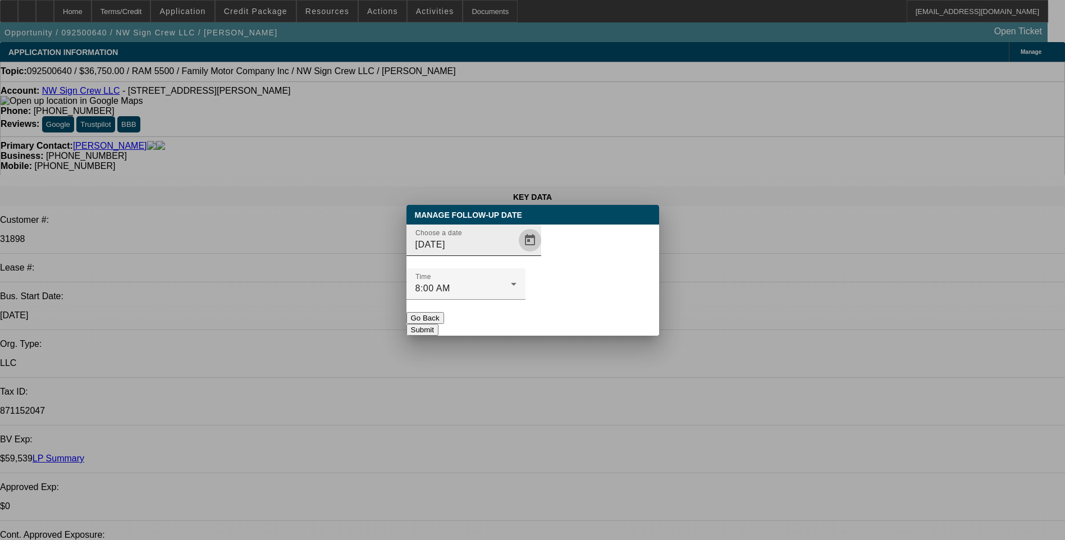
click at [516, 254] on span "Open calendar" at bounding box center [529, 240] width 27 height 27
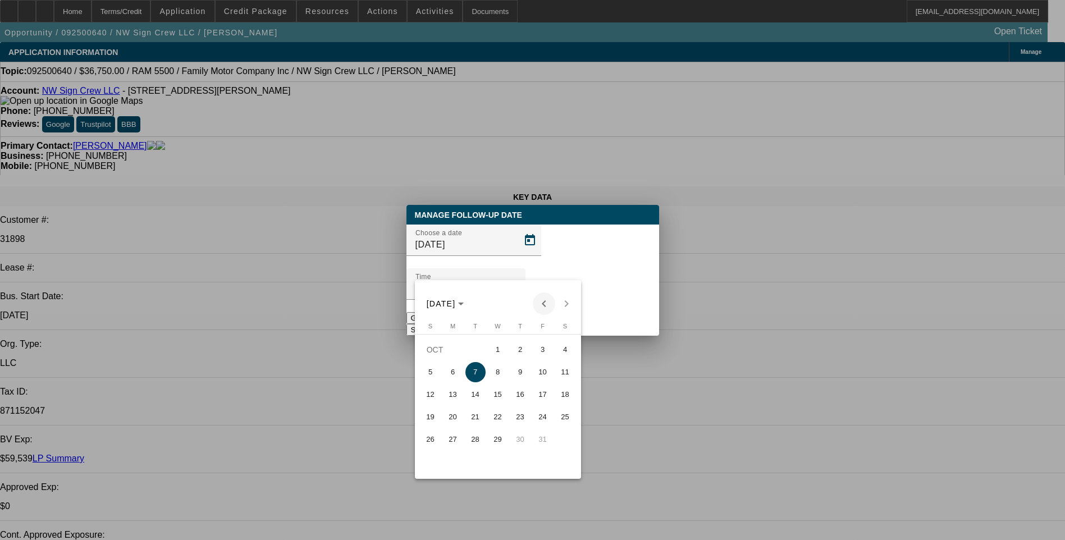
click at [542, 300] on span "Previous month" at bounding box center [544, 303] width 22 height 22
click at [456, 458] on span "29" at bounding box center [453, 462] width 20 height 20
type input "9/29/2025"
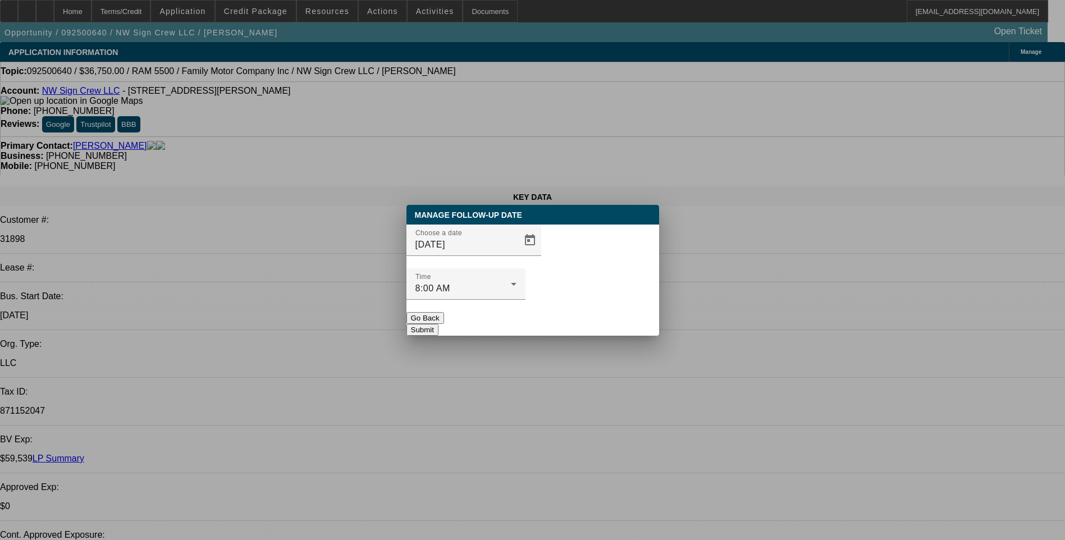
click at [438, 324] on button "Submit" at bounding box center [422, 330] width 32 height 12
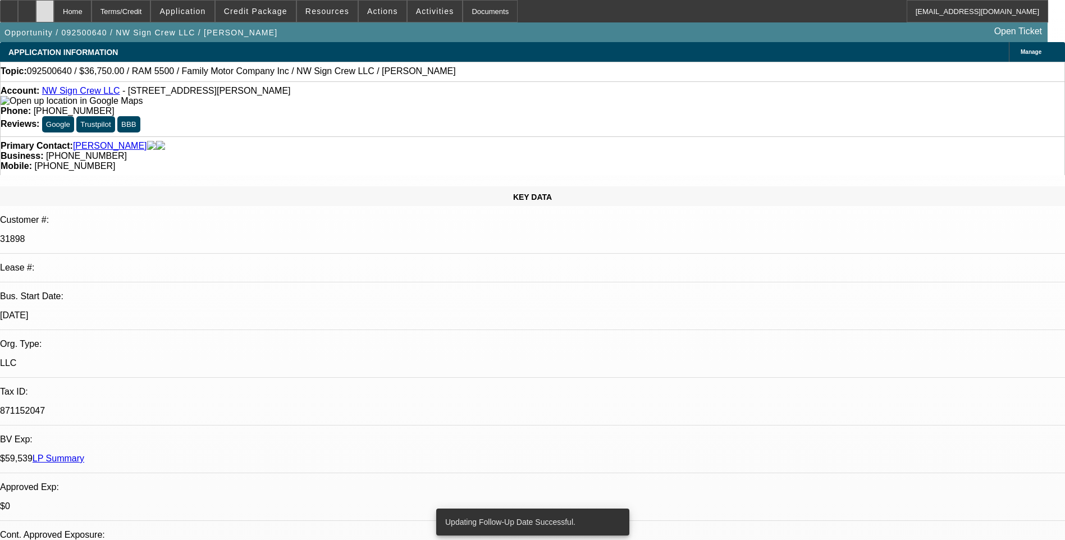
click at [54, 15] on div at bounding box center [45, 11] width 18 height 22
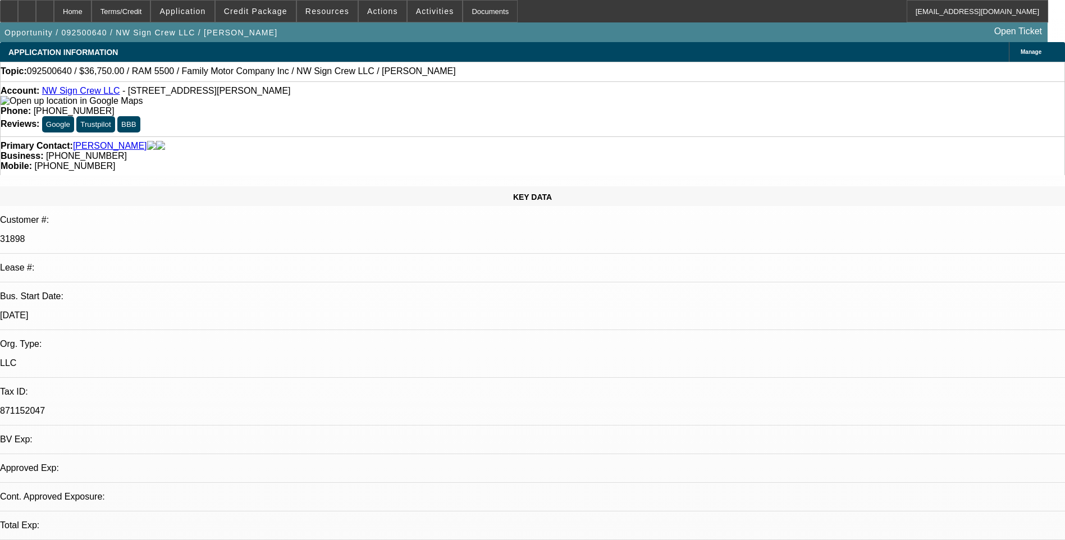
select select "0"
select select "2"
select select "0.1"
select select "1"
select select "2"
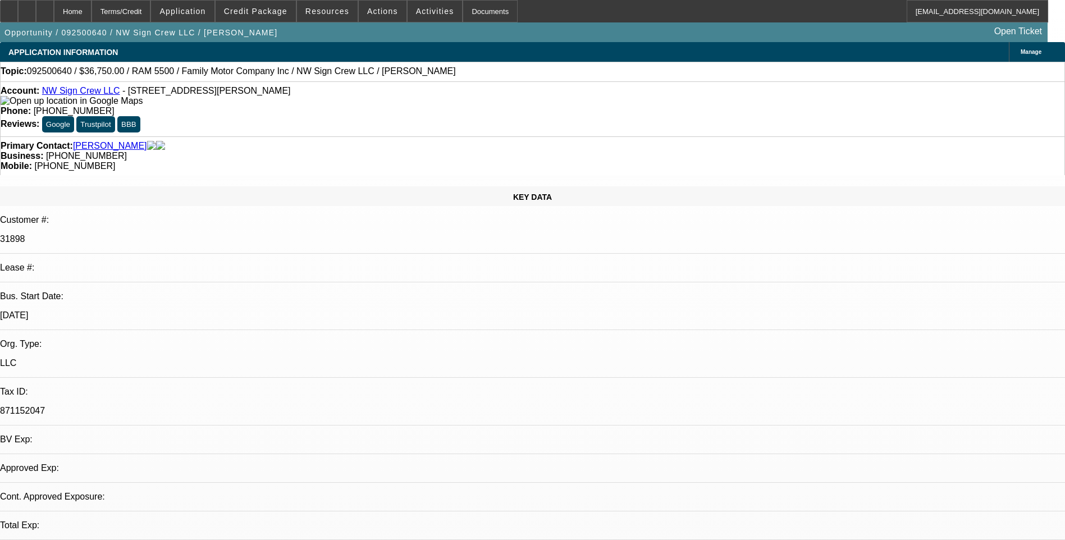
select select "4"
click at [27, 7] on icon at bounding box center [27, 7] width 0 height 0
click at [54, 9] on div at bounding box center [45, 11] width 18 height 22
select select "0"
select select "2"
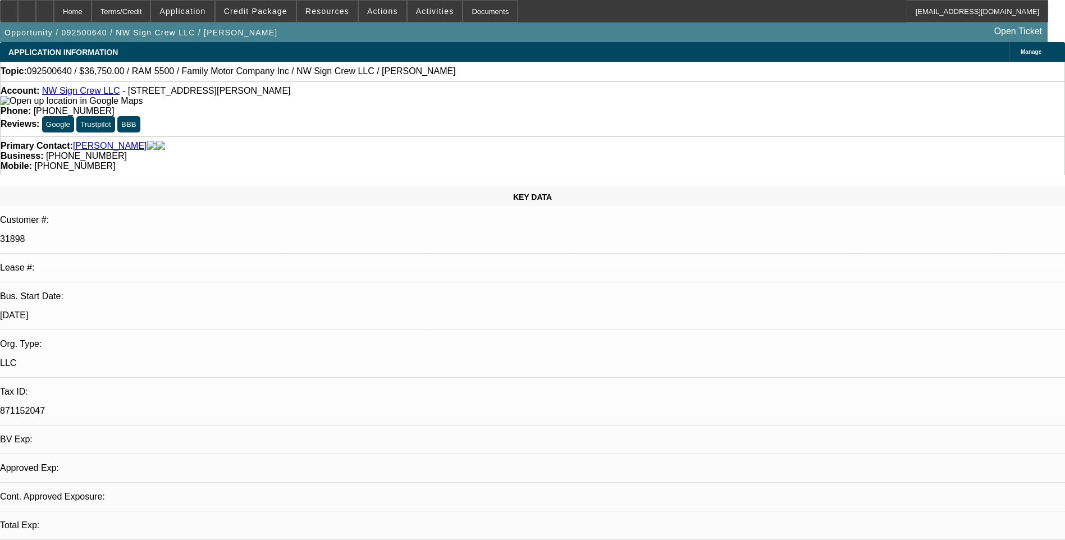
select select "0.1"
select select "1"
select select "2"
select select "4"
click at [407, 18] on span at bounding box center [434, 11] width 55 height 27
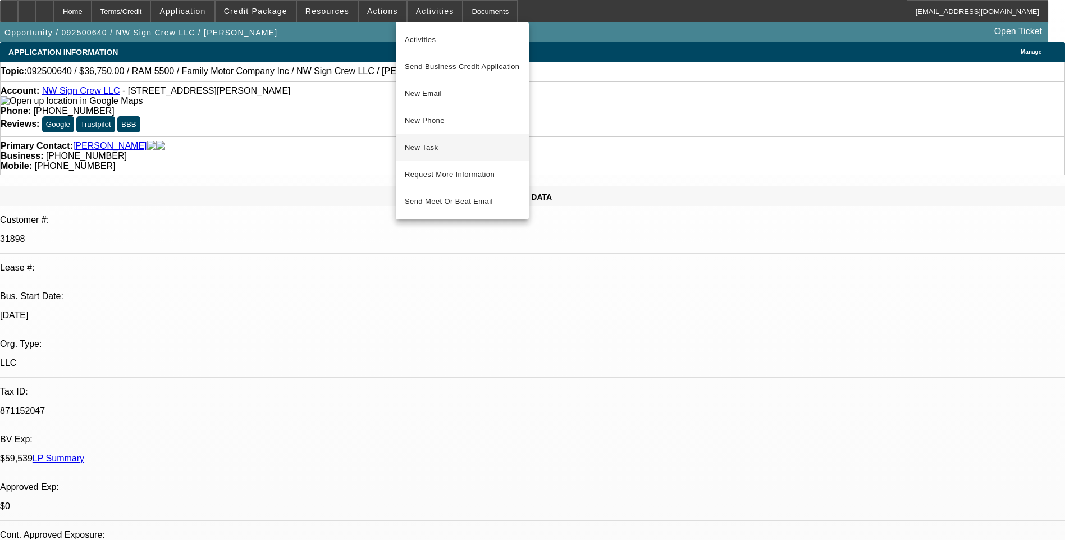
click at [456, 148] on span "New Task" at bounding box center [462, 147] width 115 height 13
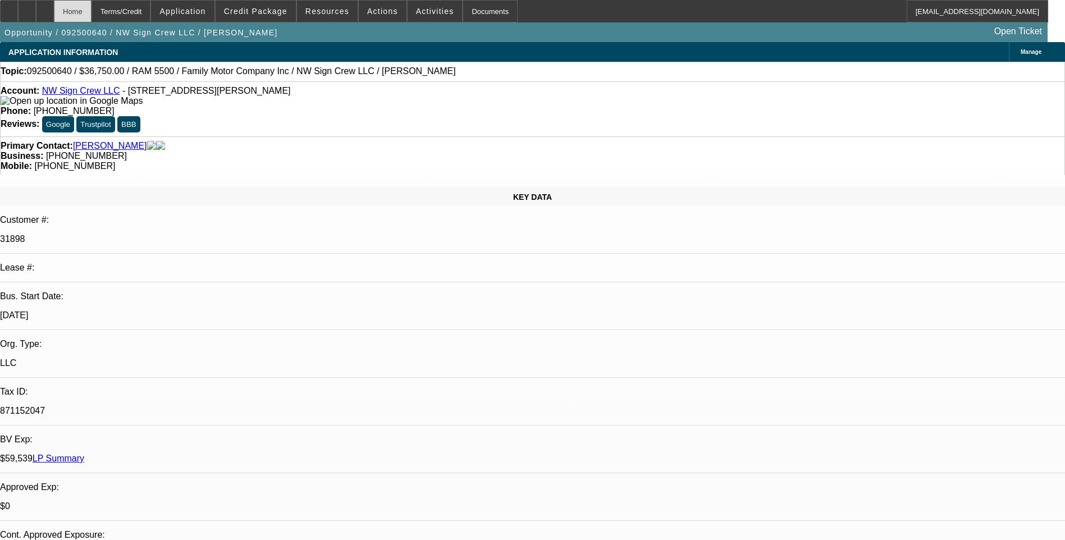
drag, startPoint x: 72, startPoint y: 12, endPoint x: 84, endPoint y: 13, distance: 11.8
click at [45, 7] on icon at bounding box center [45, 7] width 0 height 0
select select "0"
select select "2"
select select "0.1"
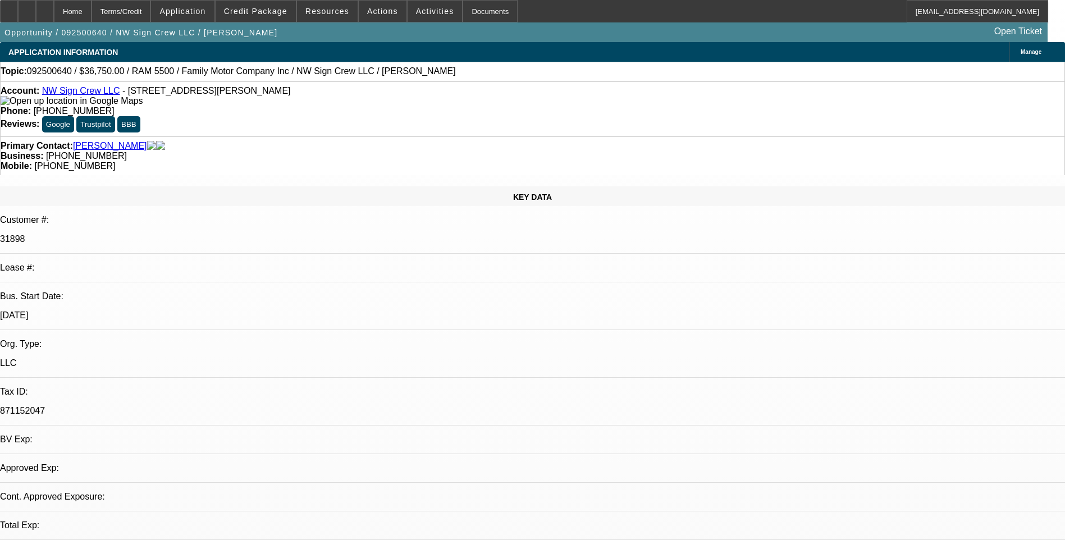
select select "1"
select select "2"
select select "4"
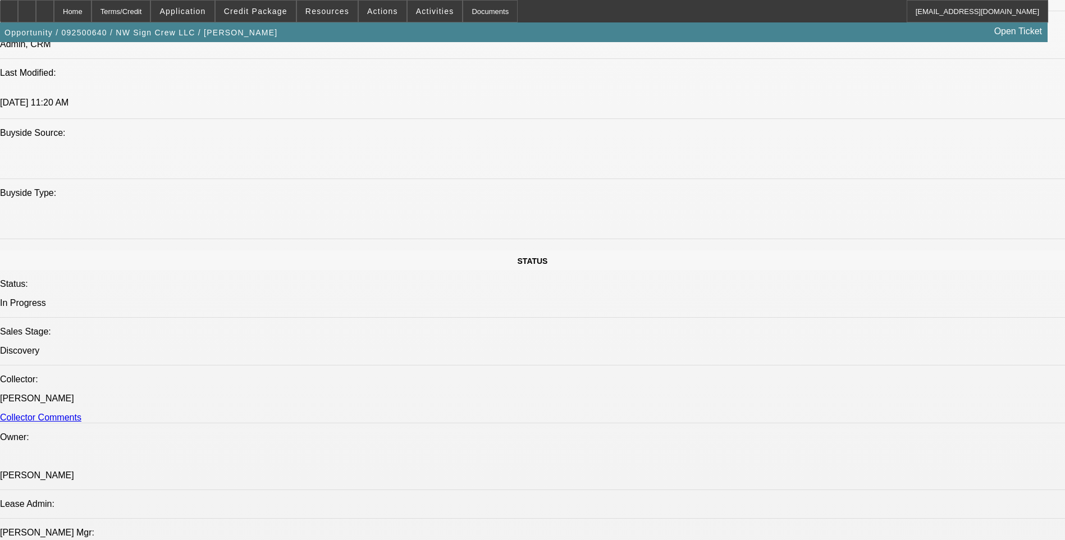
scroll to position [1010, 0]
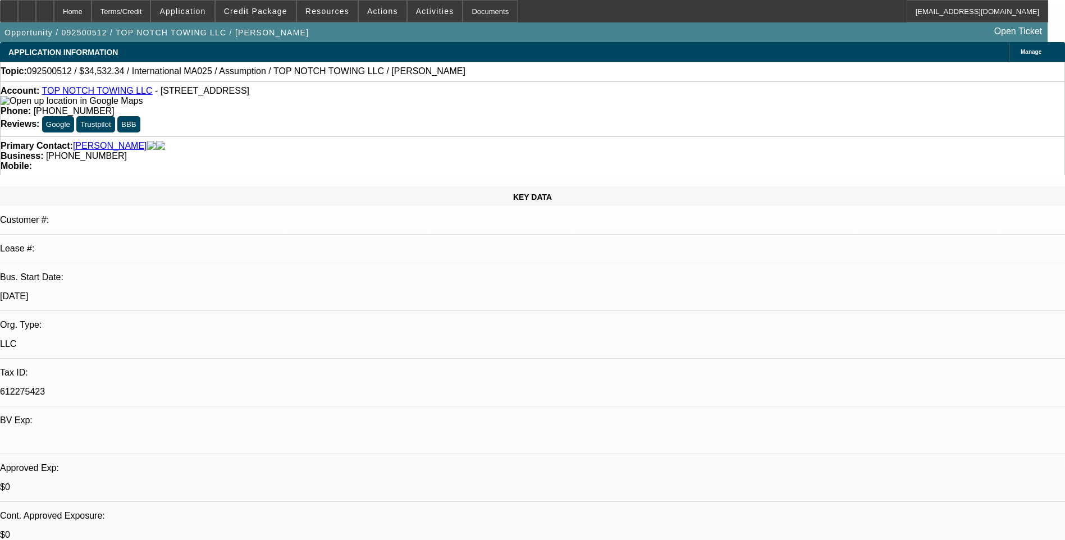
select select "0"
select select "2"
select select "0"
select select "2"
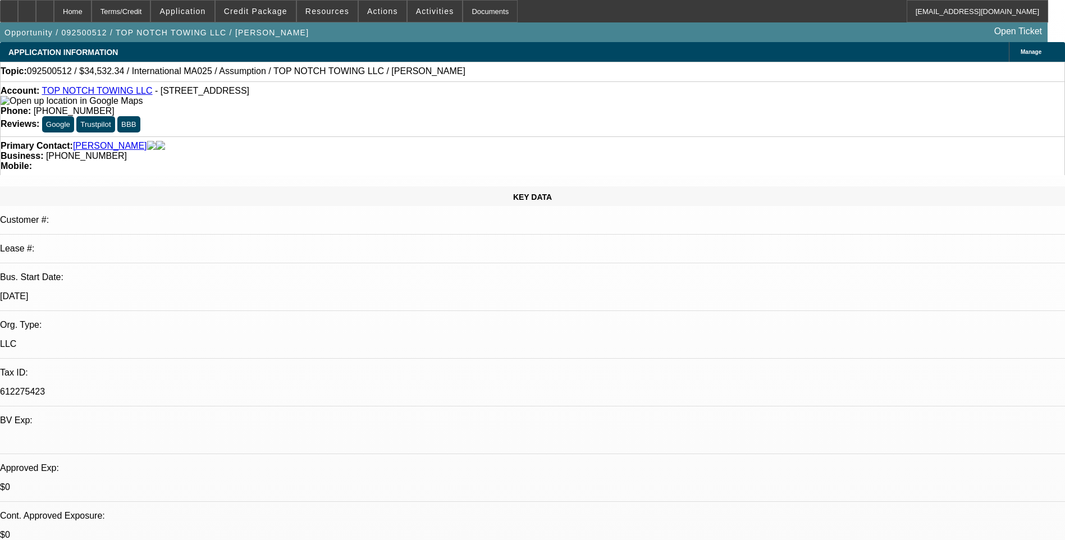
select select "0"
select select "1"
select select "2"
select select "6"
select select "1"
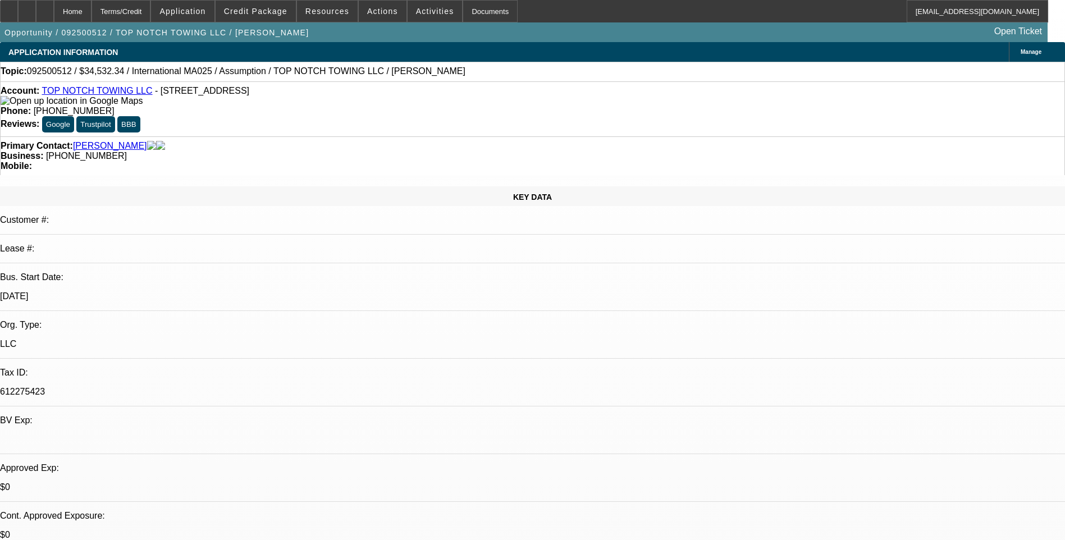
select select "2"
select select "6"
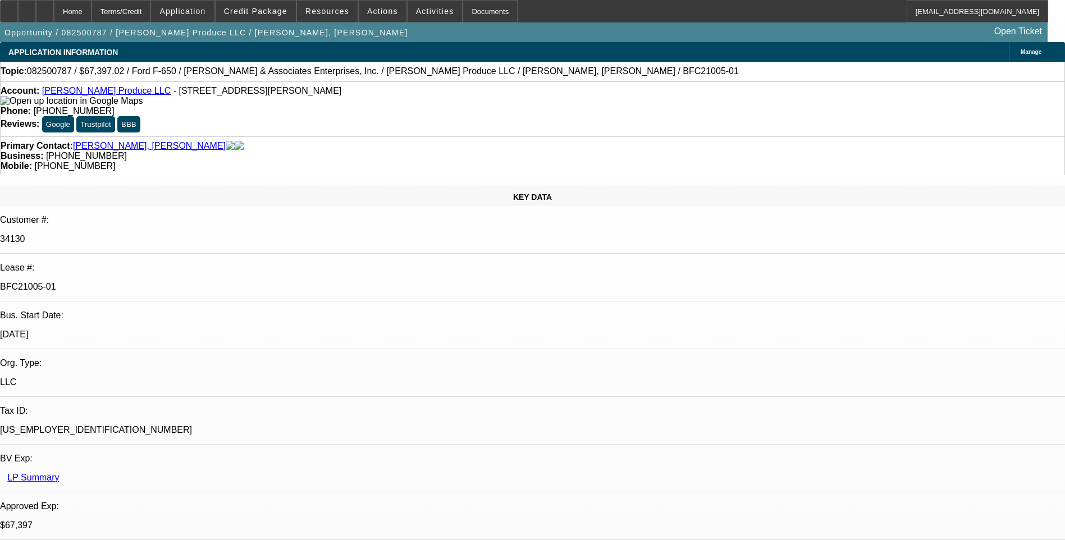
select select "0"
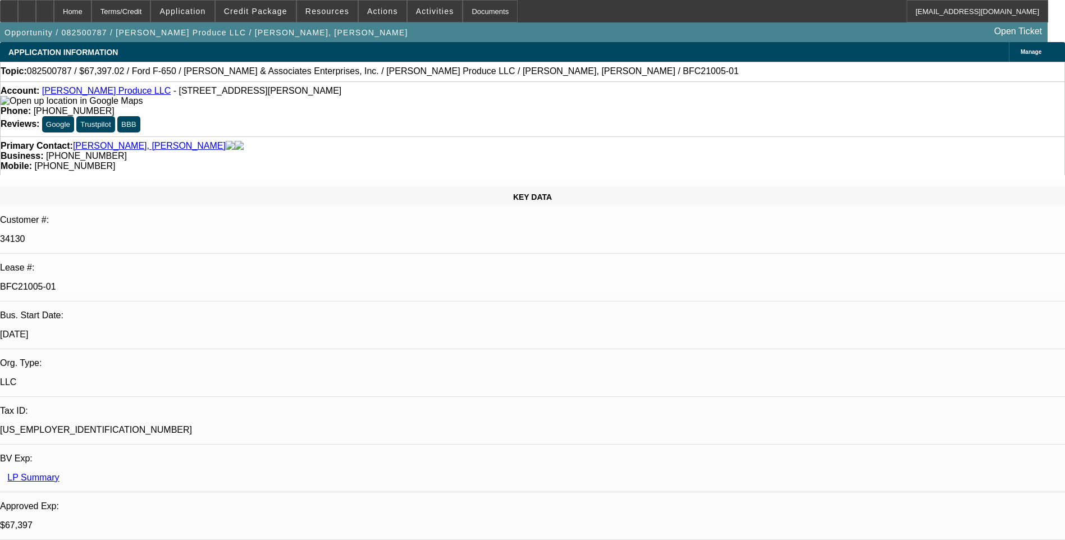
select select "0"
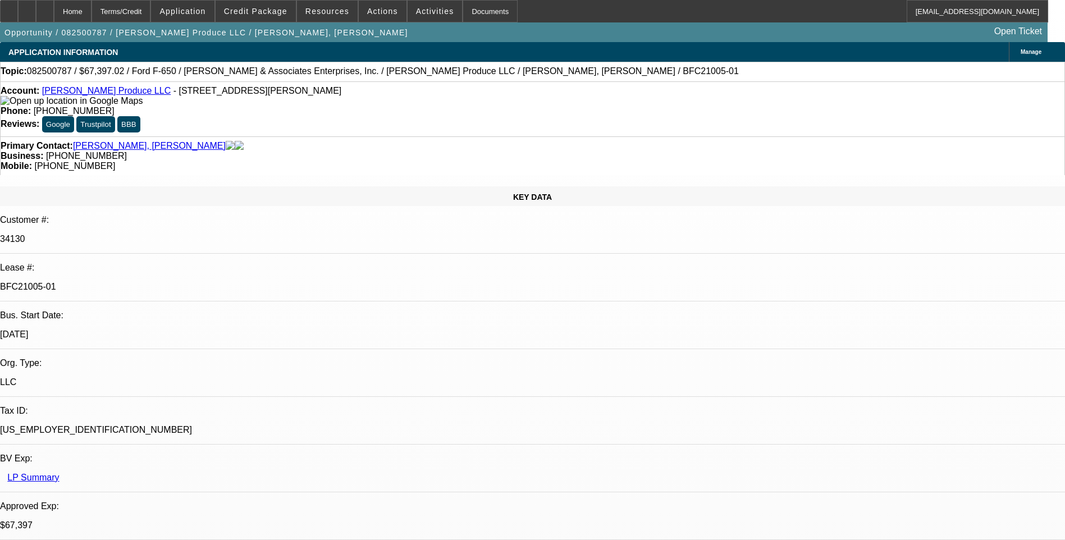
select select "0"
select select "1"
select select "6"
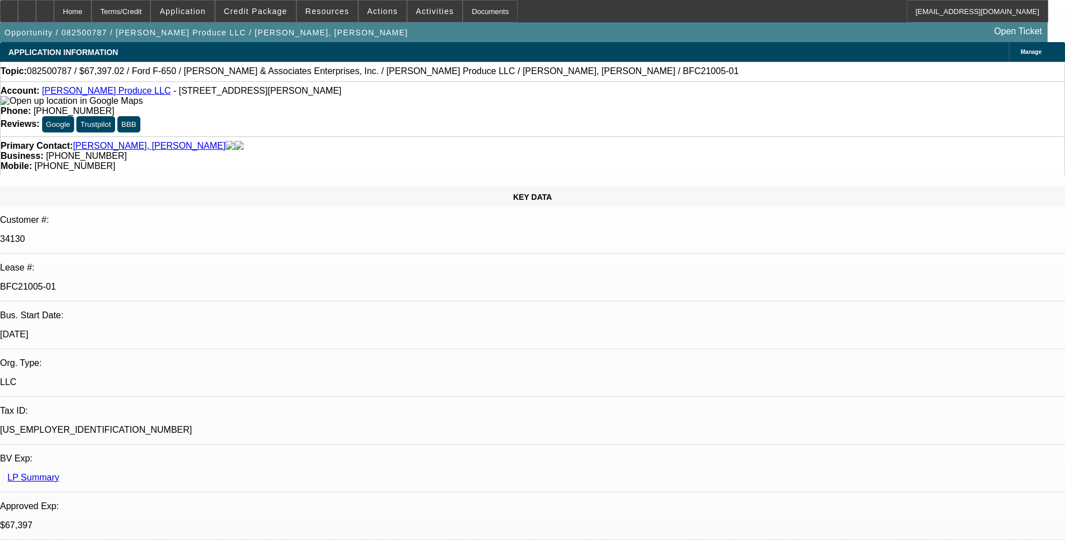
select select "1"
select select "6"
select select "1"
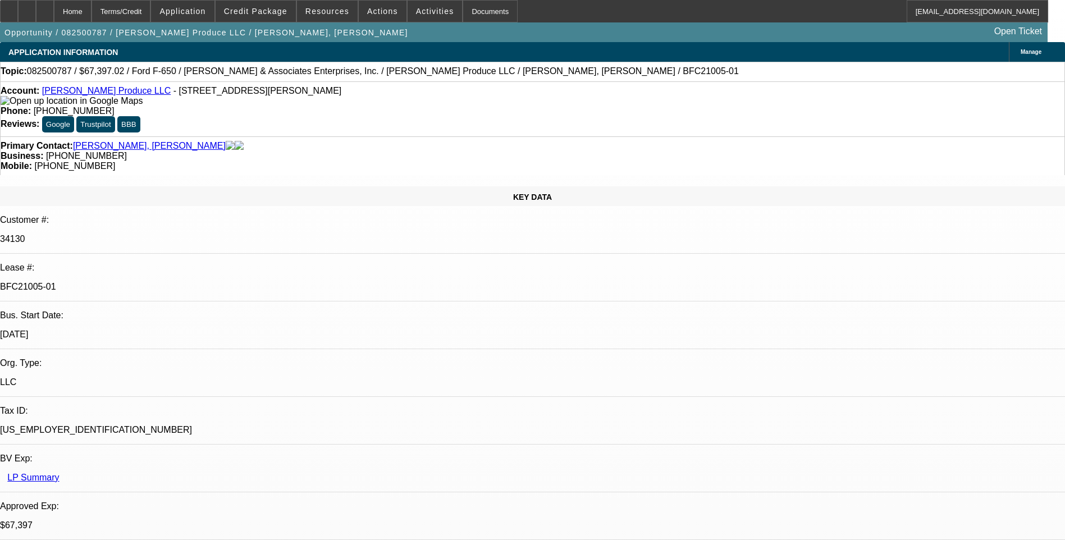
select select "6"
select select "1"
select select "6"
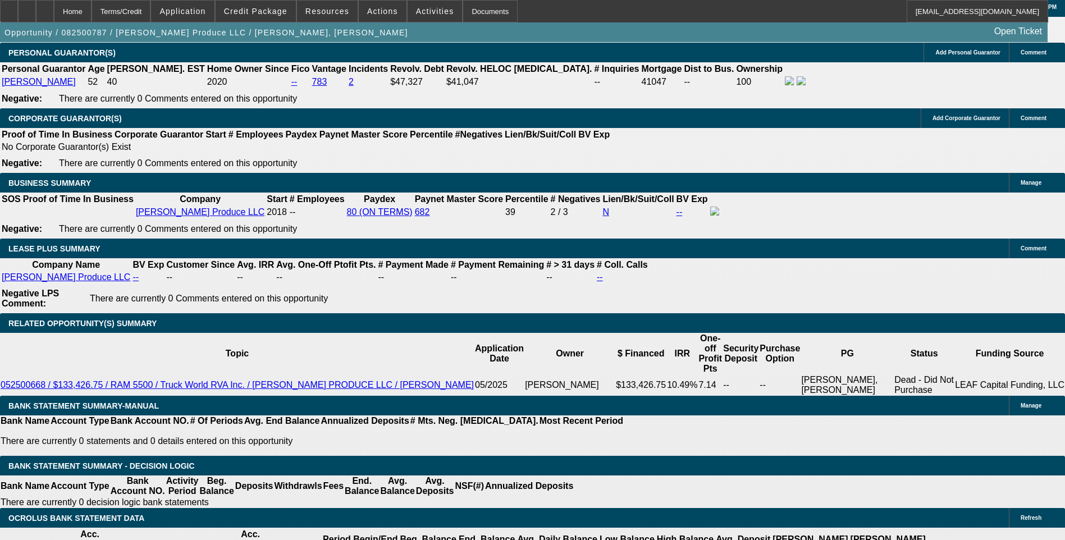
scroll to position [1796, 0]
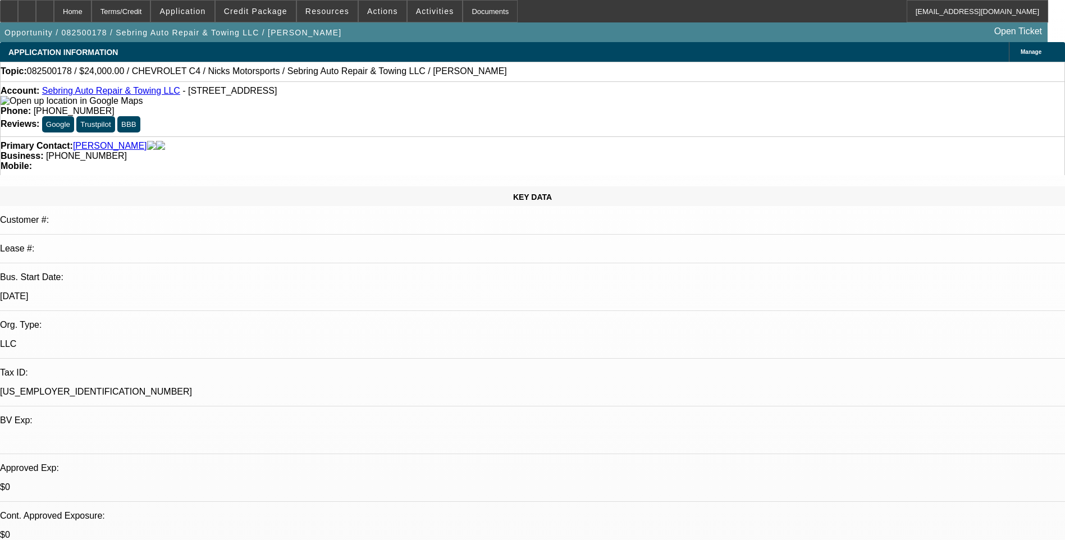
select select "0"
select select "2"
select select "0"
select select "2"
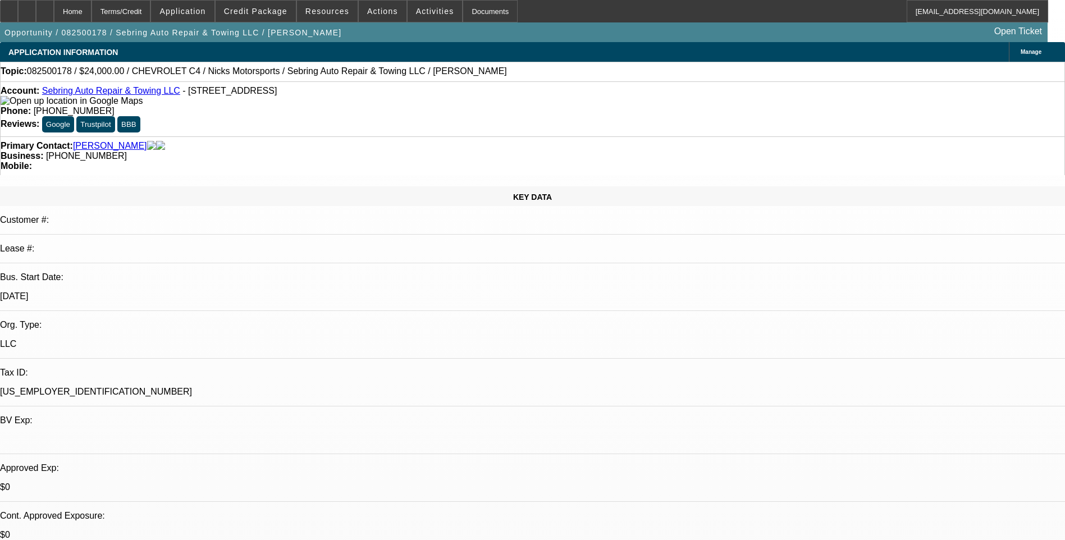
select select "0"
select select "2"
select select "0"
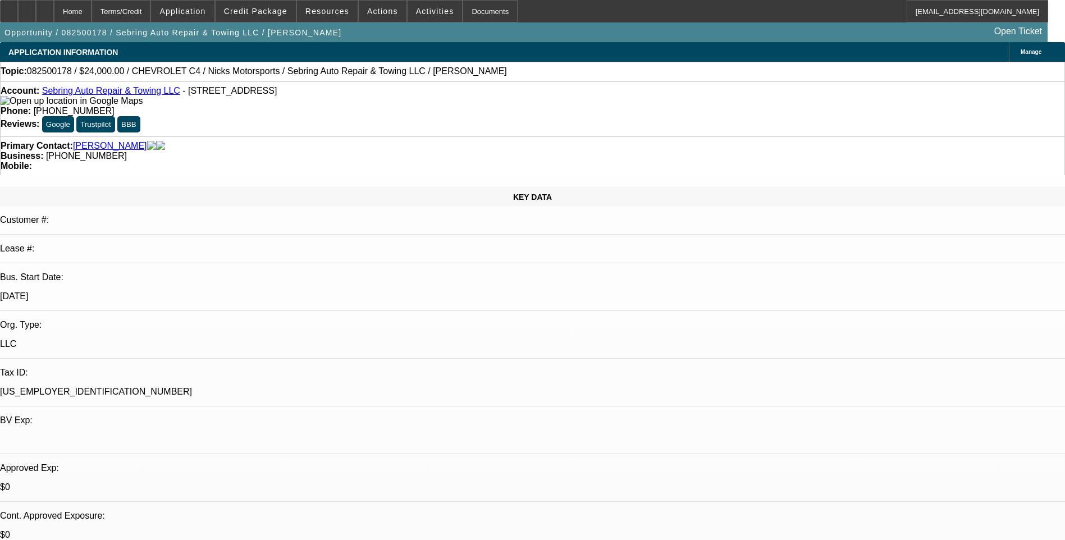
select select "2"
select select "0"
select select "1"
select select "2"
select select "6"
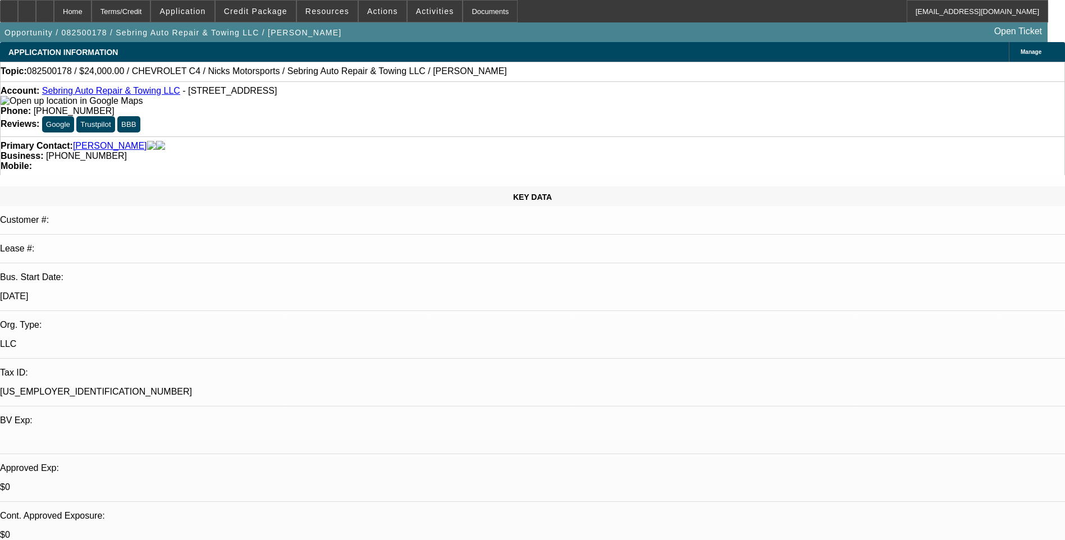
select select "1"
select select "2"
select select "6"
select select "1"
select select "2"
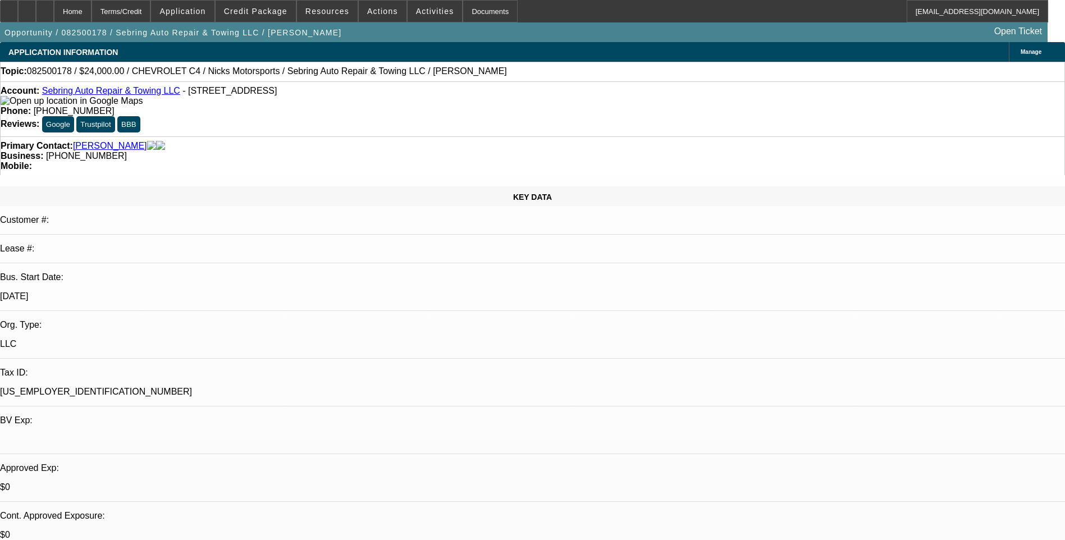
select select "6"
select select "1"
select select "2"
select select "6"
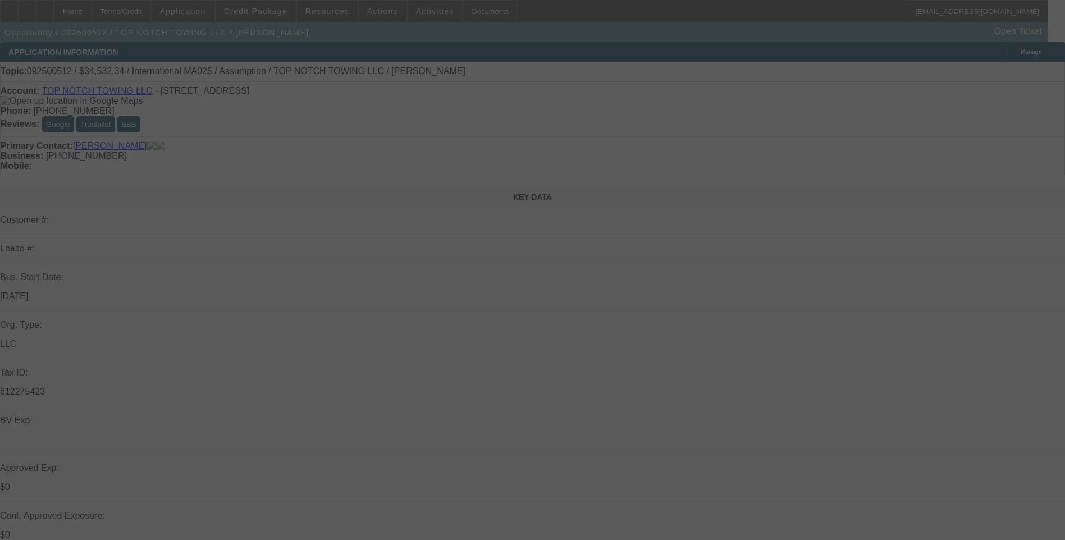
select select "0"
select select "2"
select select "0"
select select "2"
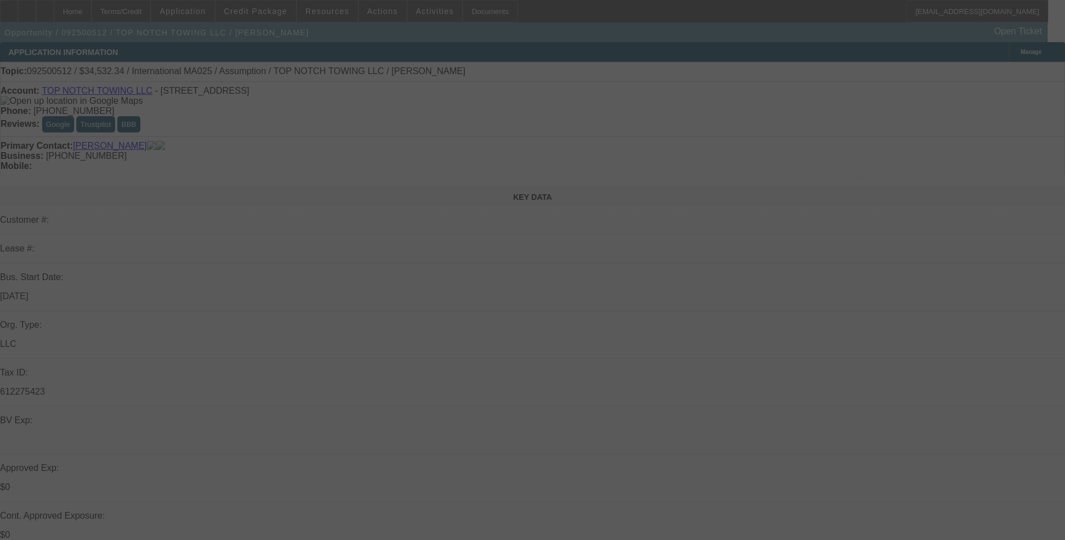
select select "0"
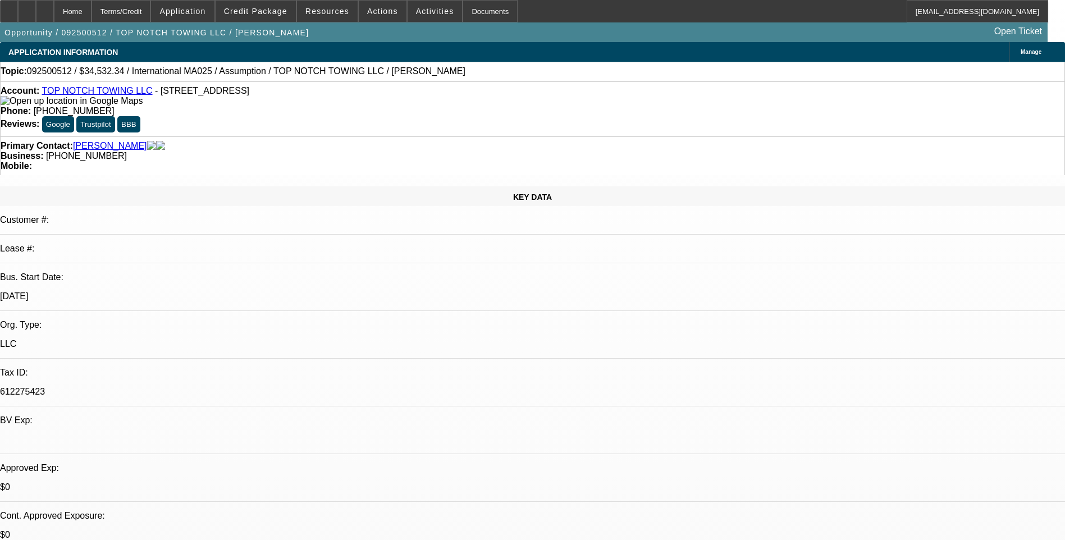
select select "1"
select select "2"
select select "6"
select select "1"
select select "2"
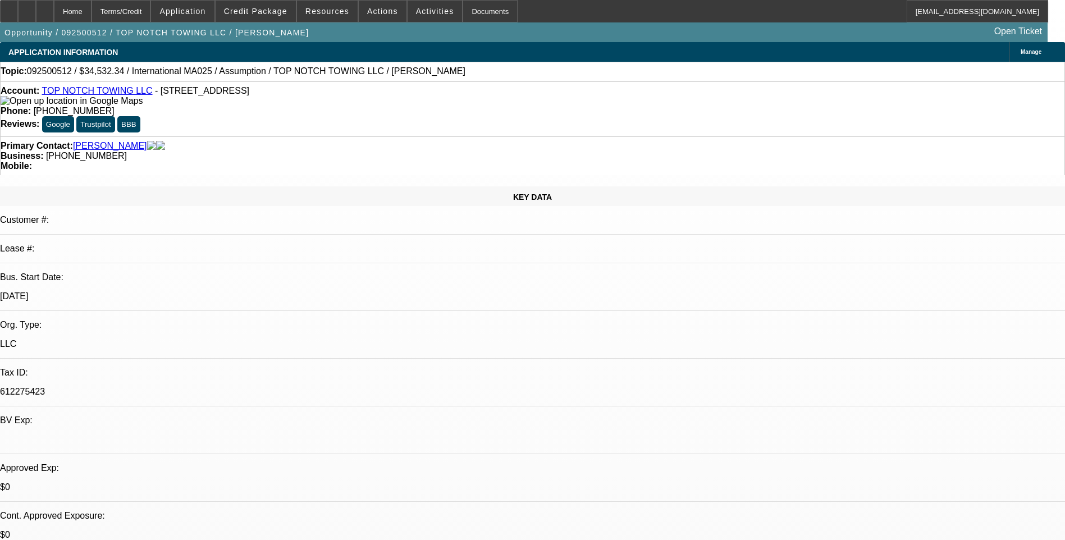
select select "6"
click at [267, 16] on span at bounding box center [255, 11] width 80 height 27
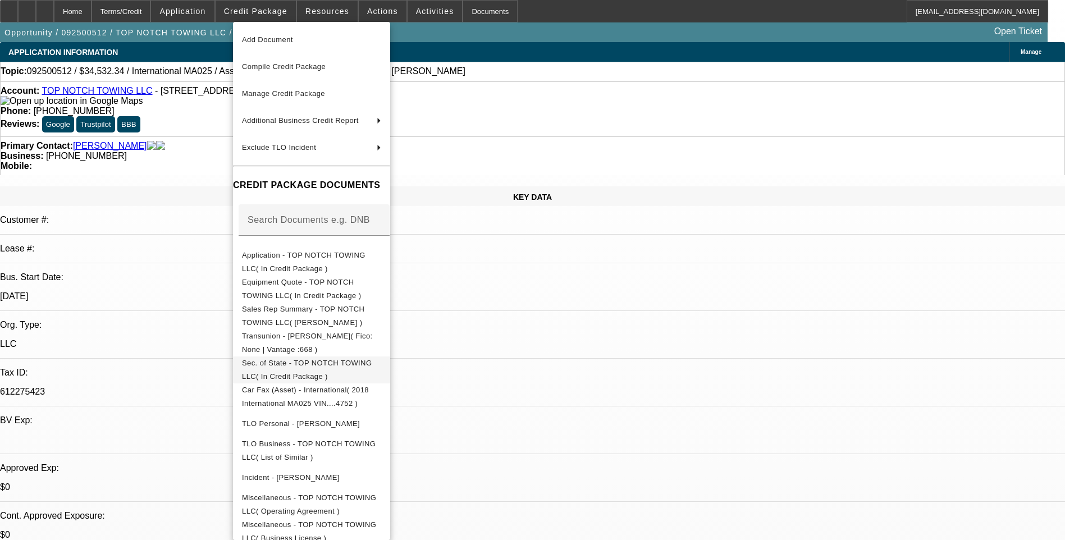
scroll to position [41, 0]
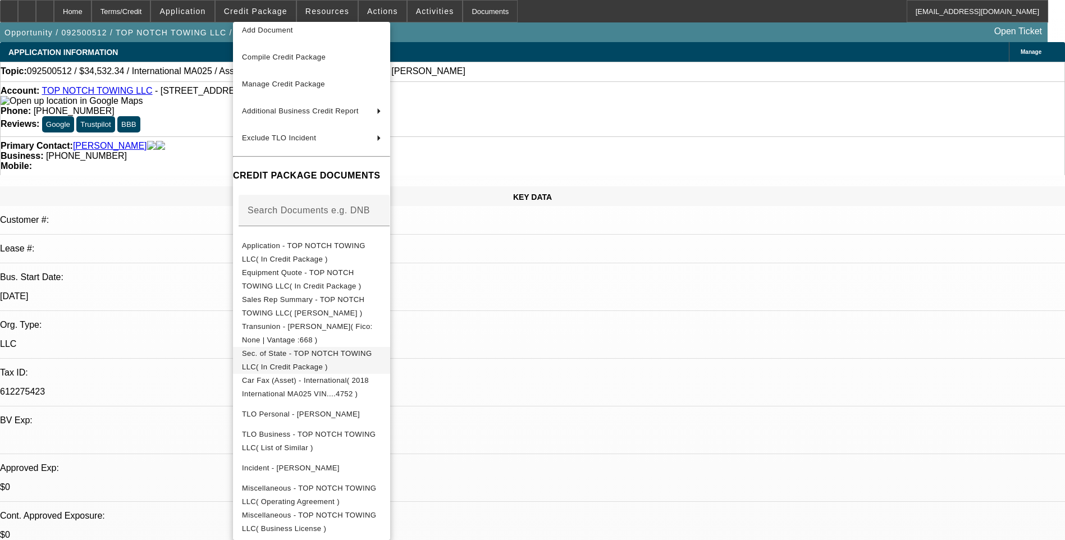
click at [351, 351] on span "Sec. of State - TOP NOTCH TOWING LLC( In Credit Package )" at bounding box center [307, 360] width 130 height 22
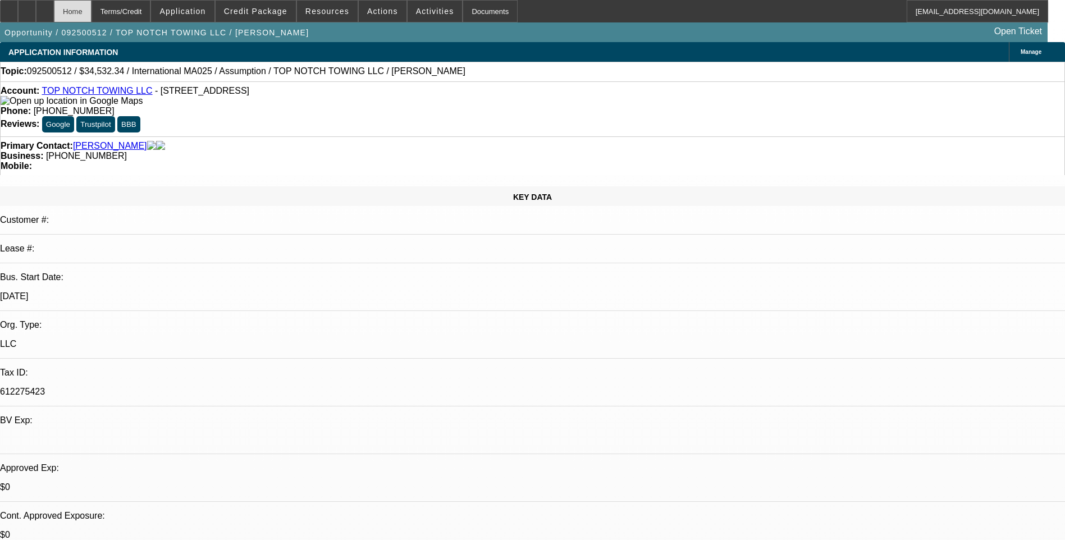
drag, startPoint x: 68, startPoint y: 13, endPoint x: 103, endPoint y: 3, distance: 36.8
click at [45, 7] on icon at bounding box center [45, 7] width 0 height 0
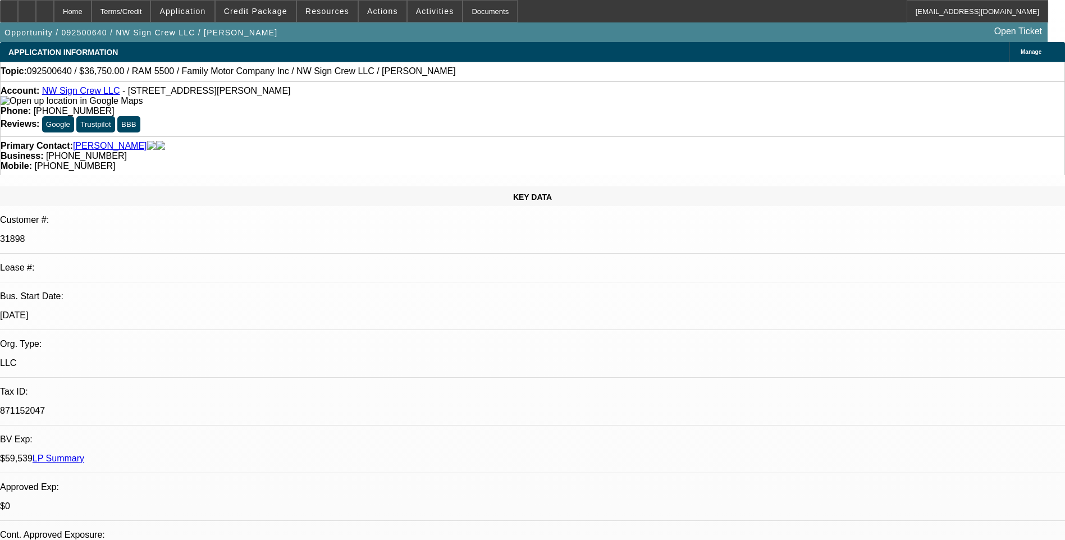
select select "0"
select select "2"
select select "0.1"
select select "4"
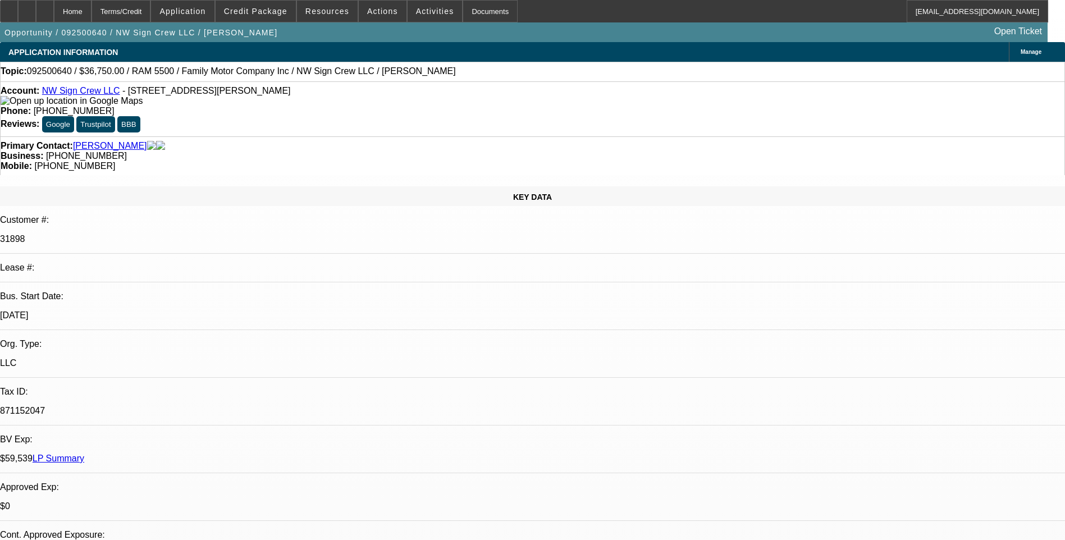
scroll to position [1010, 0]
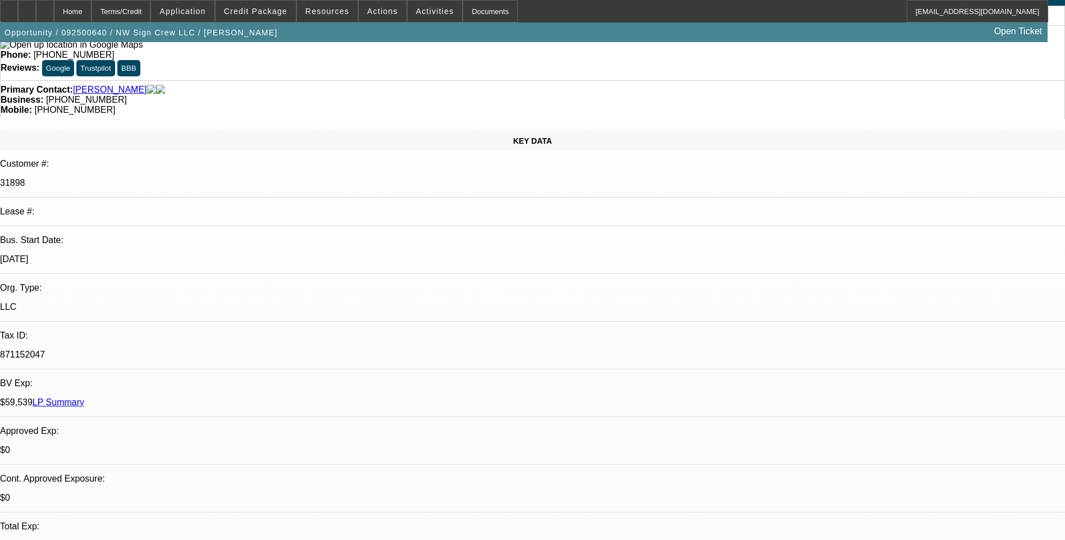
scroll to position [0, 0]
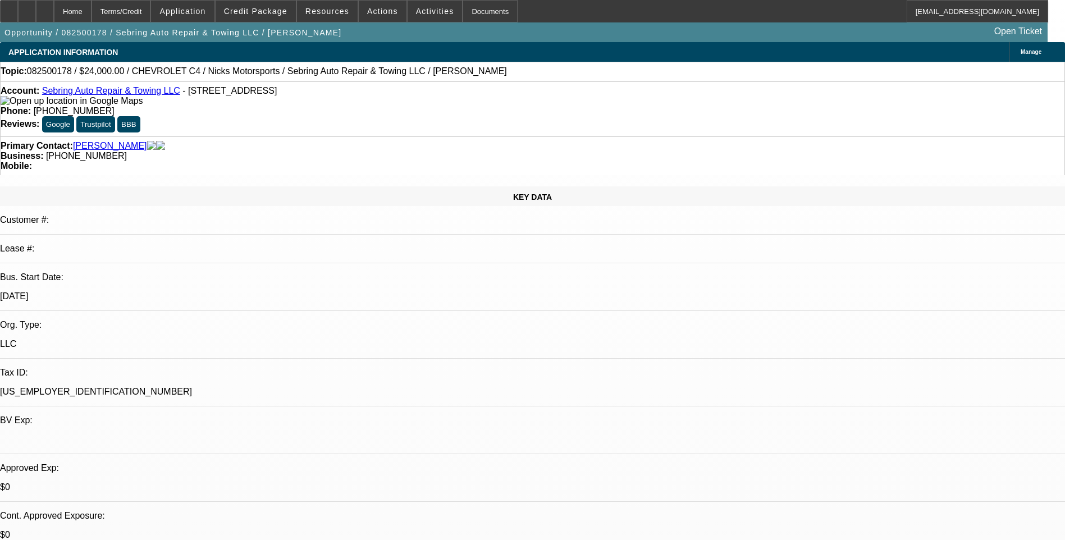
select select "0"
select select "2"
select select "0"
select select "6"
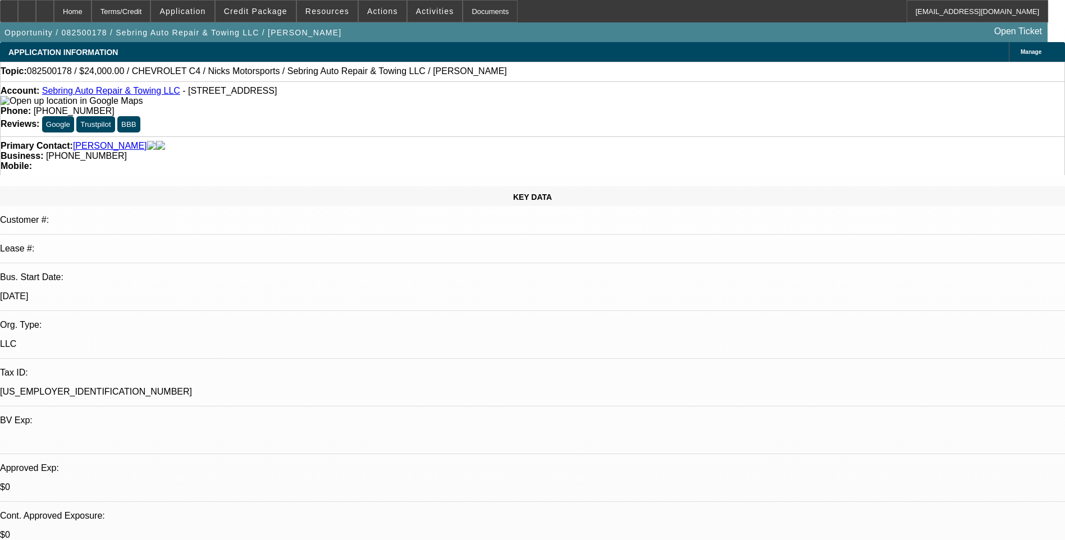
select select "0"
select select "2"
select select "0"
select select "6"
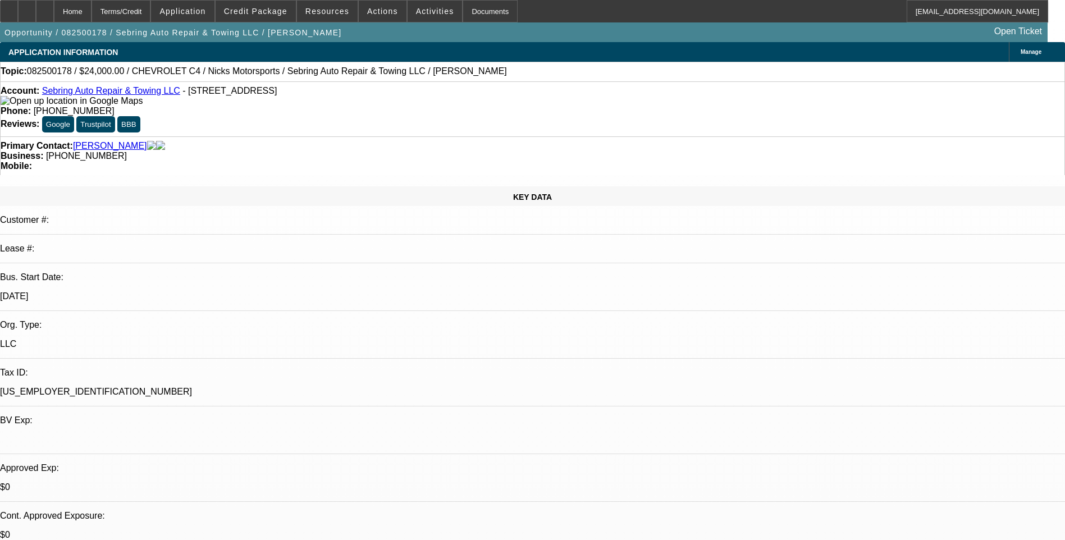
select select "0"
select select "2"
select select "0"
select select "6"
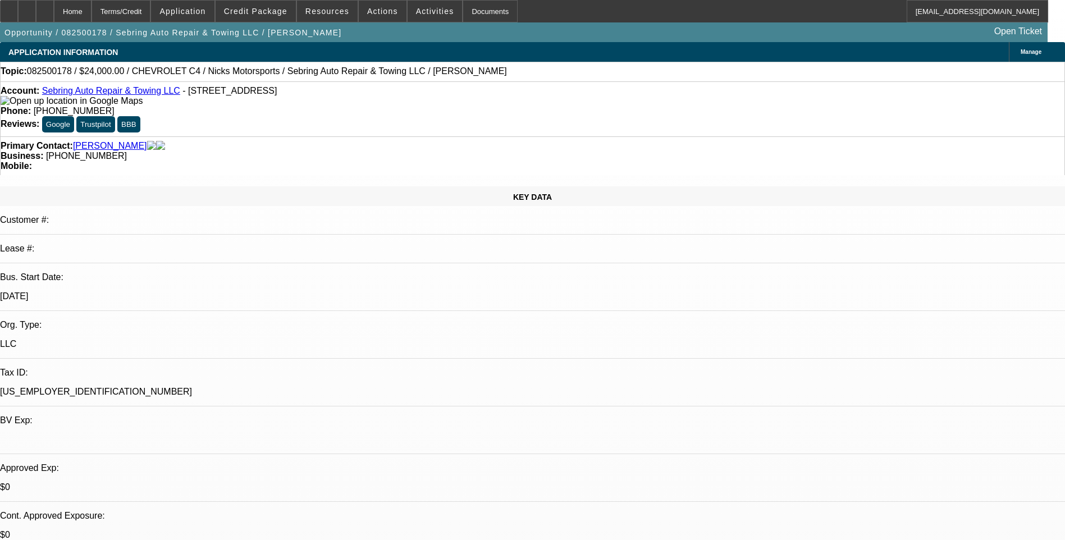
select select "0"
select select "2"
select select "0"
select select "6"
